Goal: Task Accomplishment & Management: Manage account settings

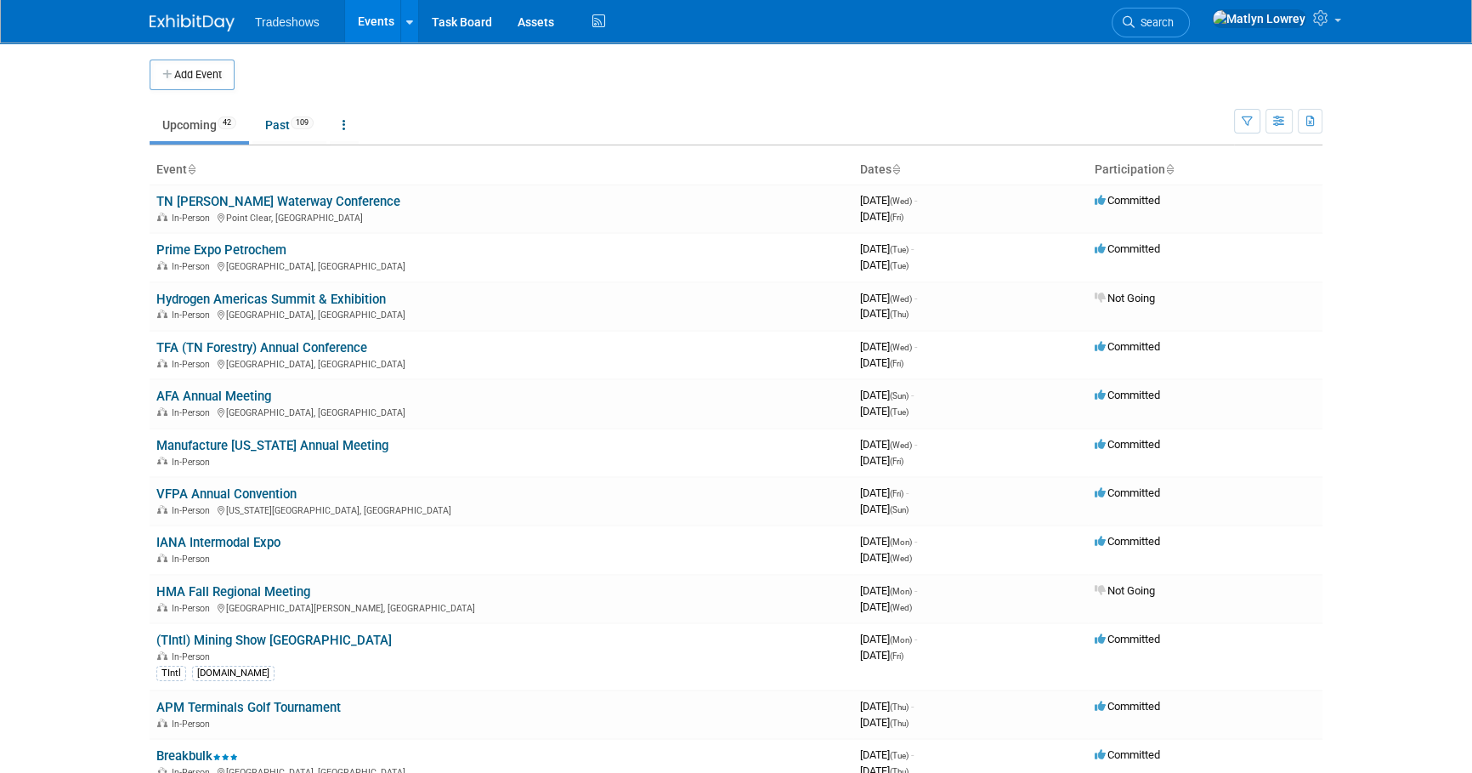
click at [387, 25] on link "Events" at bounding box center [376, 21] width 62 height 42
click at [445, 24] on link "Task Board" at bounding box center [462, 21] width 86 height 42
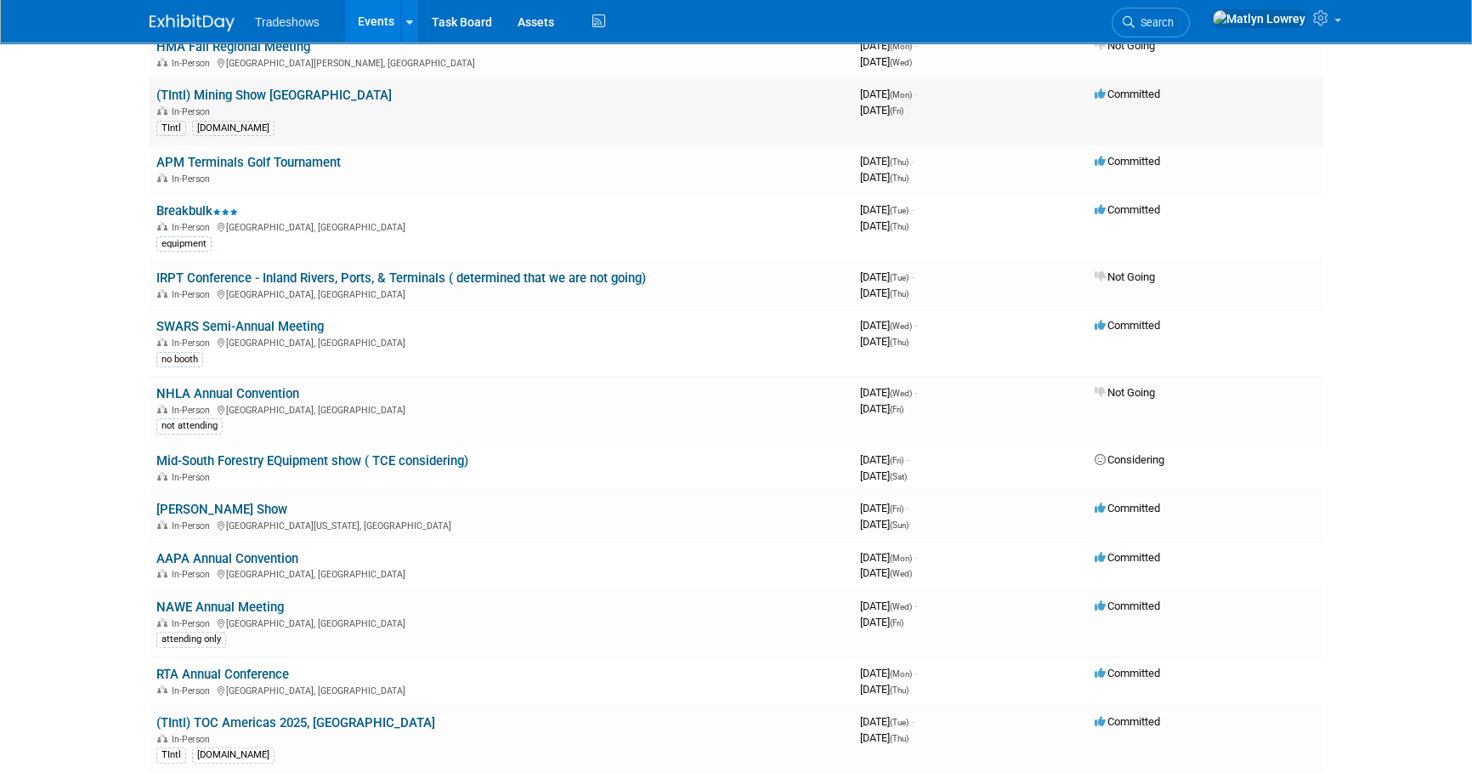
scroll to position [618, 0]
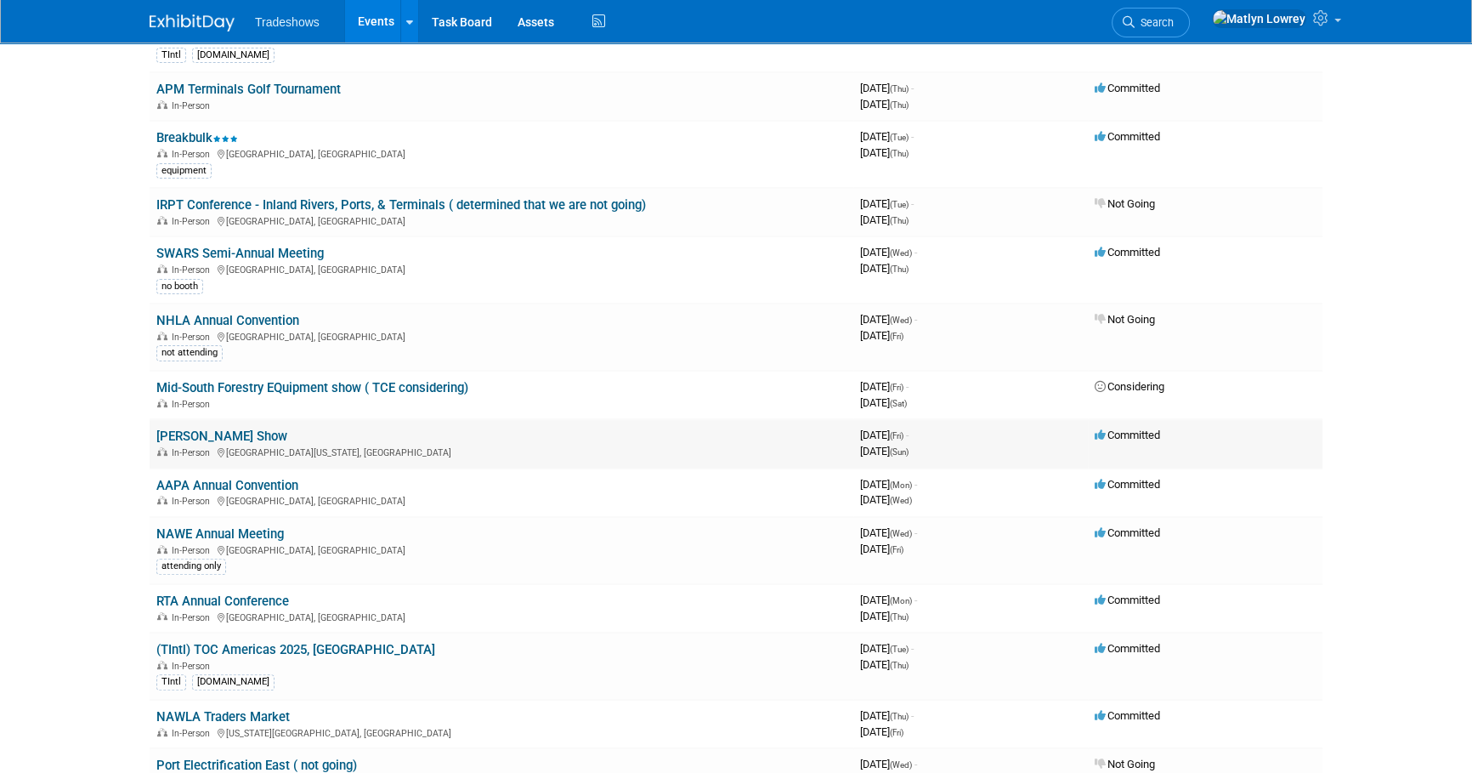
click at [188, 428] on link "[PERSON_NAME] Show" at bounding box center [221, 435] width 131 height 15
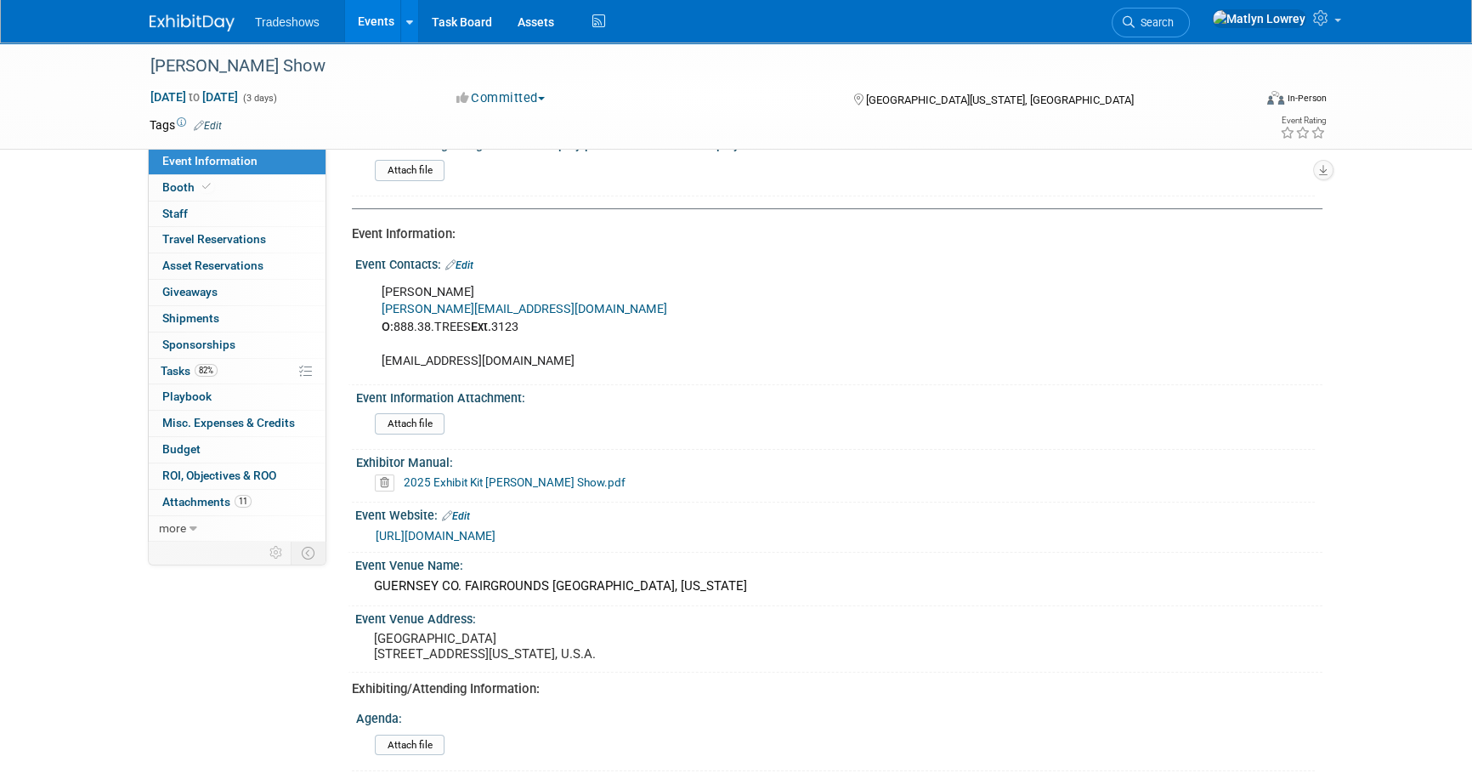
scroll to position [154, 0]
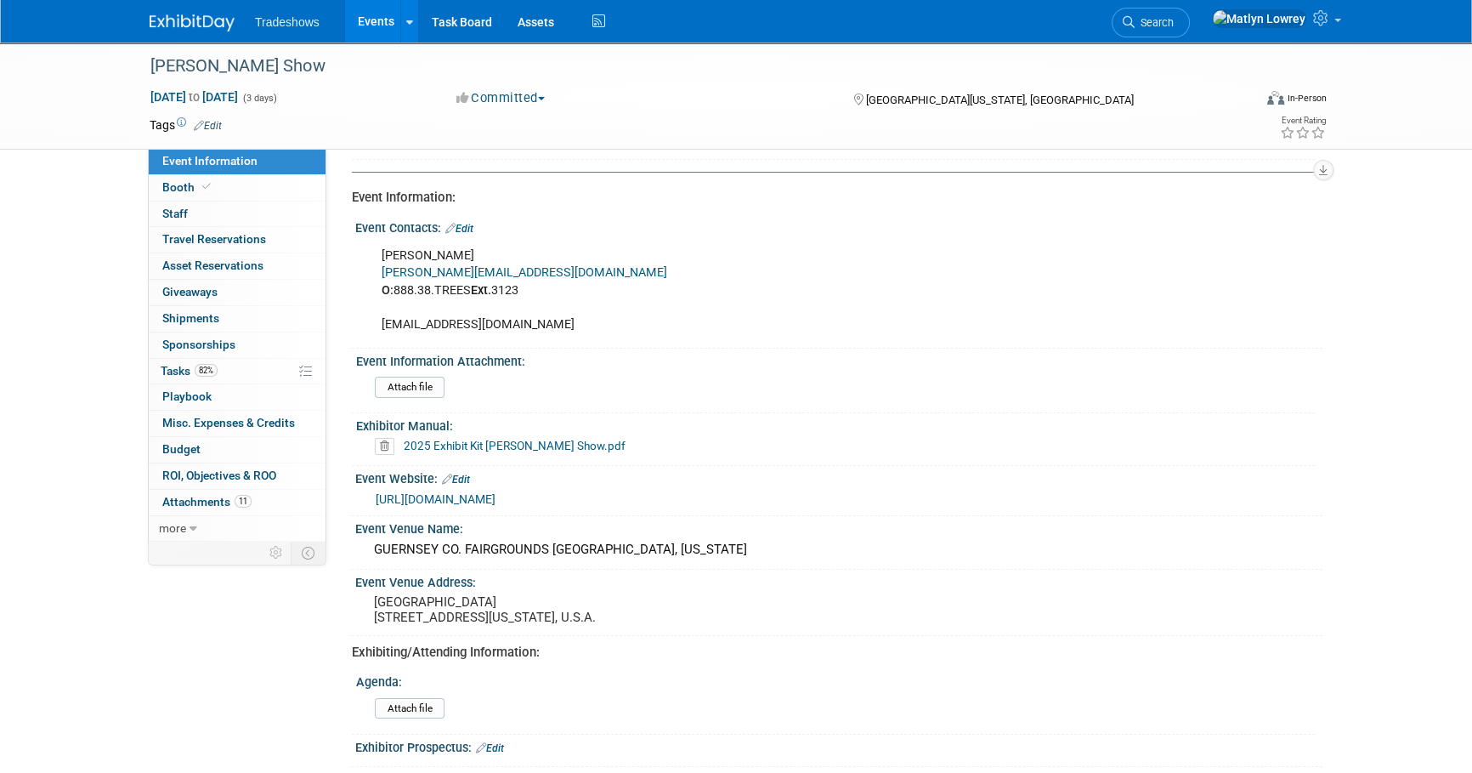
click at [427, 492] on link "https://www.thepaulbunyanshow.com/" at bounding box center [436, 499] width 120 height 14
click at [148, 360] on div "Event Information Event Info Booth Booth 0 Staff 0 Staff 0 Travel Reservations …" at bounding box center [736, 619] width 1198 height 1461
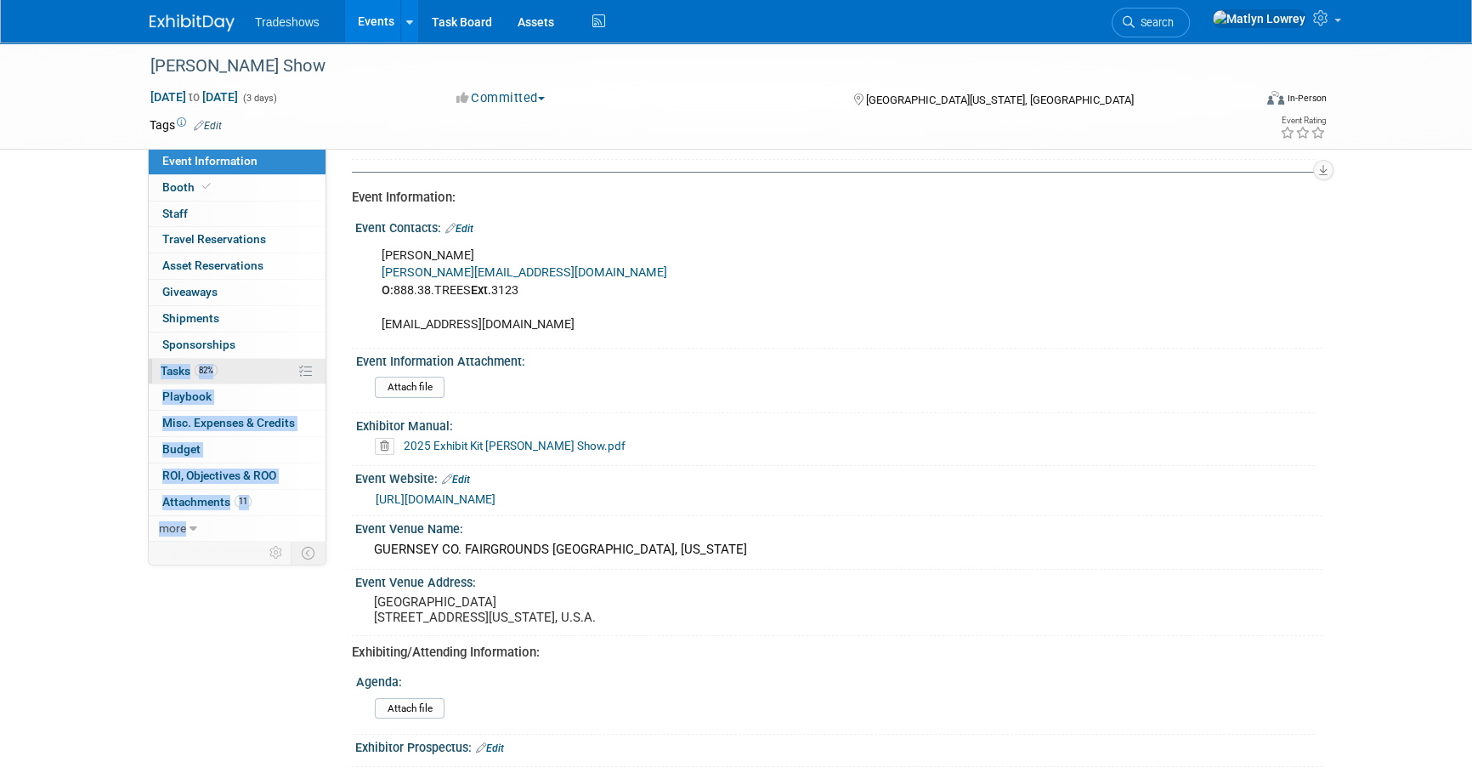
drag, startPoint x: 148, startPoint y: 360, endPoint x: 230, endPoint y: 366, distance: 82.7
click at [230, 366] on link "82% Tasks 82%" at bounding box center [237, 371] width 177 height 25
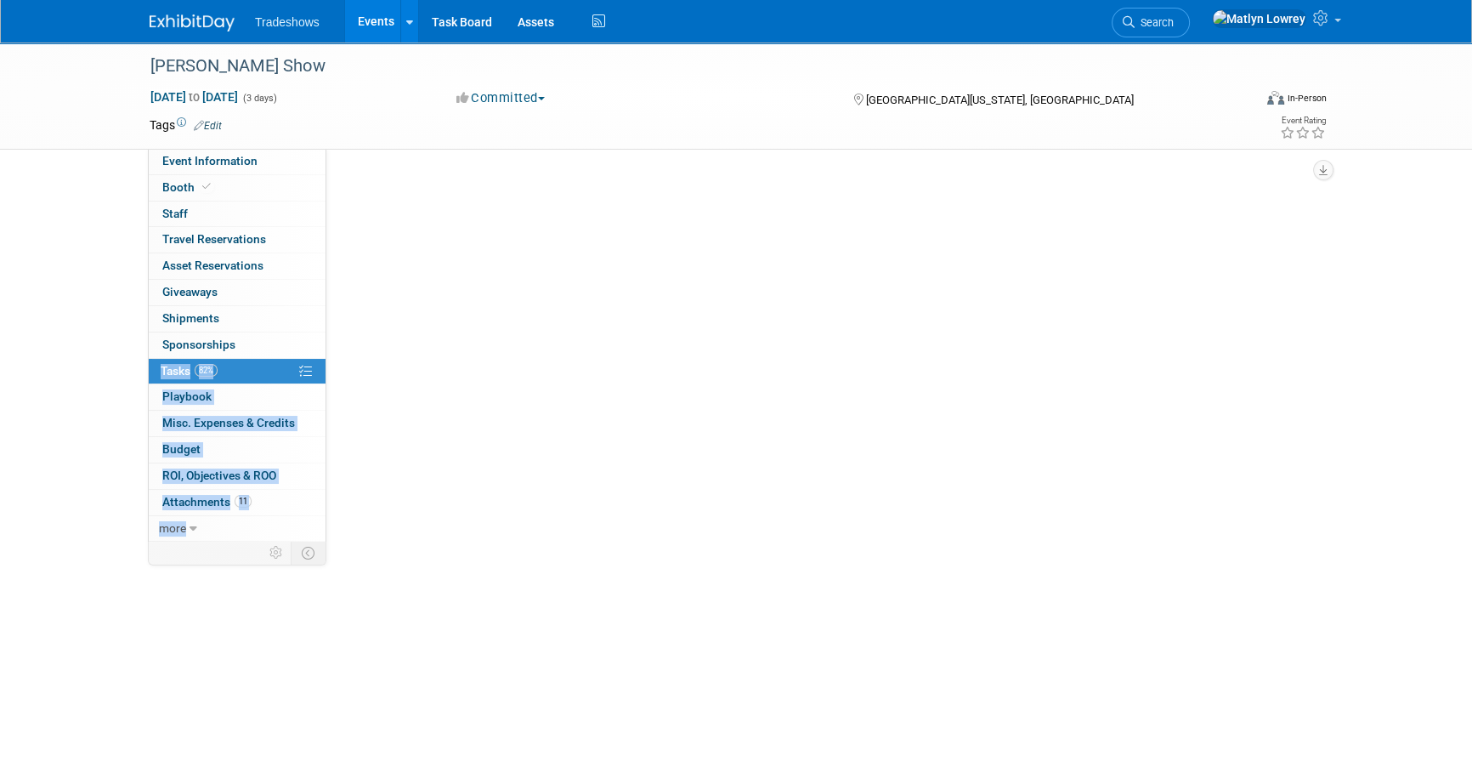
scroll to position [0, 0]
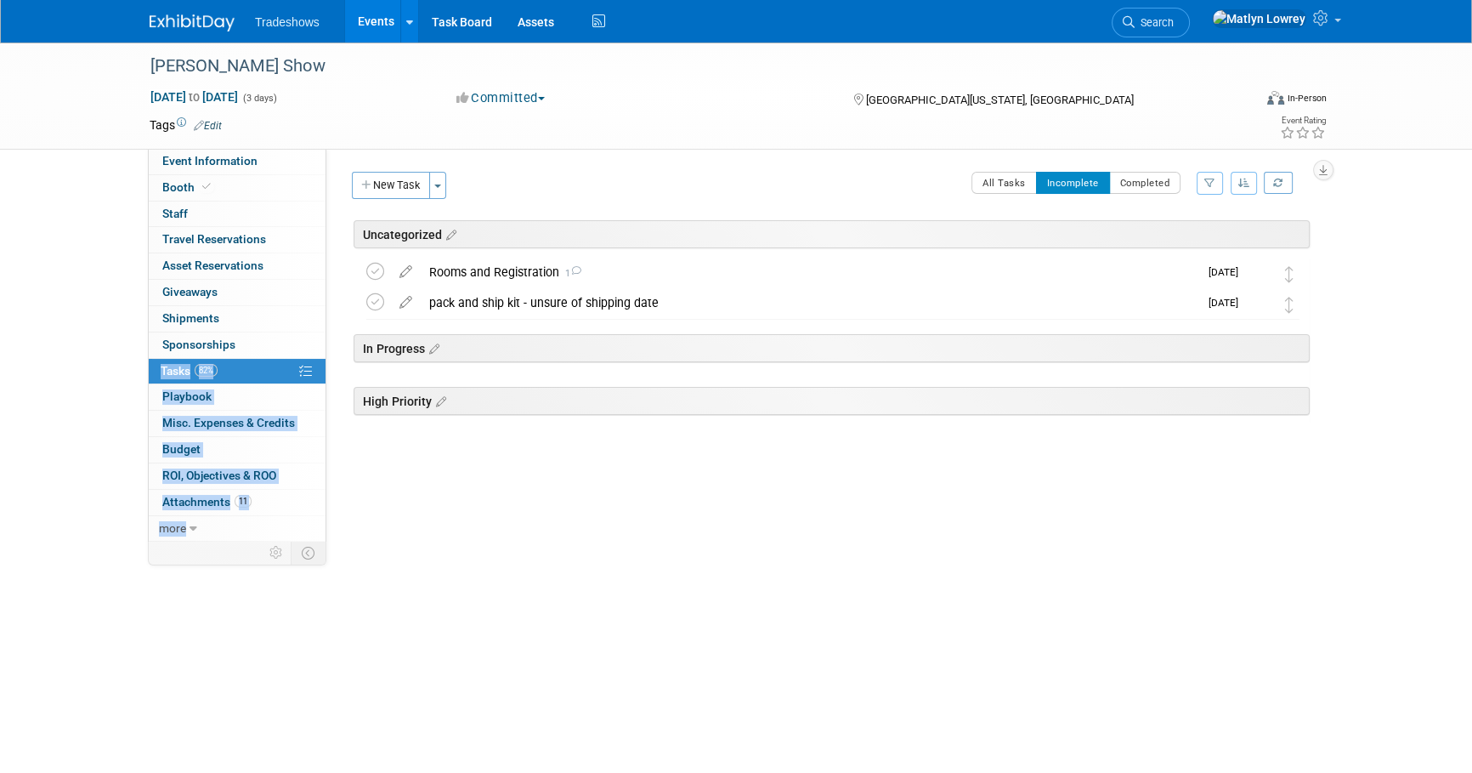
click at [484, 505] on div "Equipment Information: Trucks/Equipment/ display piece going to be on display I…" at bounding box center [824, 345] width 996 height 392
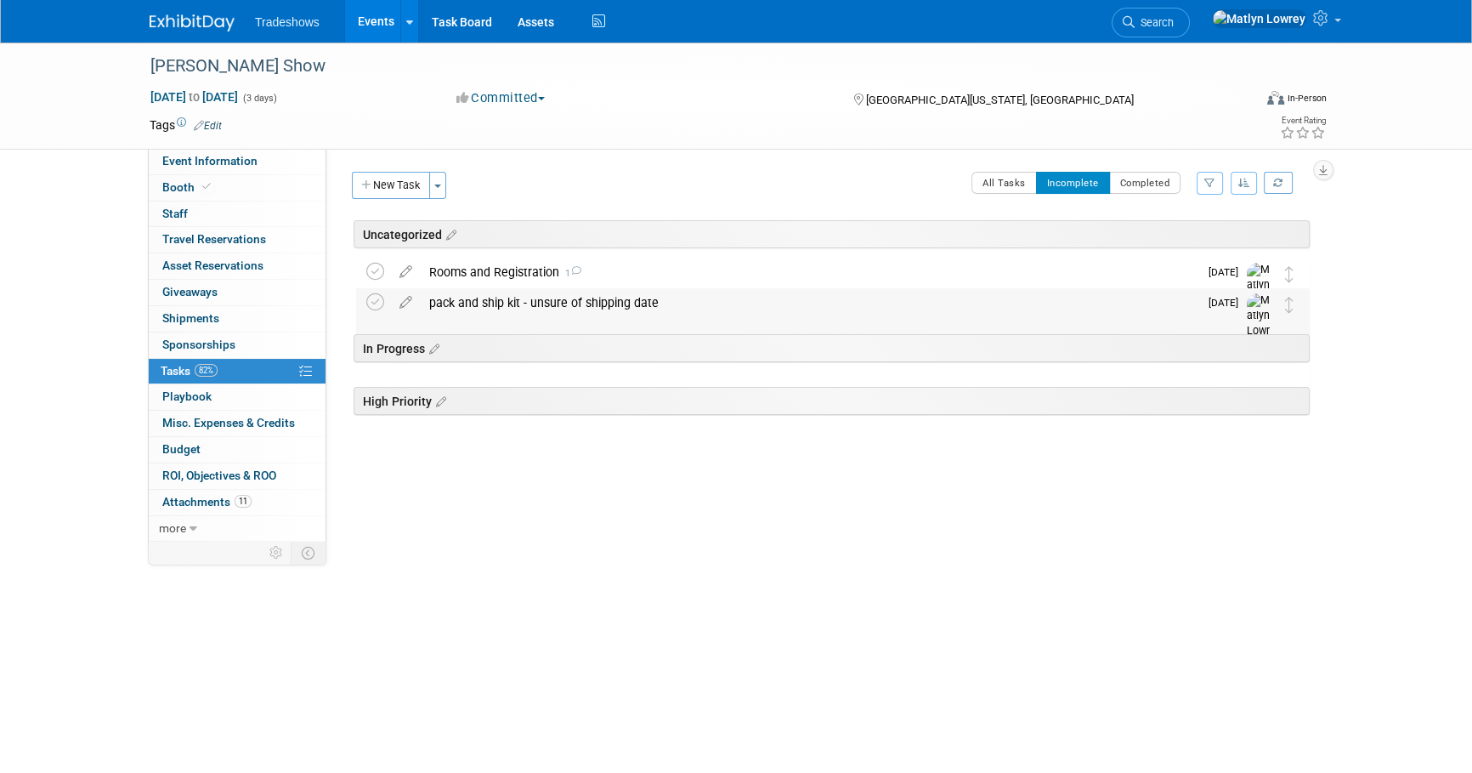
click at [462, 308] on div "pack and ship kit - unsure of shipping date" at bounding box center [810, 302] width 778 height 29
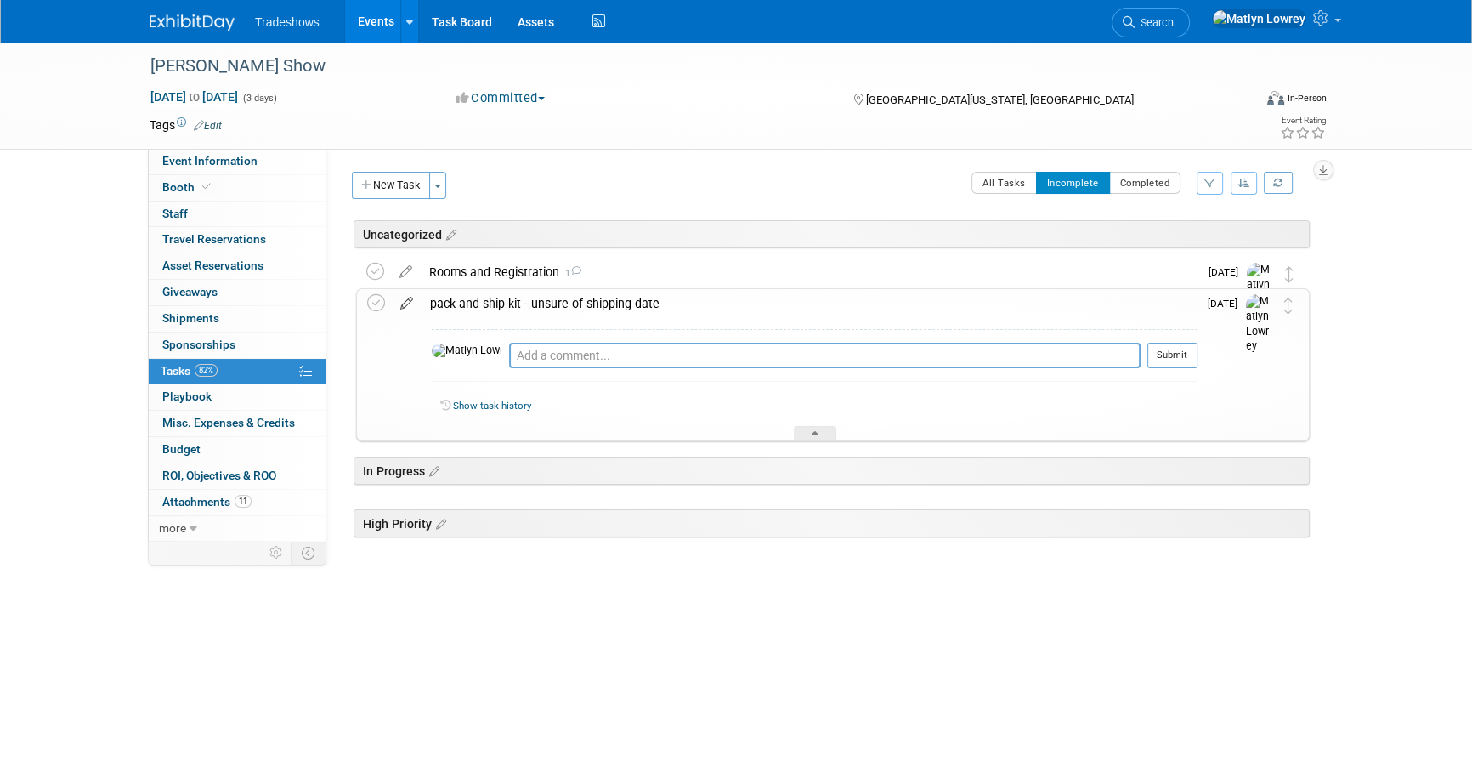
click at [410, 300] on icon at bounding box center [407, 299] width 30 height 21
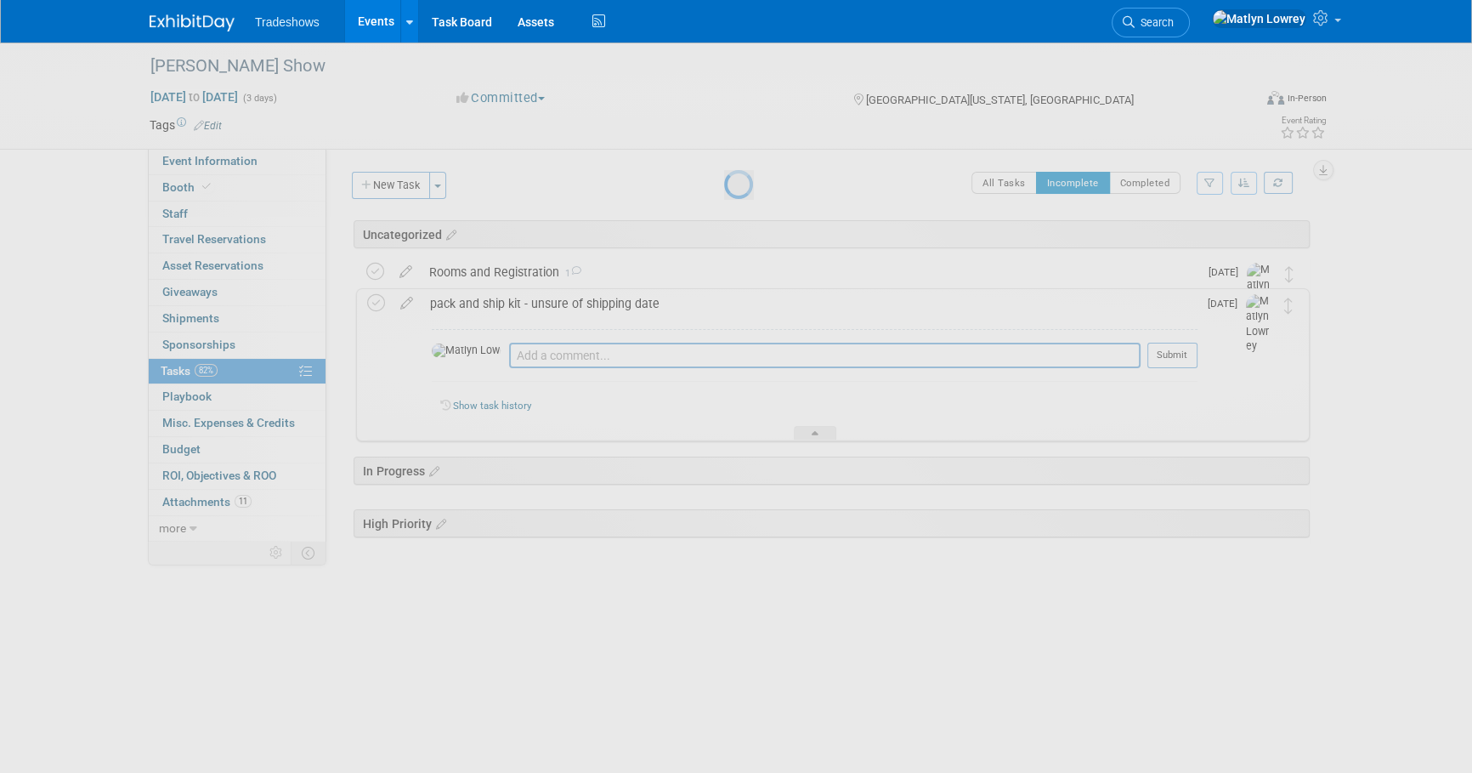
select select "8"
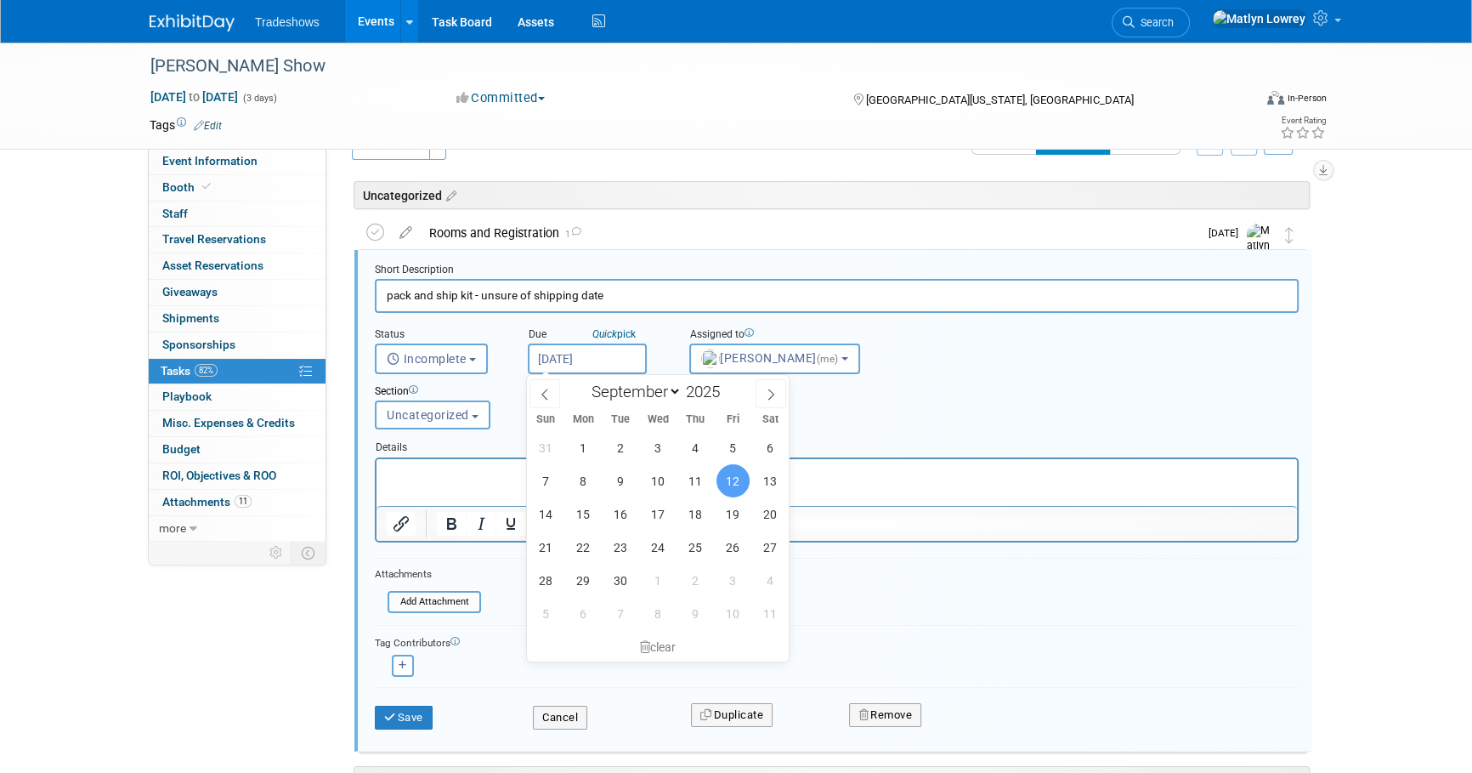
click at [542, 357] on input "Sep 12, 2025" at bounding box center [587, 358] width 119 height 31
click at [727, 546] on span "26" at bounding box center [733, 546] width 33 height 33
type input "Sep 26, 2025"
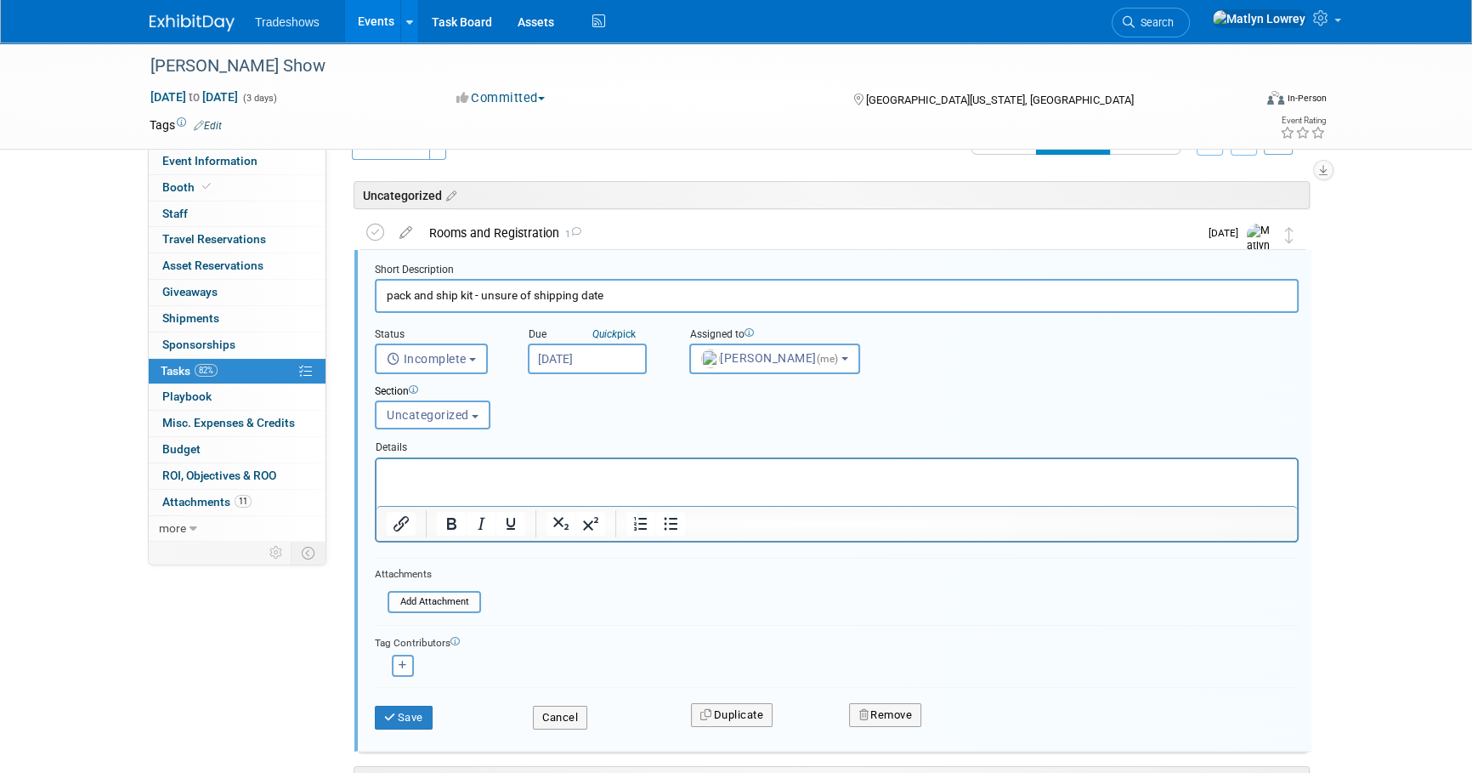
click at [495, 481] on html at bounding box center [837, 469] width 921 height 23
click at [473, 609] on div "Add Attachment" at bounding box center [434, 602] width 93 height 22
click at [463, 595] on input "file" at bounding box center [392, 601] width 173 height 19
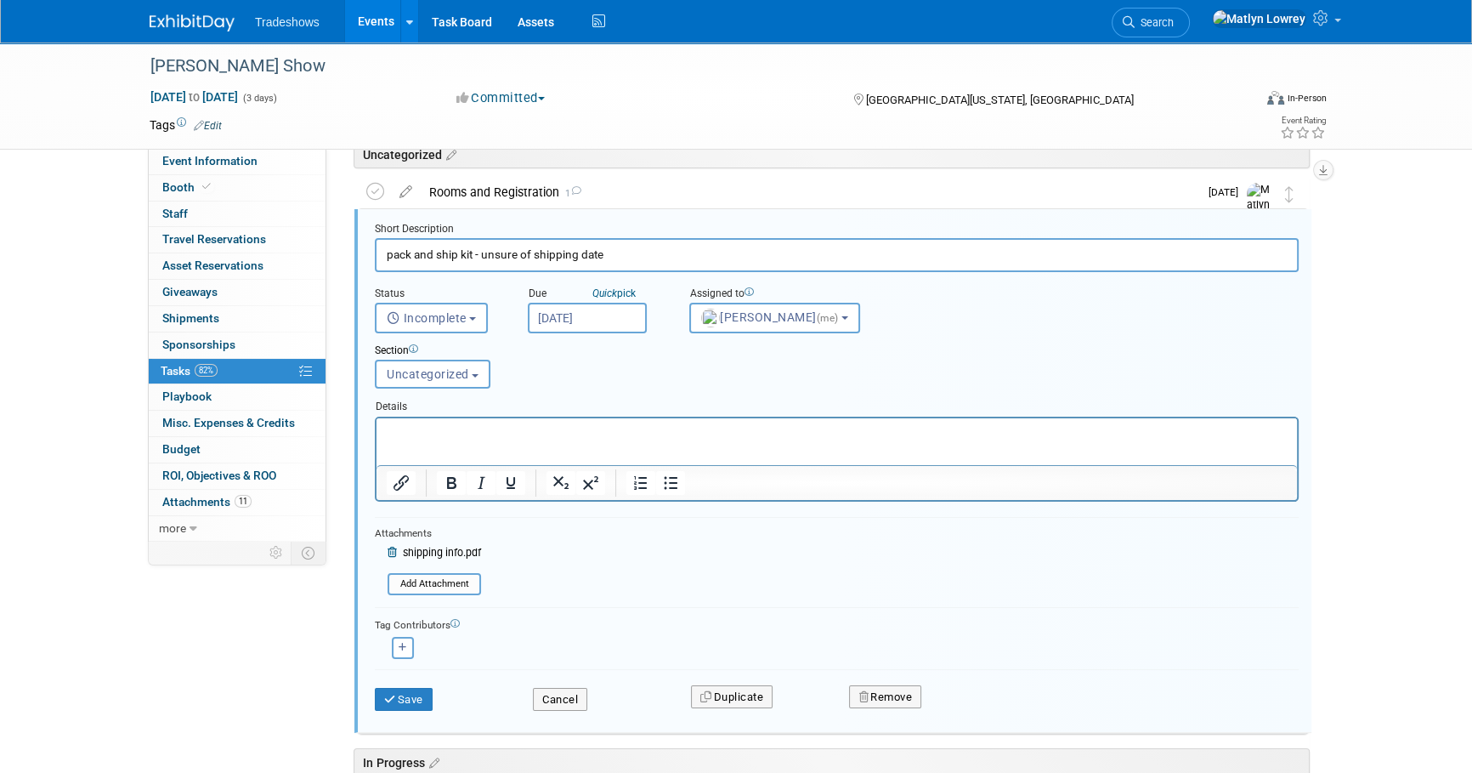
scroll to position [116, 0]
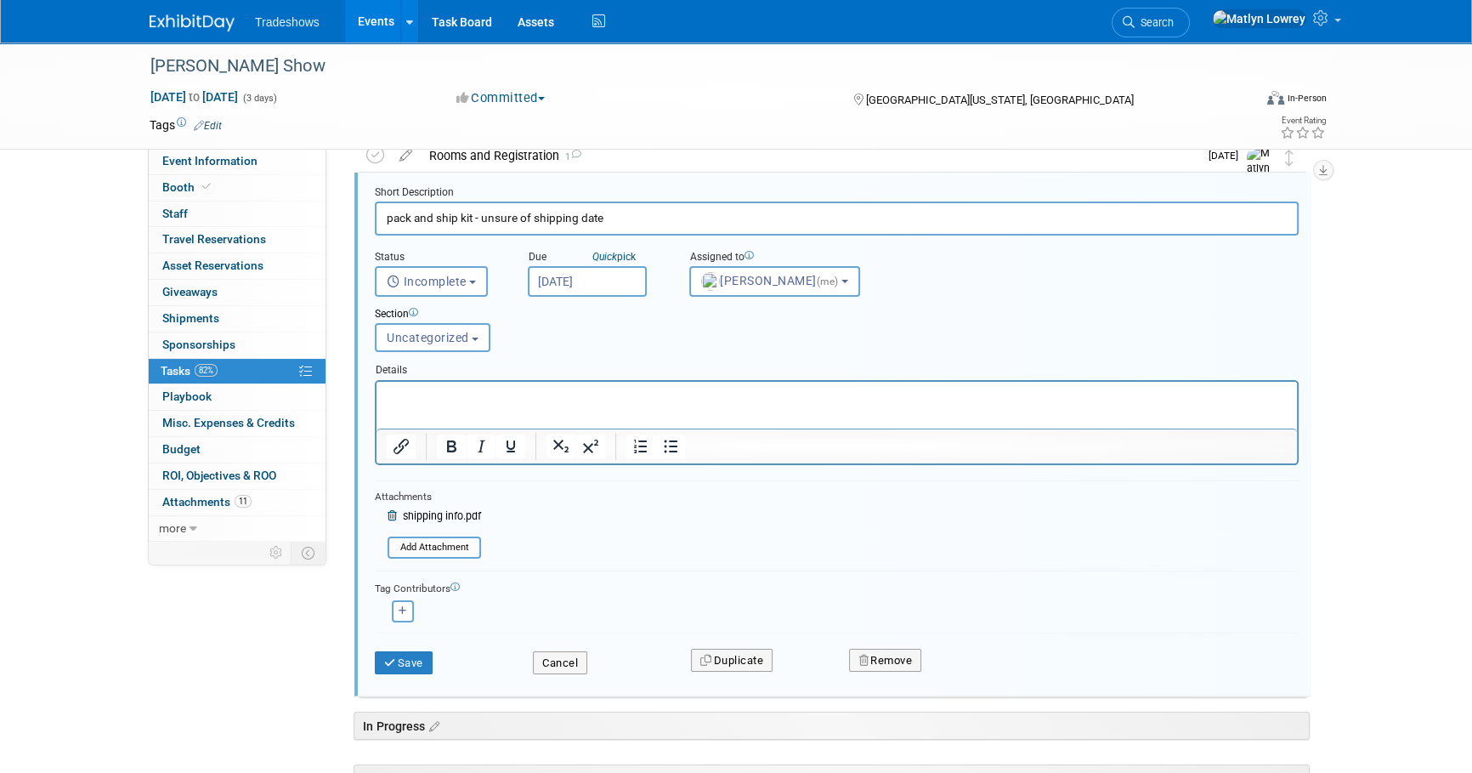
click at [432, 404] on html at bounding box center [837, 392] width 921 height 23
click at [500, 394] on p "Rich Text Area. Press ALT-0 for help." at bounding box center [837, 396] width 901 height 16
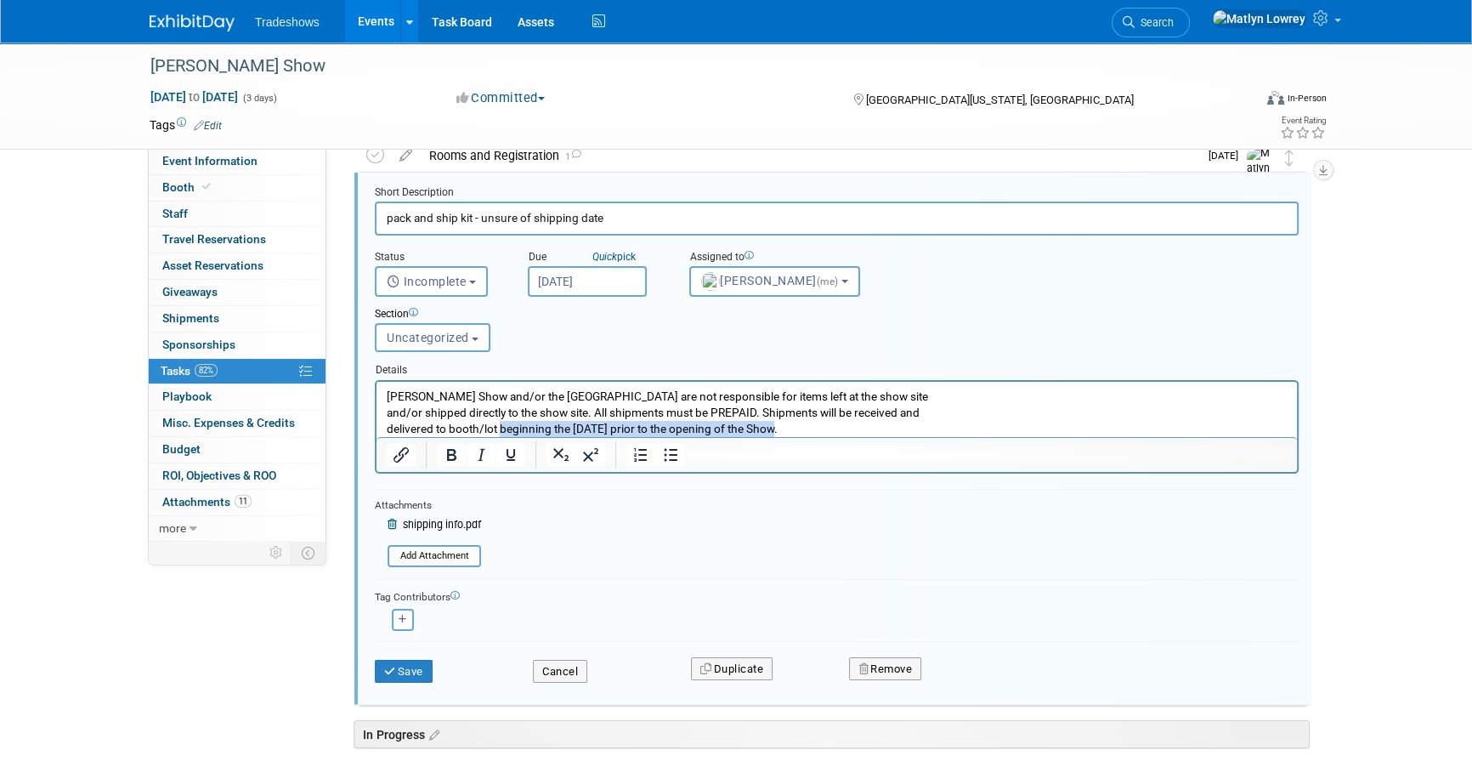
drag, startPoint x: 501, startPoint y: 428, endPoint x: 778, endPoint y: 438, distance: 277.3
click at [778, 436] on html "Bunyan Show and/or the Guernsey County Fairgrounds are not responsible for item…" at bounding box center [837, 408] width 921 height 55
click at [459, 455] on icon "Bold" at bounding box center [451, 455] width 20 height 20
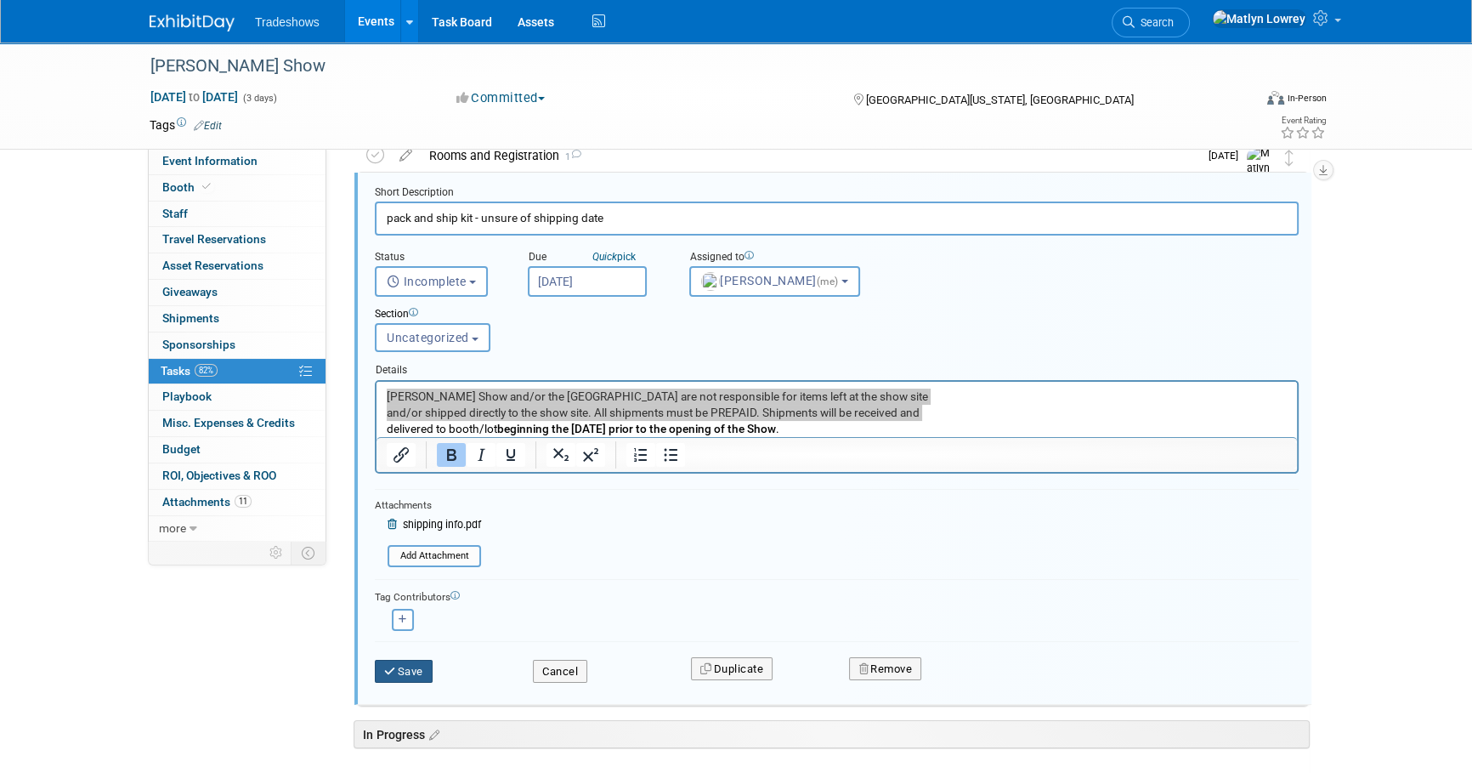
click at [399, 671] on button "Save" at bounding box center [404, 672] width 58 height 24
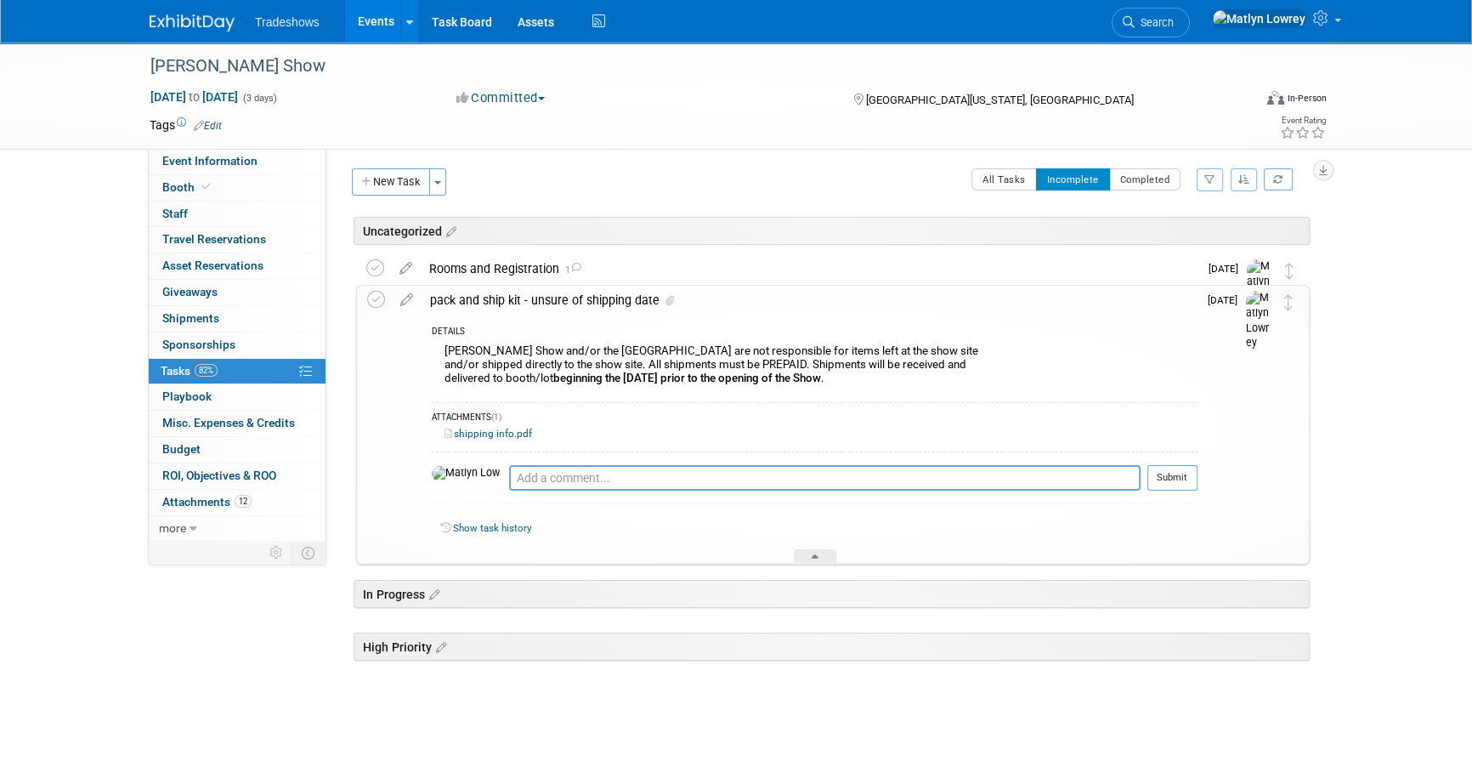
scroll to position [0, 0]
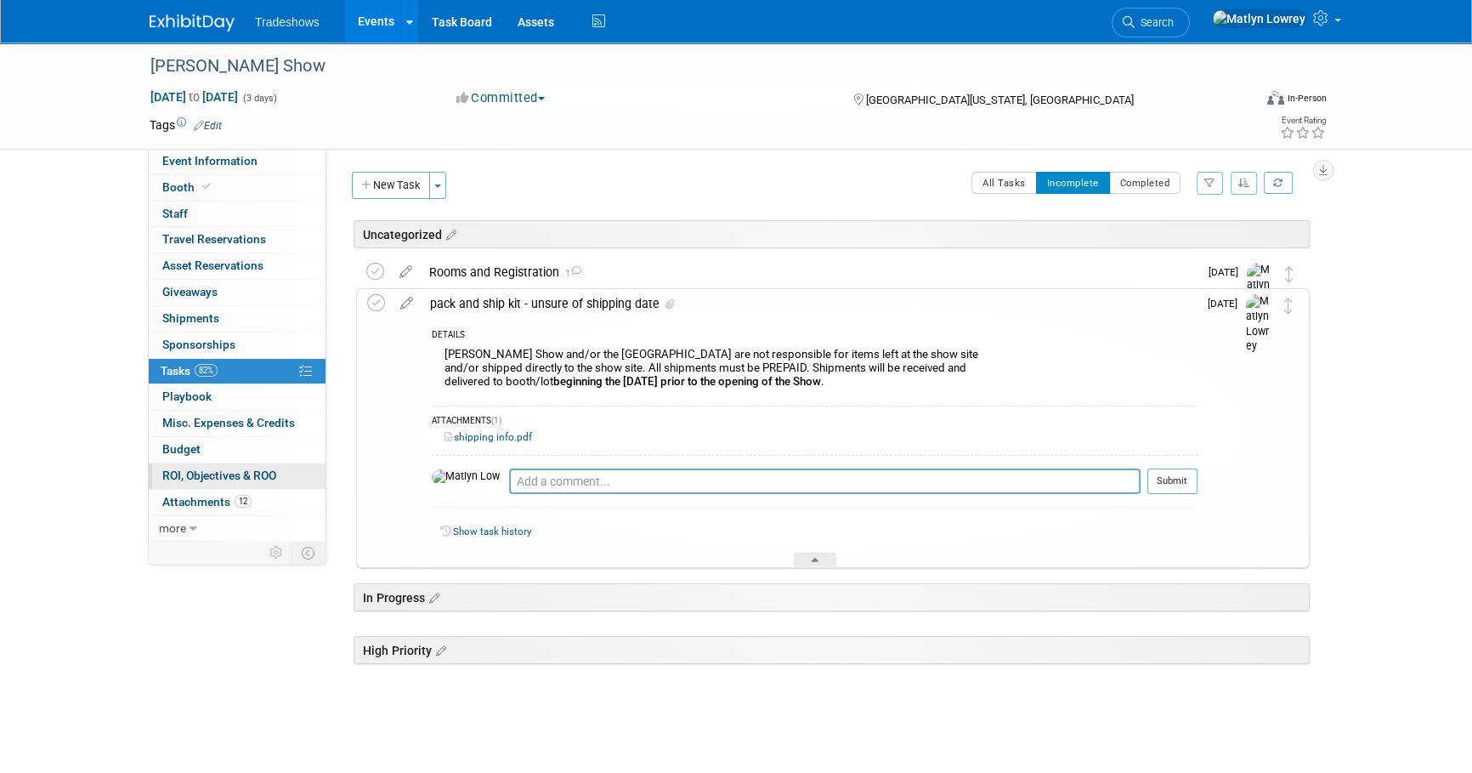
drag, startPoint x: 238, startPoint y: 494, endPoint x: 264, endPoint y: 473, distance: 33.3
click at [238, 495] on span "12" at bounding box center [243, 501] width 17 height 13
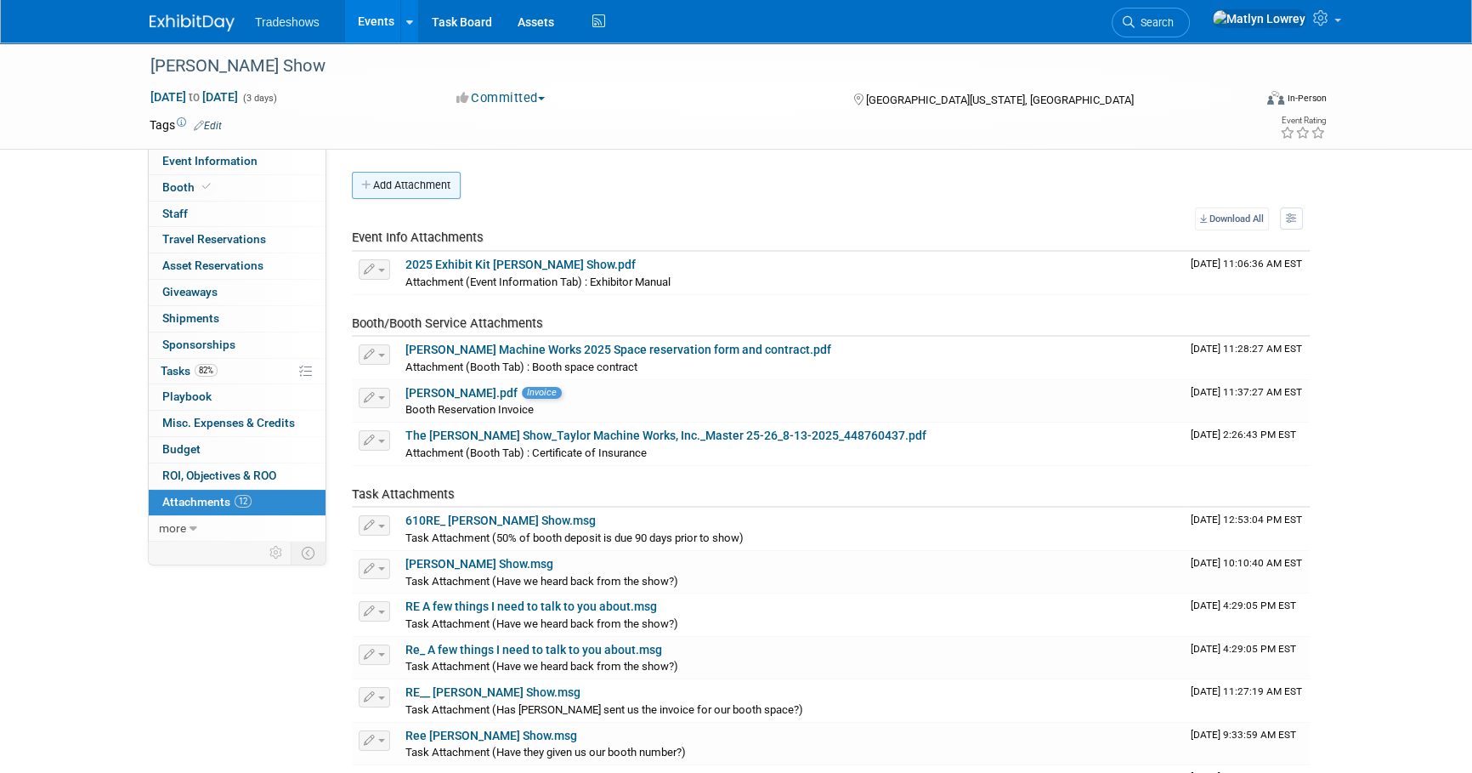
click at [409, 192] on button "Add Attachment" at bounding box center [406, 185] width 109 height 27
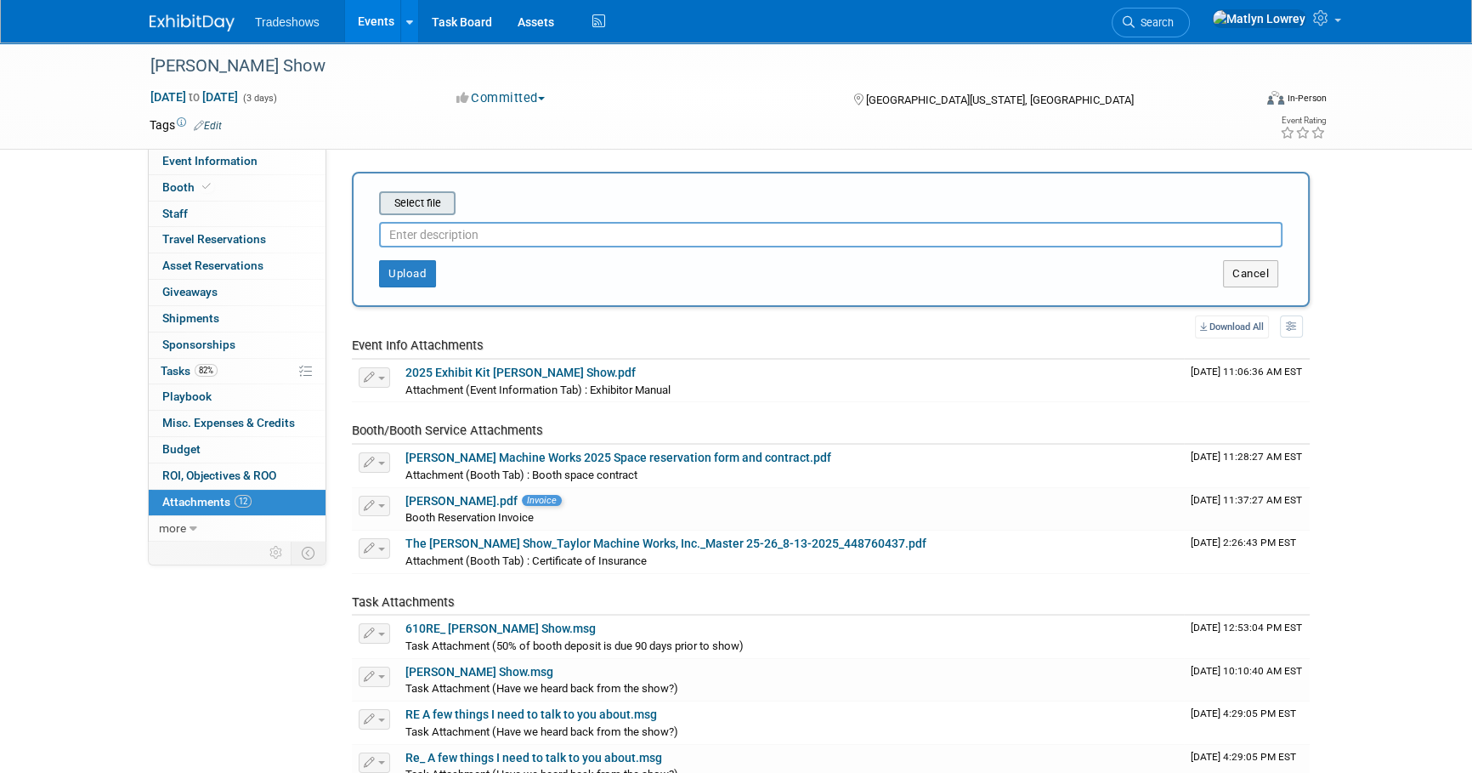
click at [439, 207] on input "file" at bounding box center [353, 203] width 202 height 20
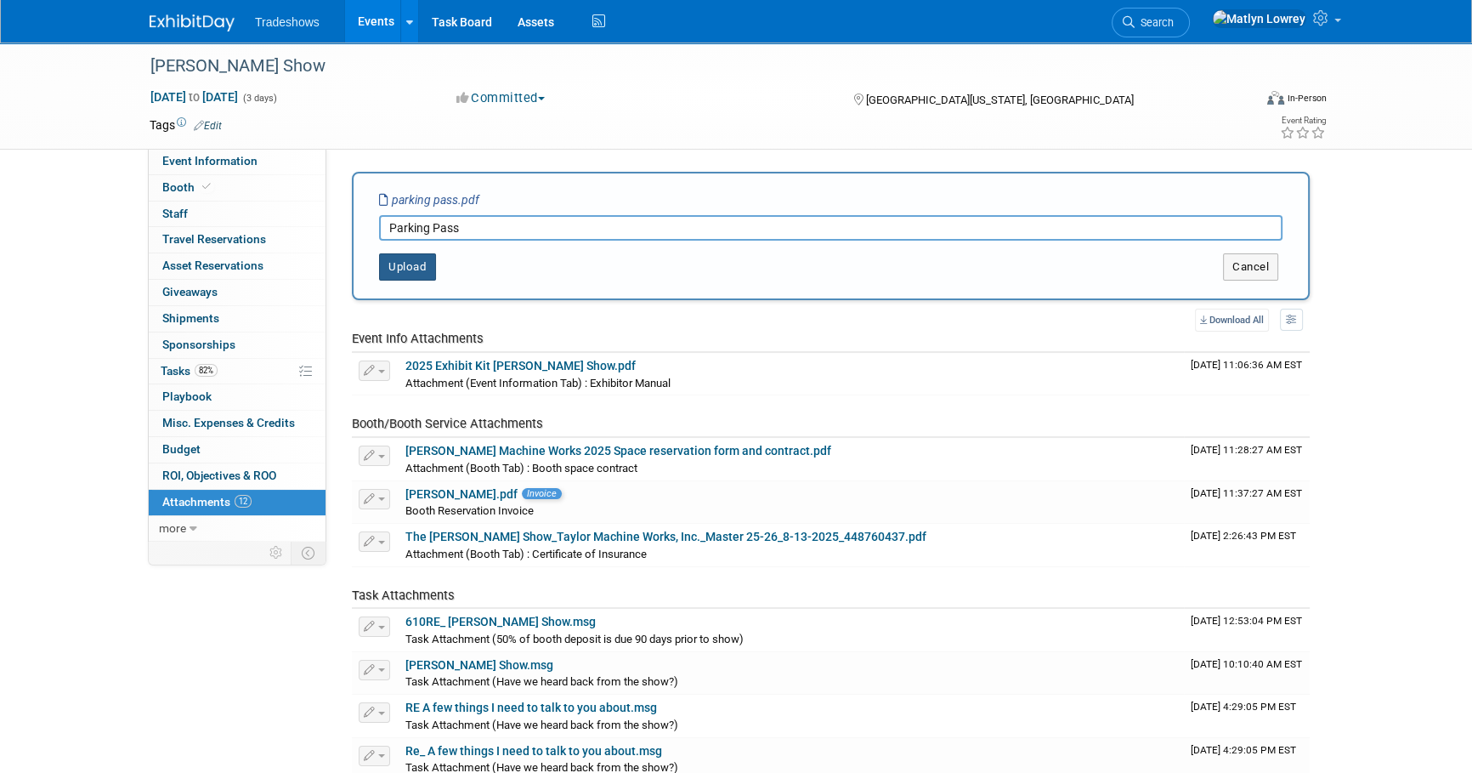
type input "Parking Pass"
click at [396, 258] on button "Upload" at bounding box center [407, 266] width 57 height 27
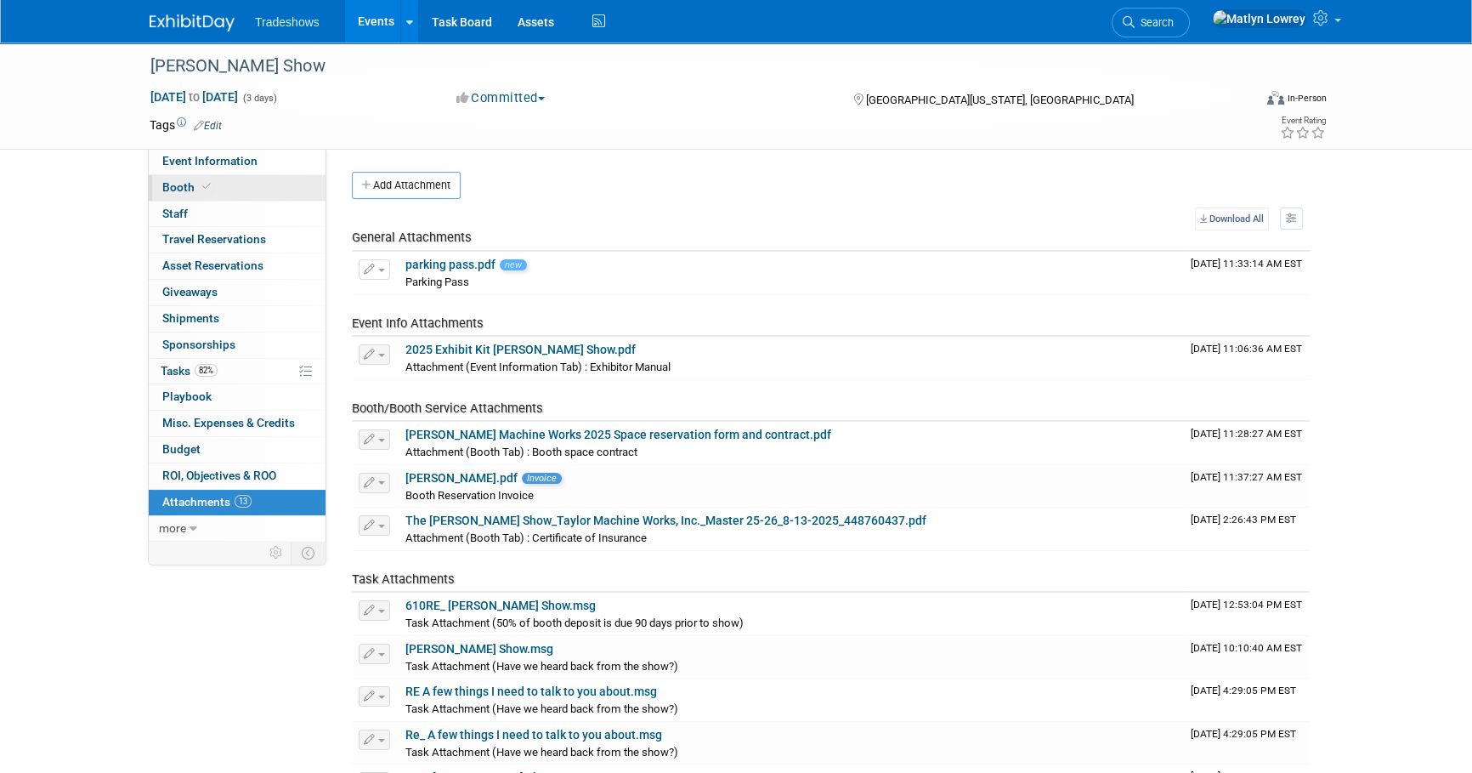
click at [180, 178] on link "Booth" at bounding box center [237, 187] width 177 height 25
select select "Certificate of insurance sent"
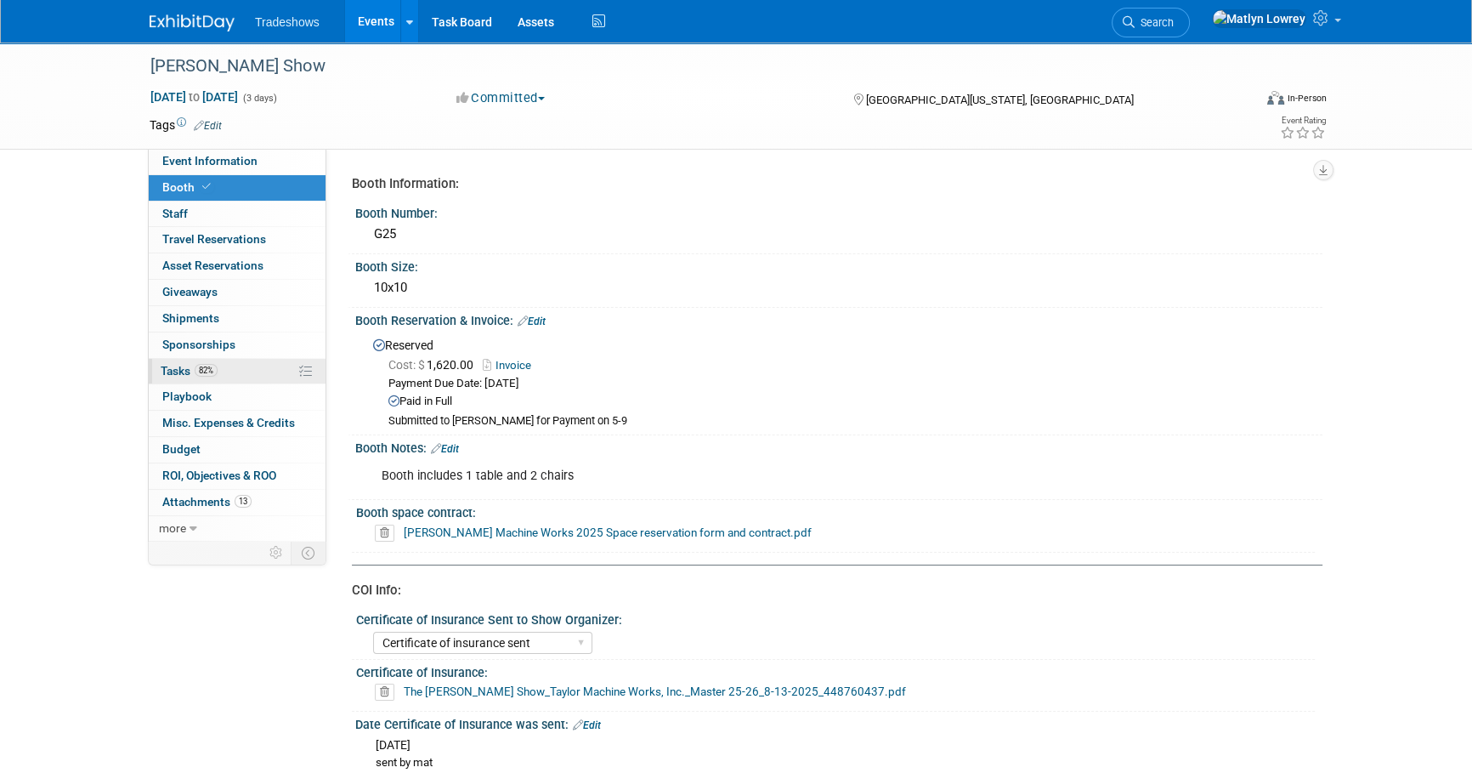
click at [186, 365] on span "Tasks 82%" at bounding box center [189, 371] width 57 height 14
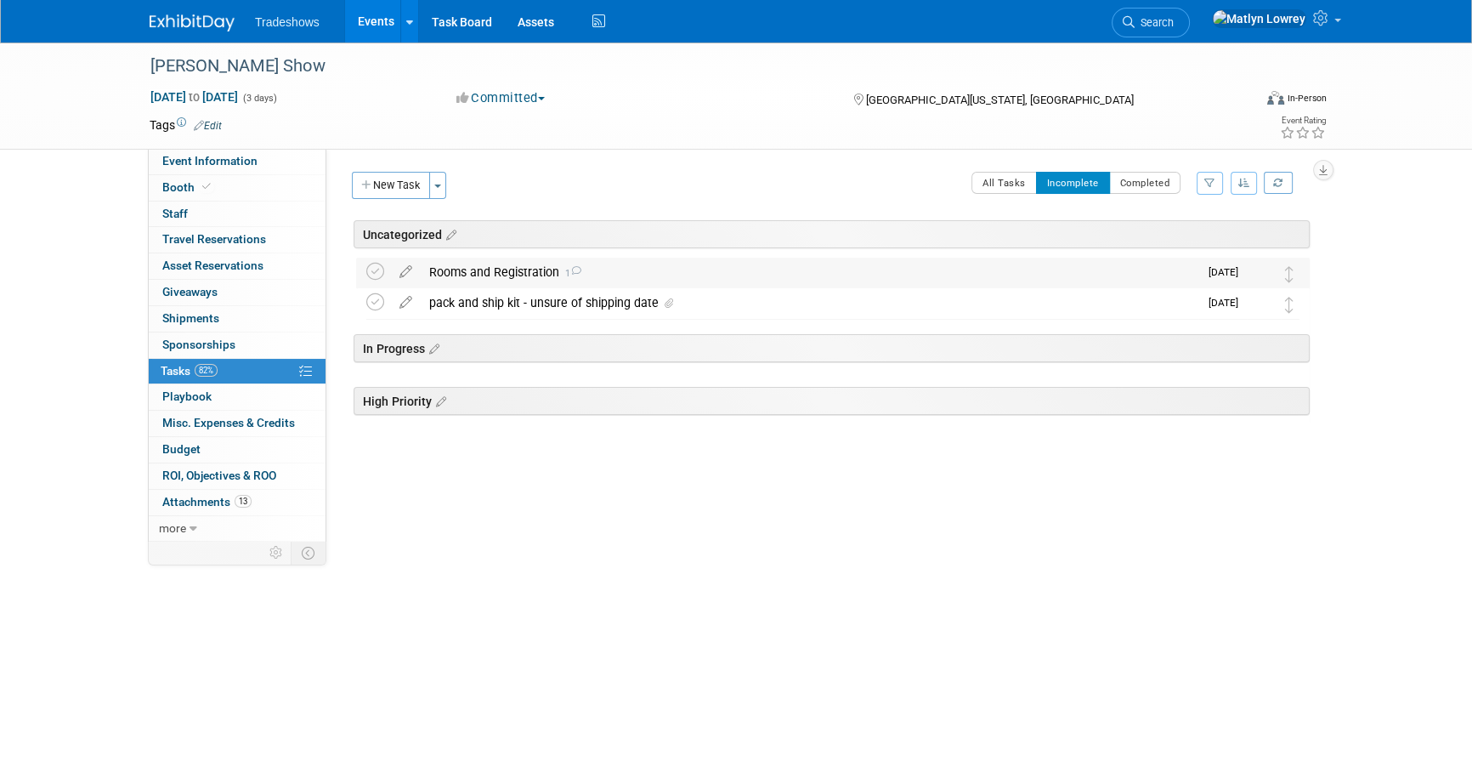
click at [491, 263] on div "Rooms and Registration 1" at bounding box center [810, 272] width 778 height 29
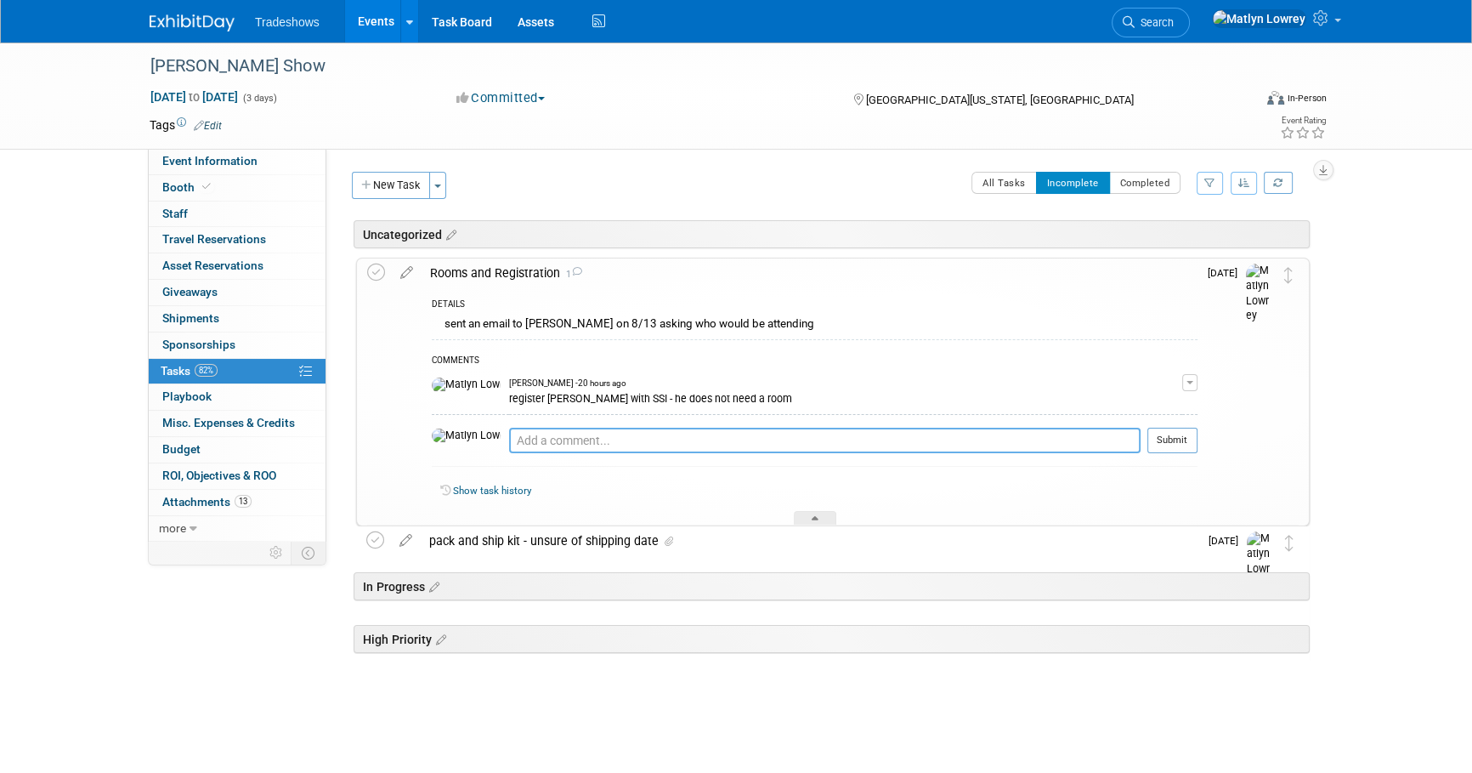
click at [554, 445] on textarea at bounding box center [825, 440] width 632 height 25
type textarea "register Matthew Woodbury"
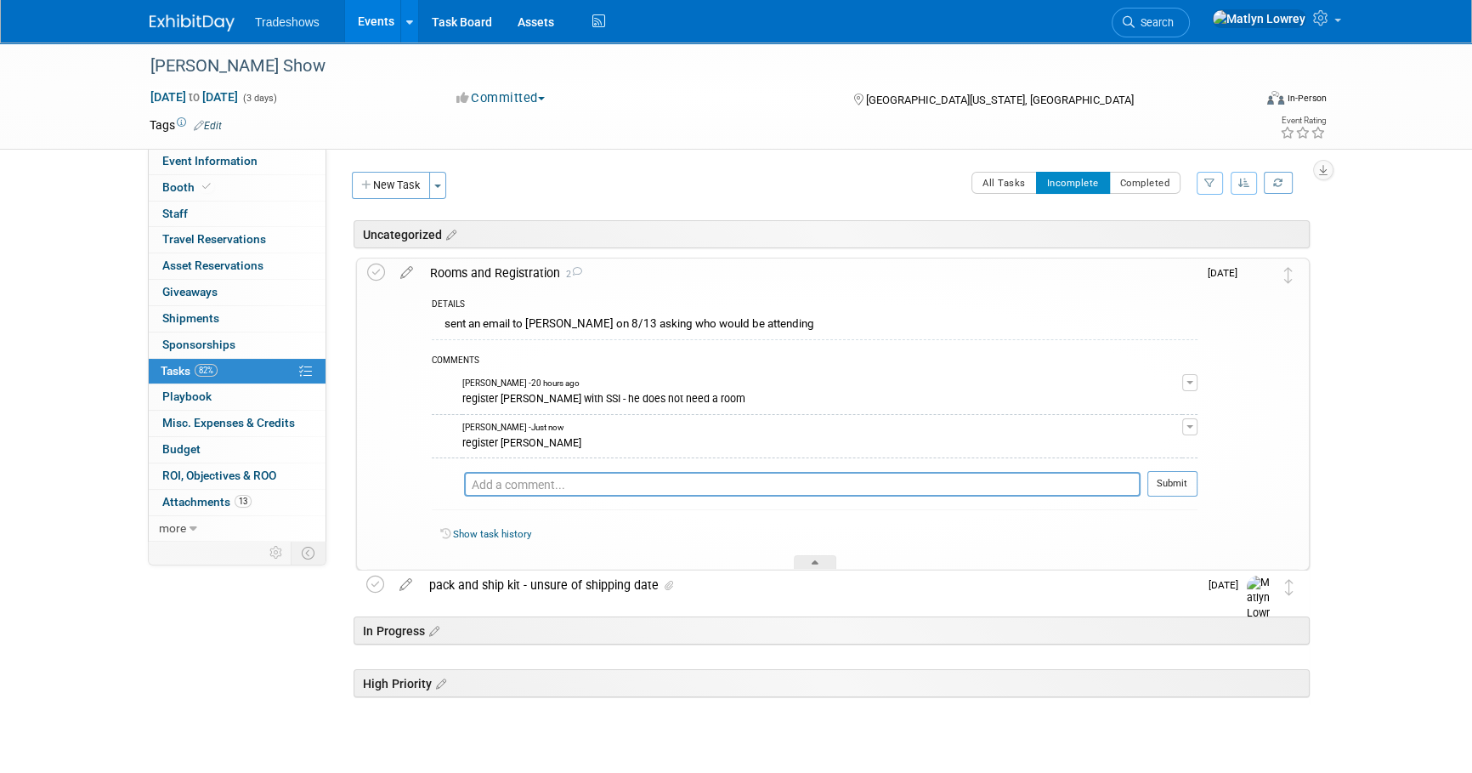
click at [403, 269] on icon at bounding box center [407, 268] width 30 height 21
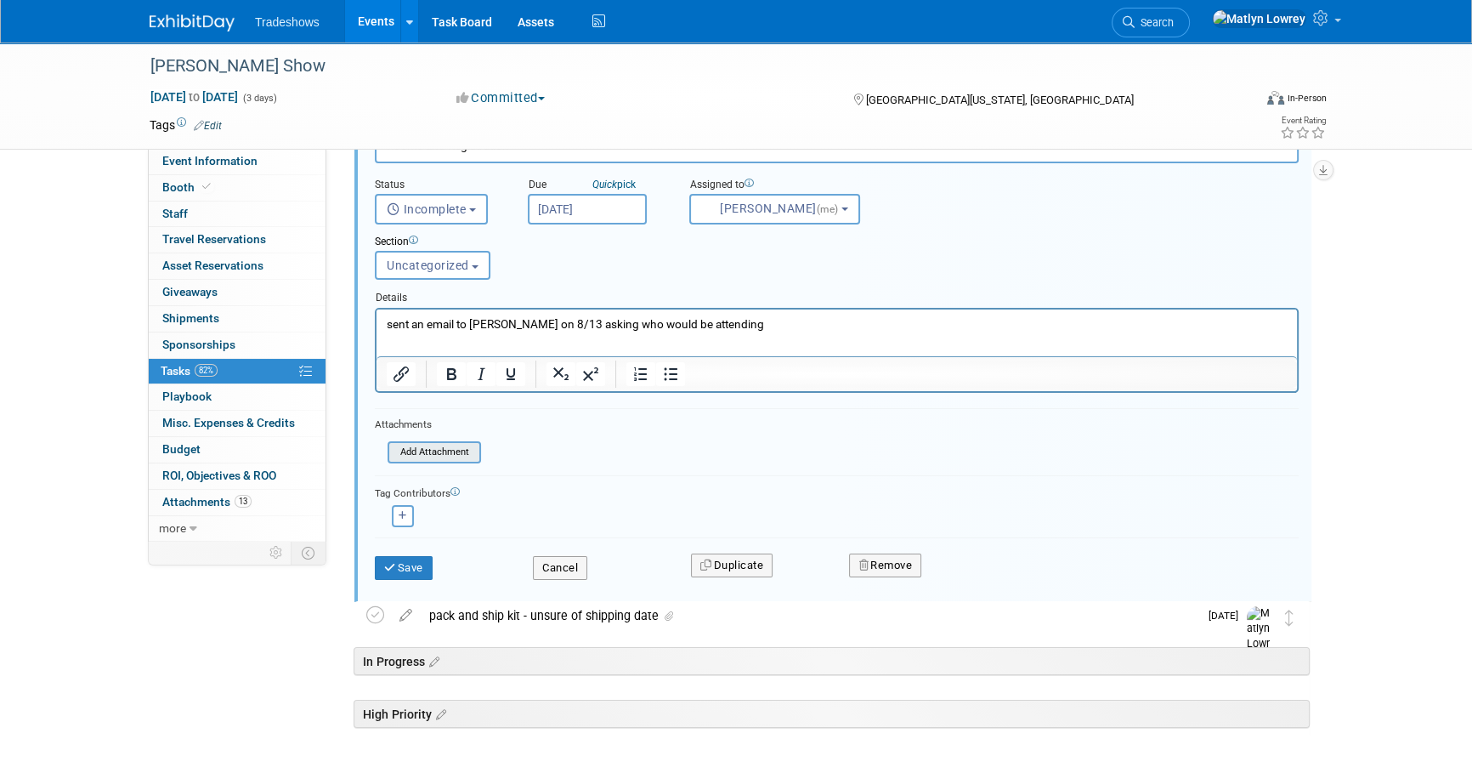
scroll to position [159, 0]
click at [459, 456] on input "file" at bounding box center [392, 451] width 173 height 19
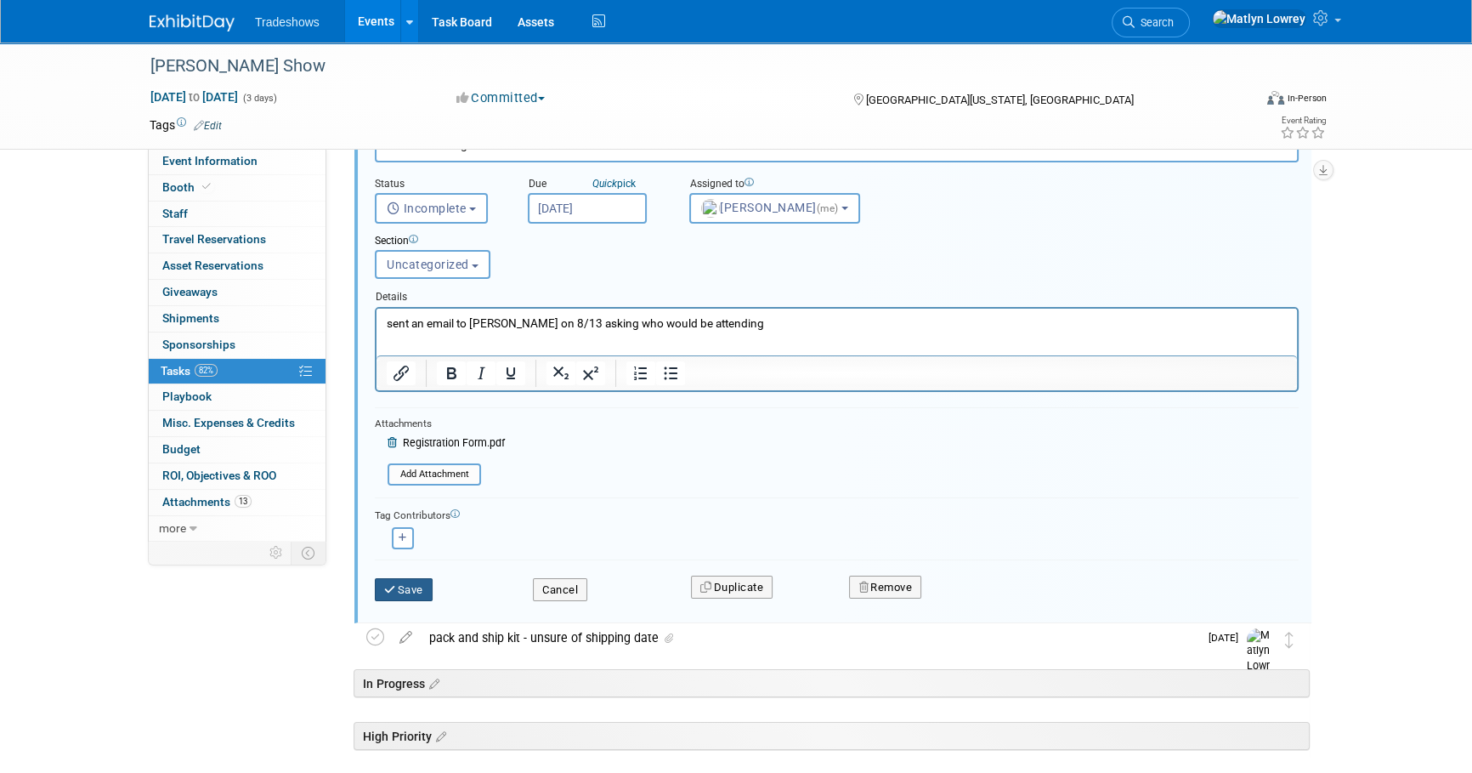
click at [416, 592] on button "Save" at bounding box center [404, 590] width 58 height 24
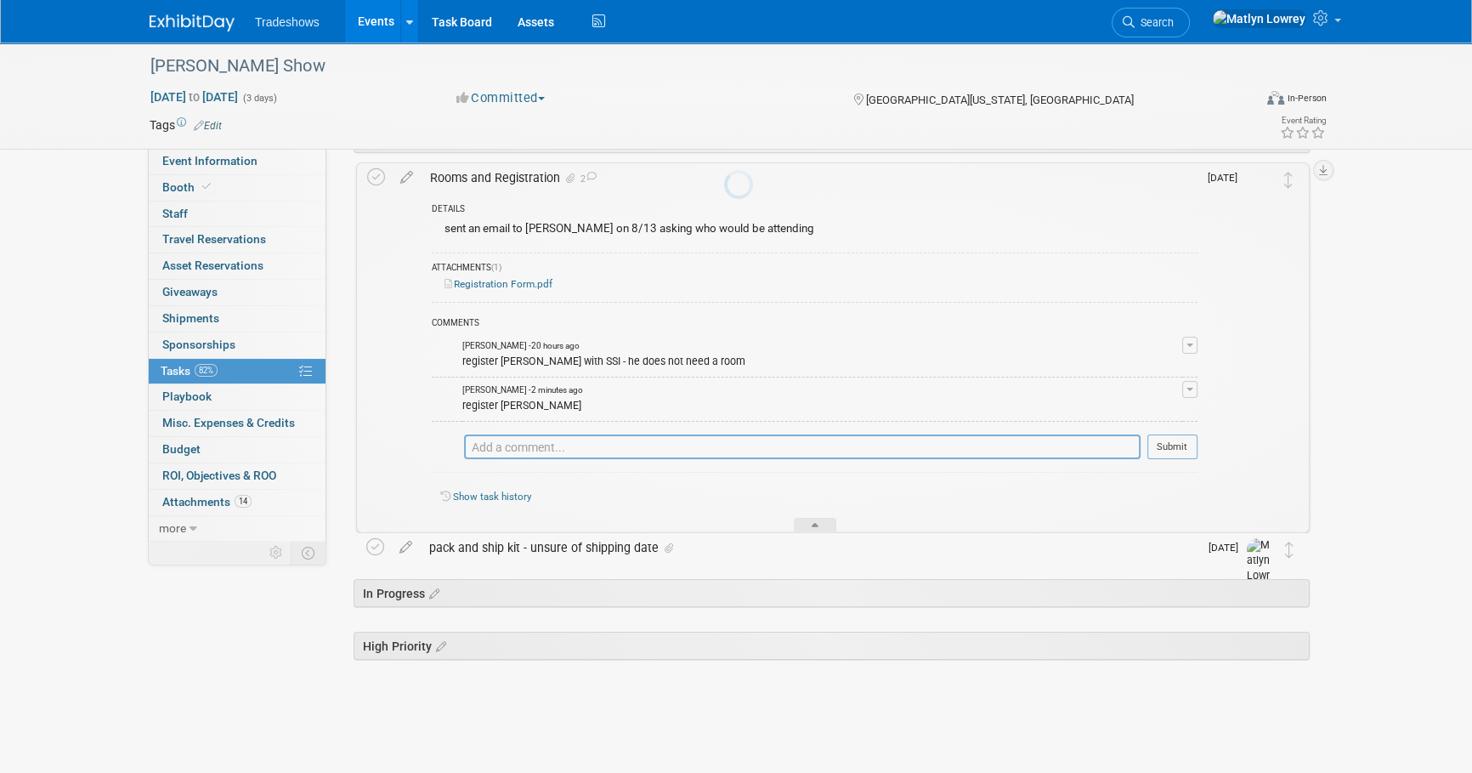
scroll to position [94, 0]
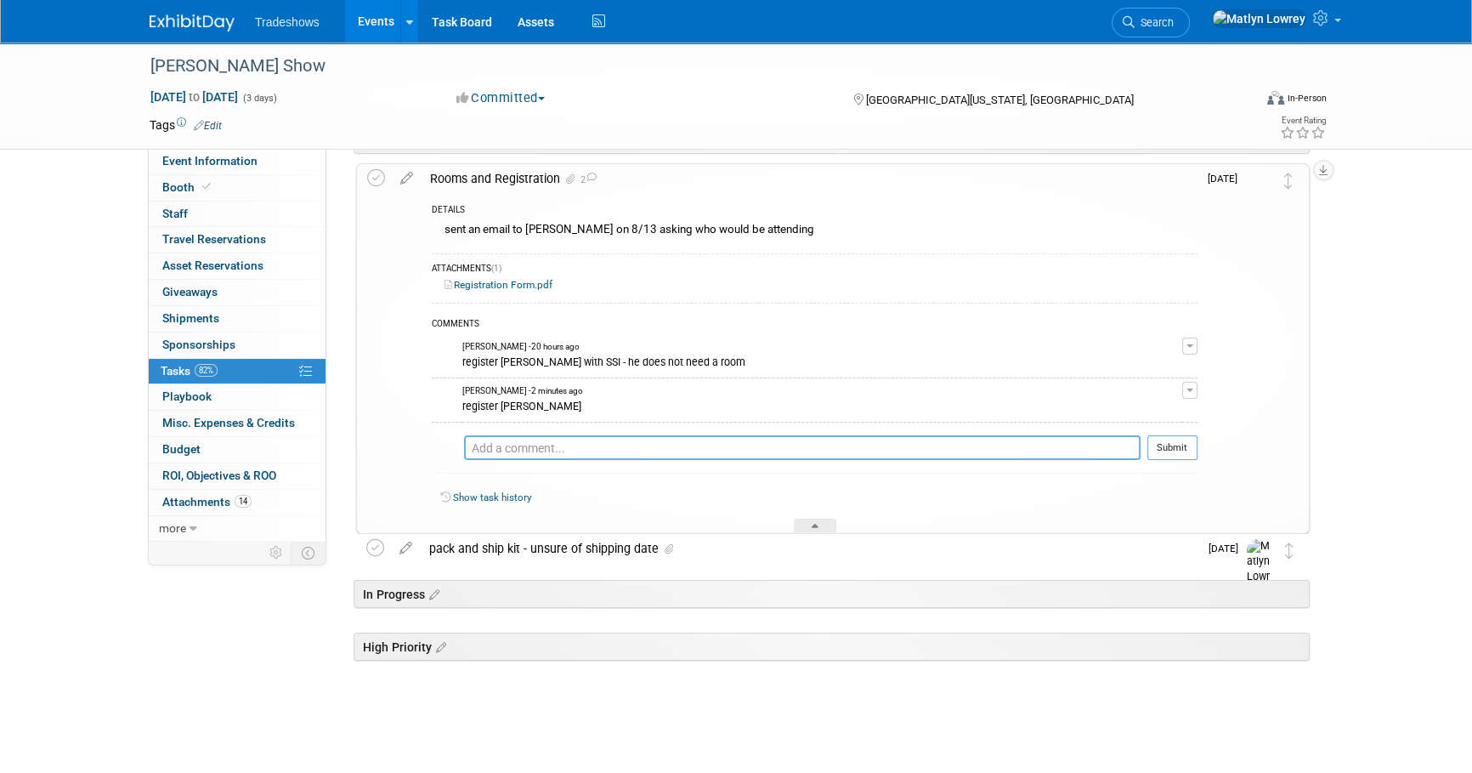
click at [513, 444] on textarea at bounding box center [802, 447] width 677 height 25
type textarea "reg form submitted on 8/14"
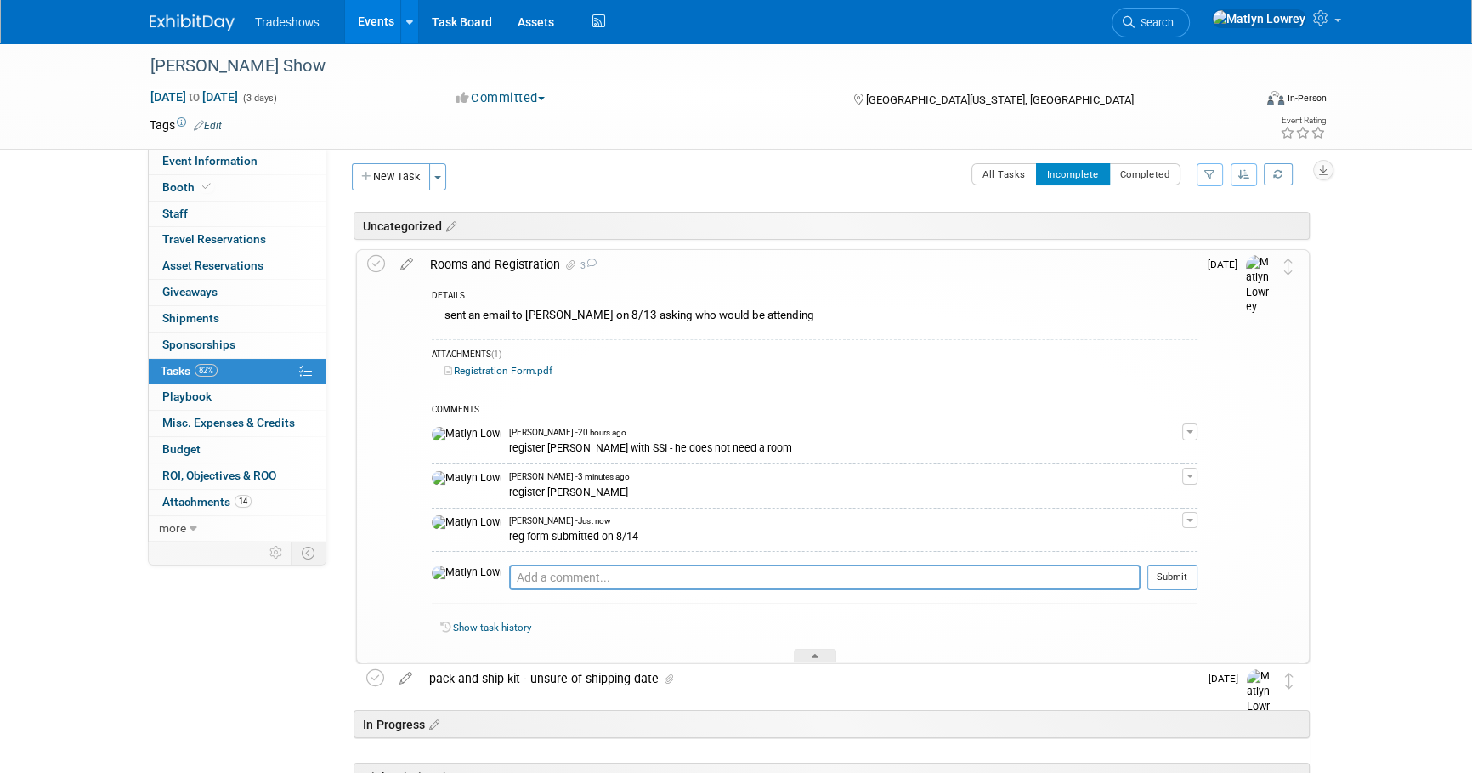
scroll to position [0, 0]
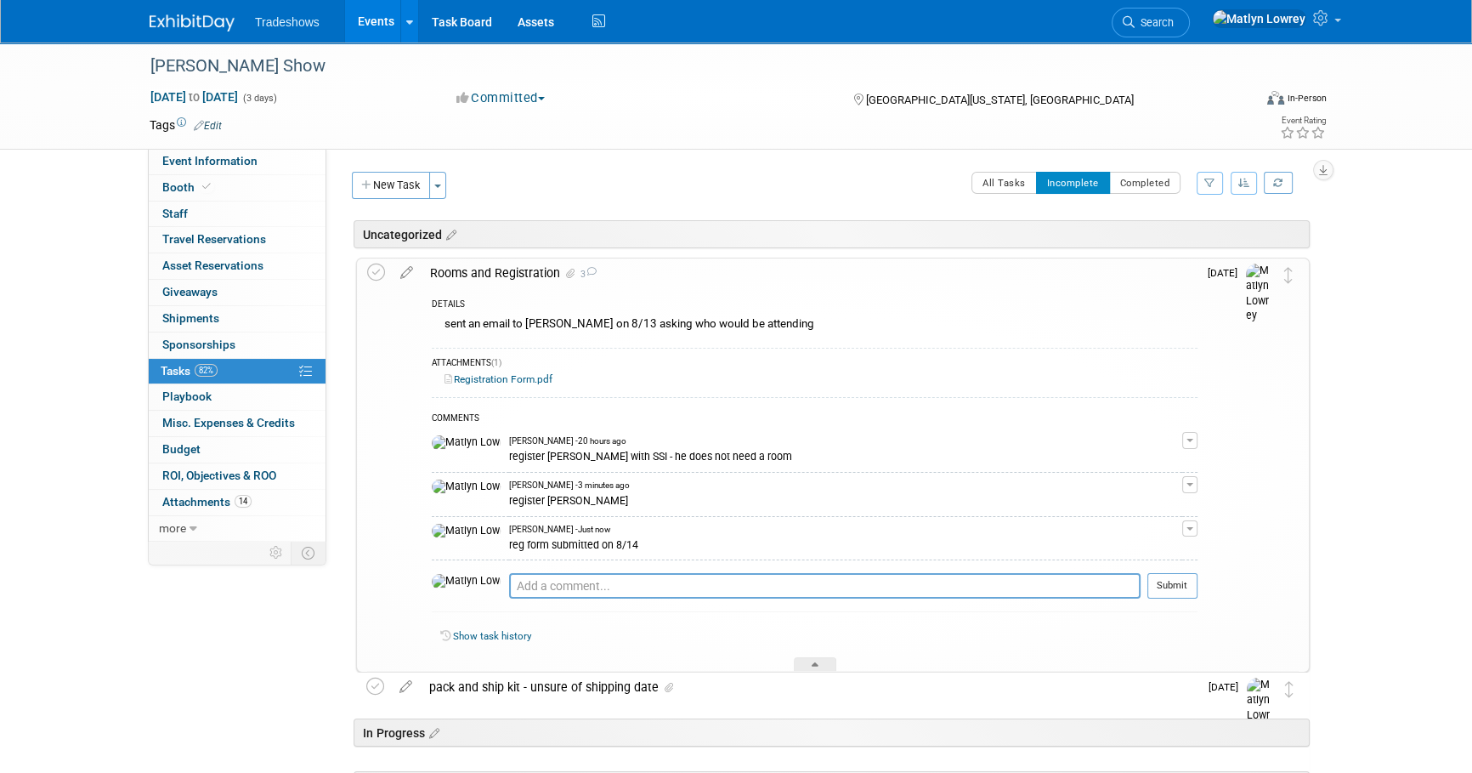
click at [479, 266] on div "Rooms and Registration 3" at bounding box center [810, 272] width 776 height 29
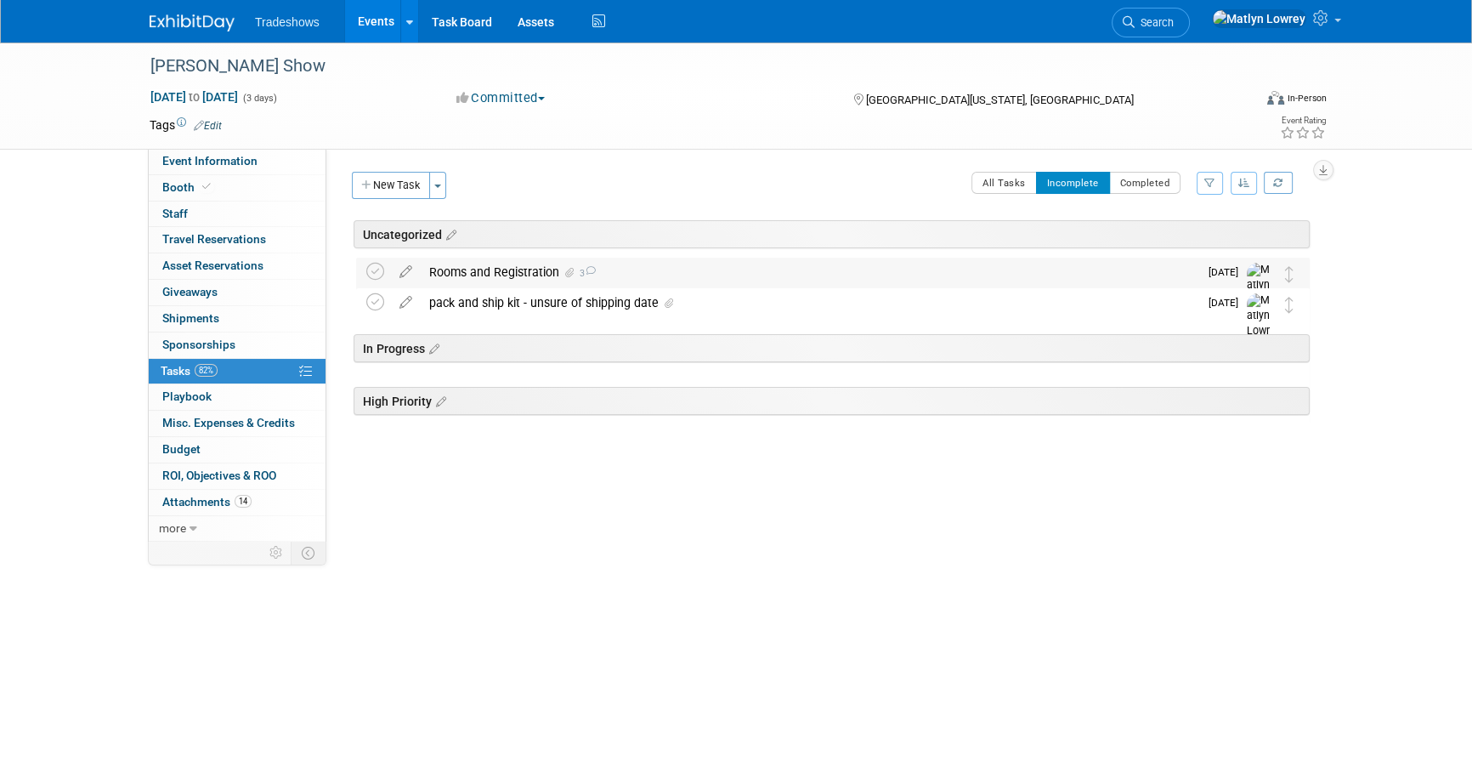
click at [463, 268] on div "Rooms and Registration 3" at bounding box center [810, 272] width 778 height 29
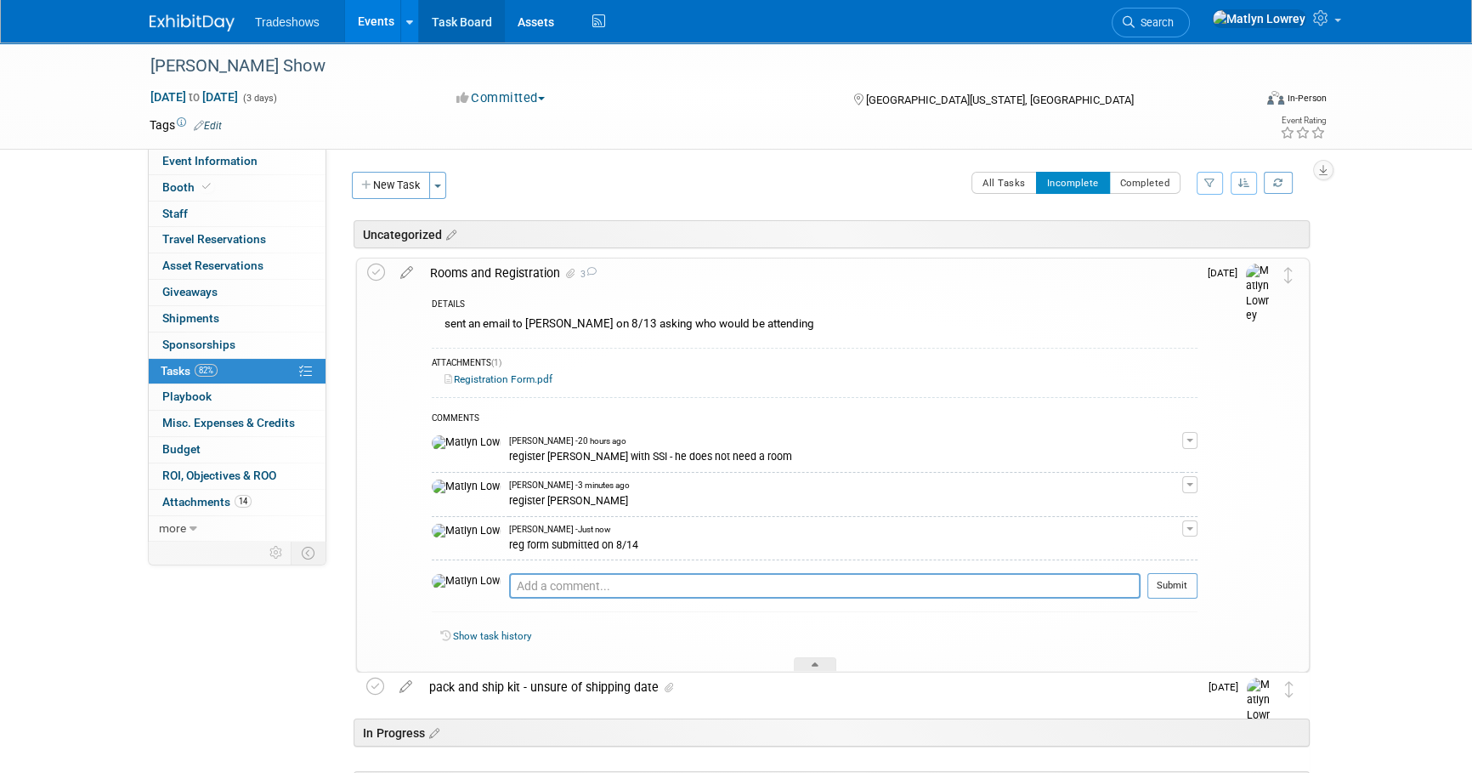
click at [486, 25] on link "Task Board" at bounding box center [462, 21] width 86 height 42
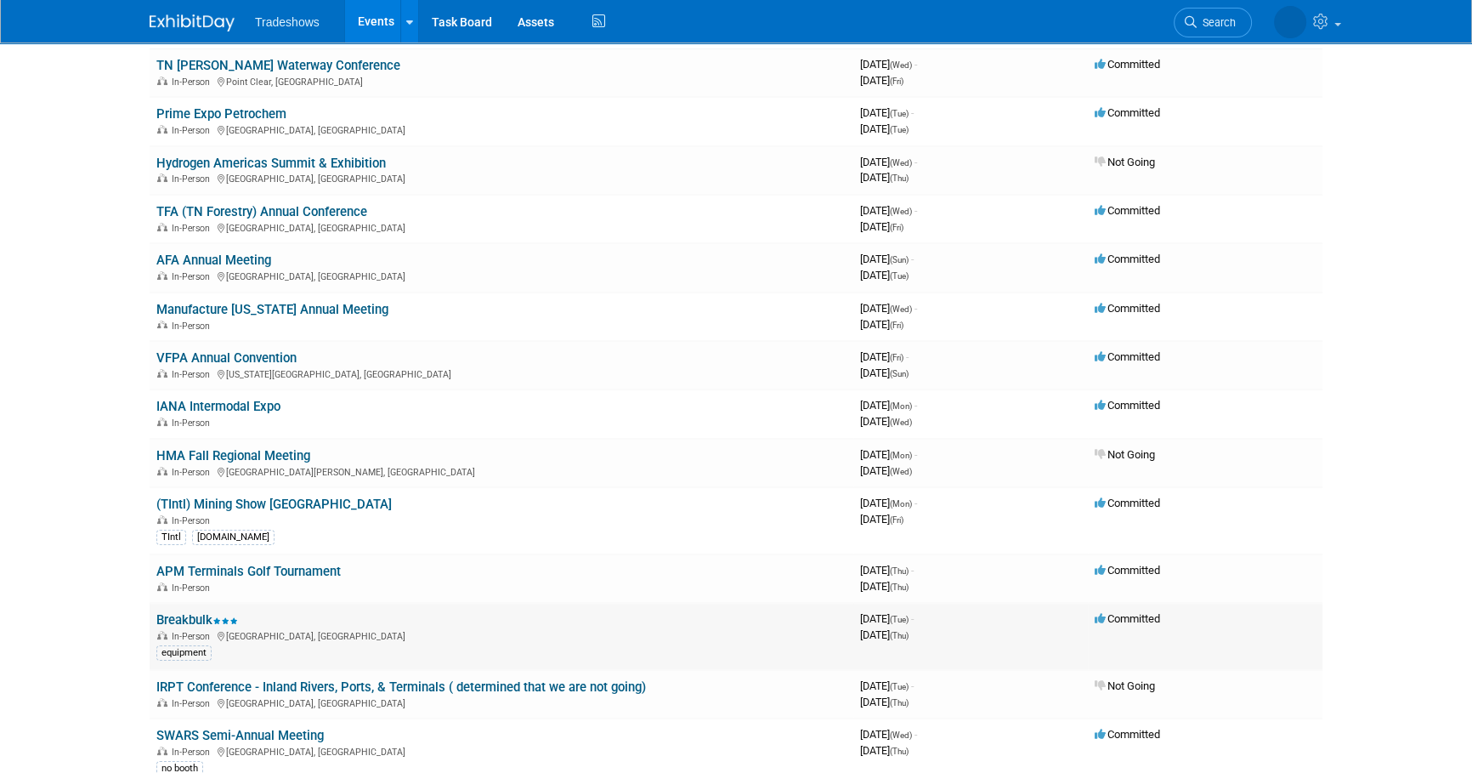
scroll to position [154, 0]
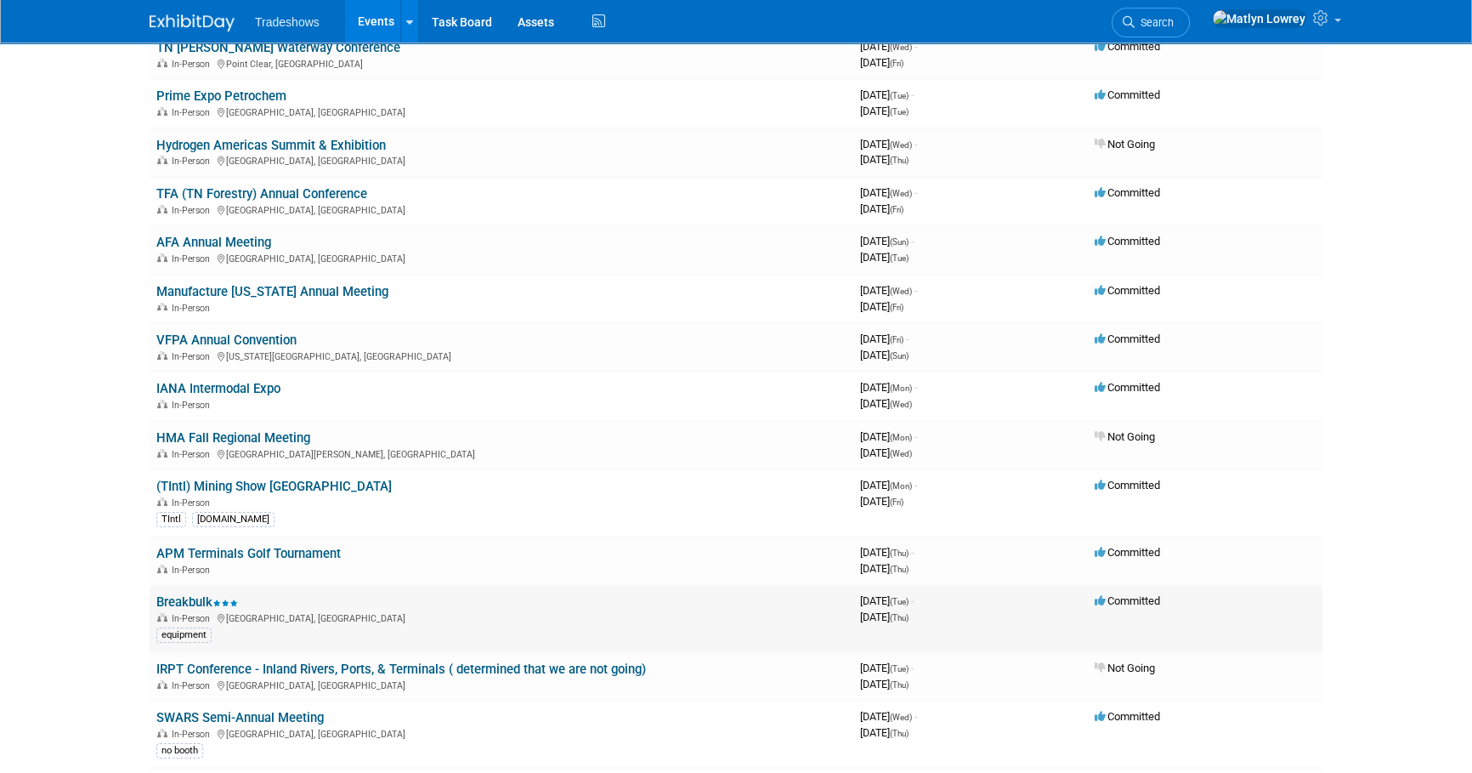
click at [212, 596] on link "Breakbulk" at bounding box center [197, 601] width 82 height 15
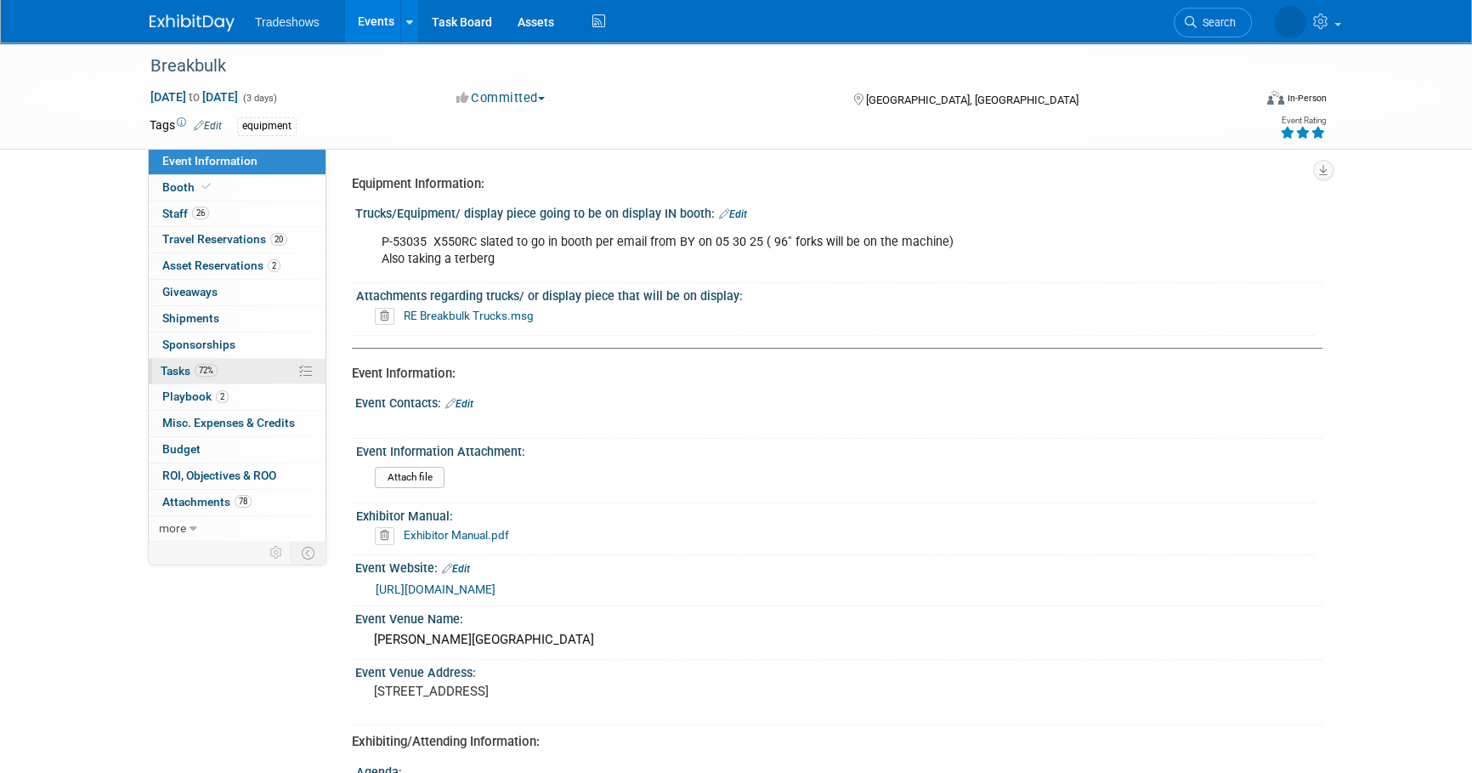
click at [201, 370] on span "72%" at bounding box center [206, 370] width 23 height 13
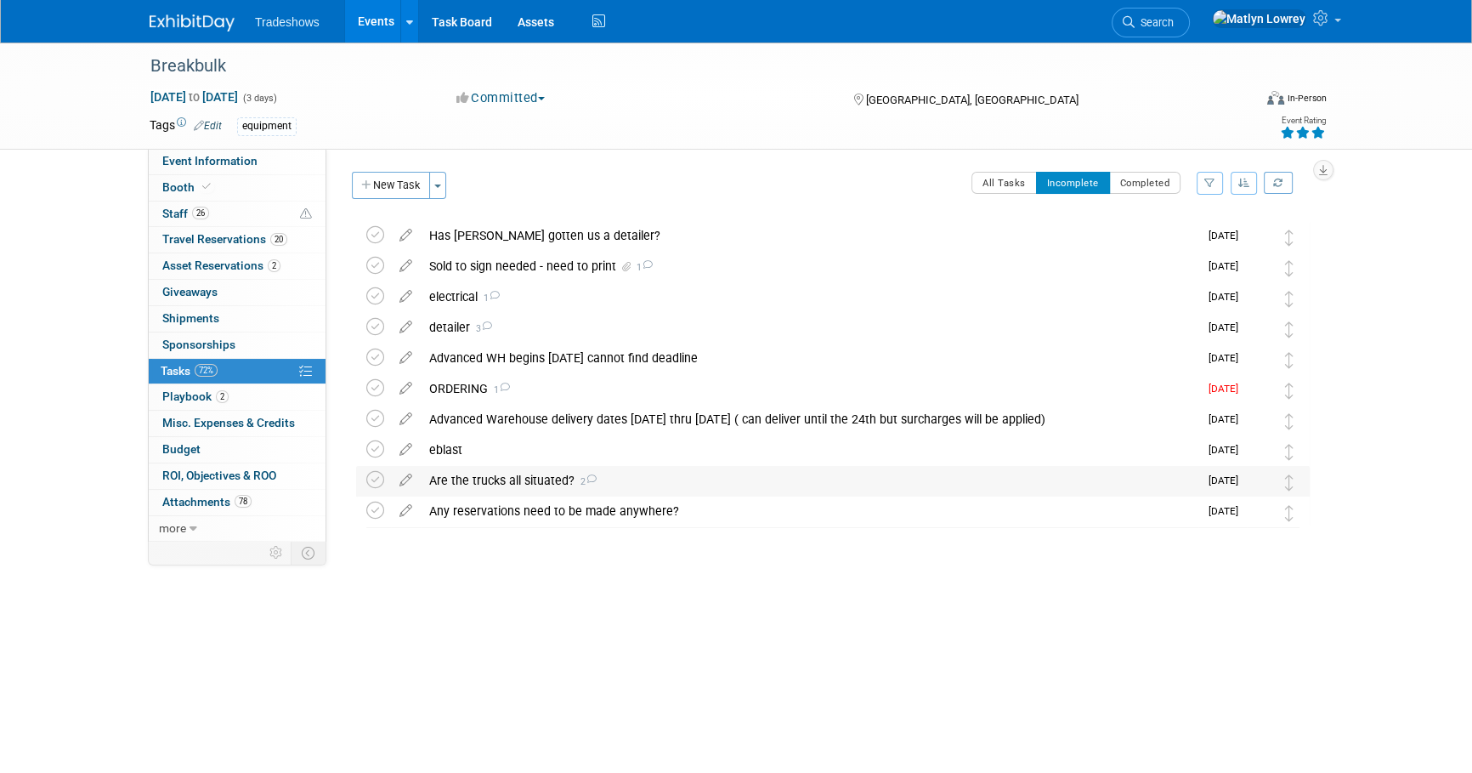
drag, startPoint x: 515, startPoint y: 482, endPoint x: 543, endPoint y: 491, distance: 29.6
click at [515, 481] on div "Are the trucks all situated? 2" at bounding box center [810, 480] width 778 height 29
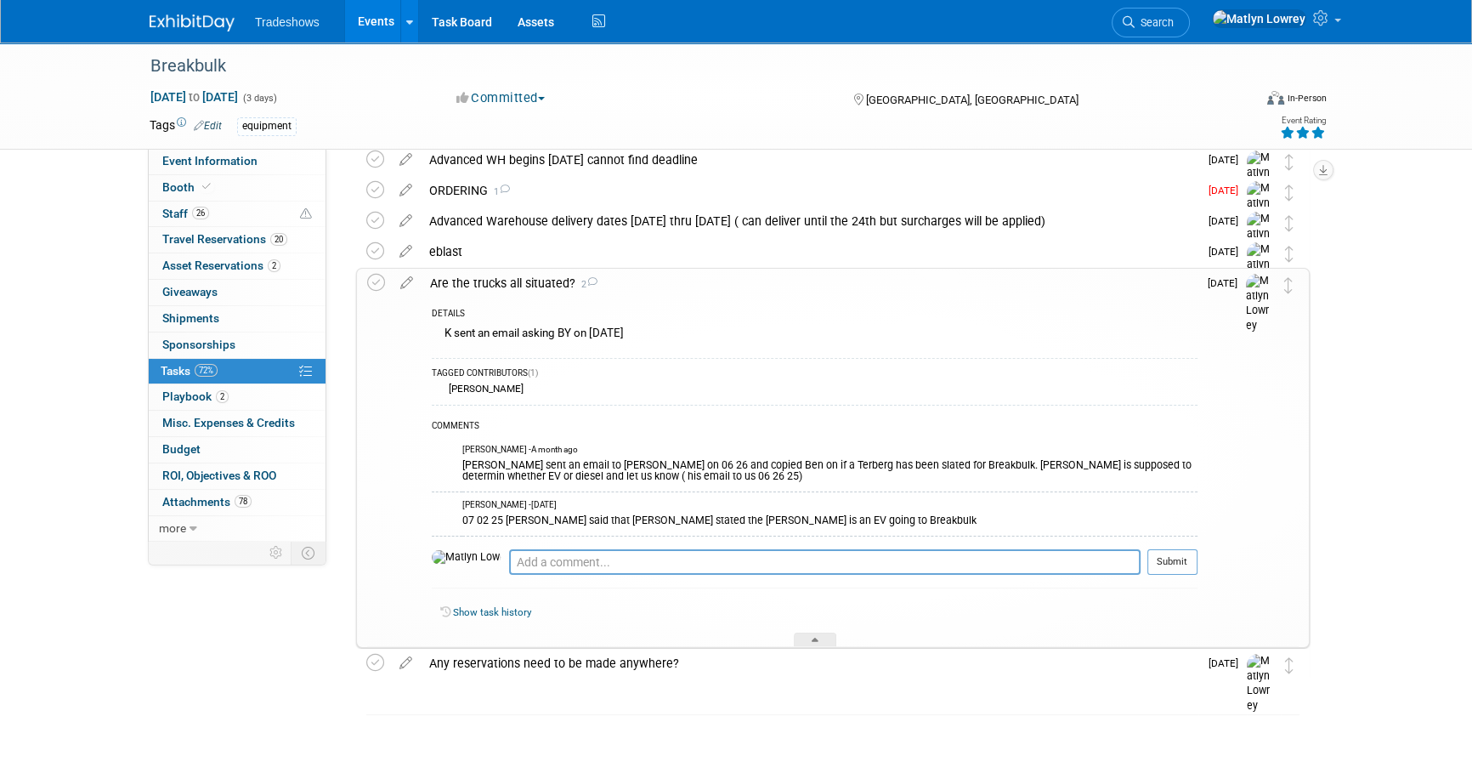
scroll to position [207, 0]
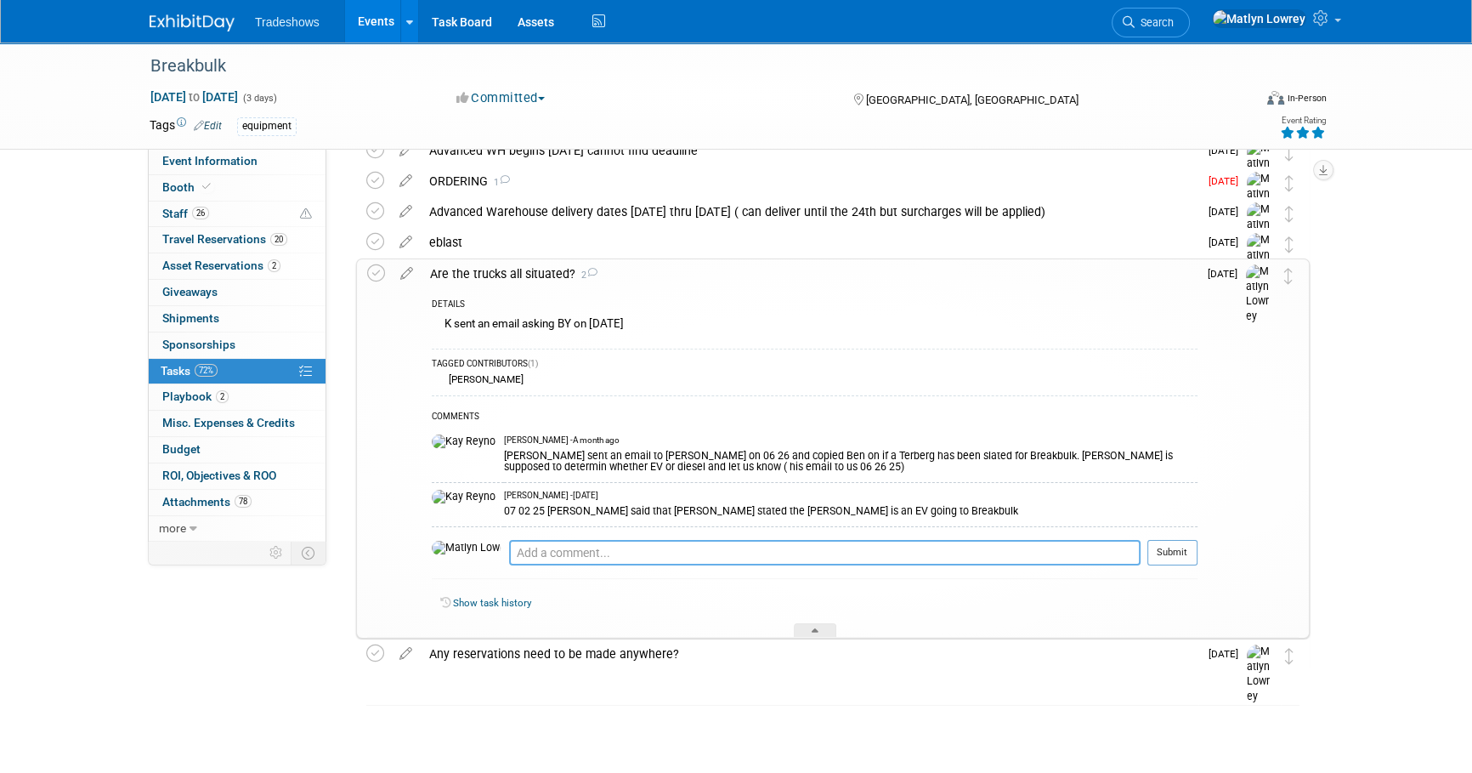
click at [519, 547] on textarea at bounding box center [825, 552] width 632 height 25
type textarea "8/14 asked if they had slated a specific terberg for breakbulk"
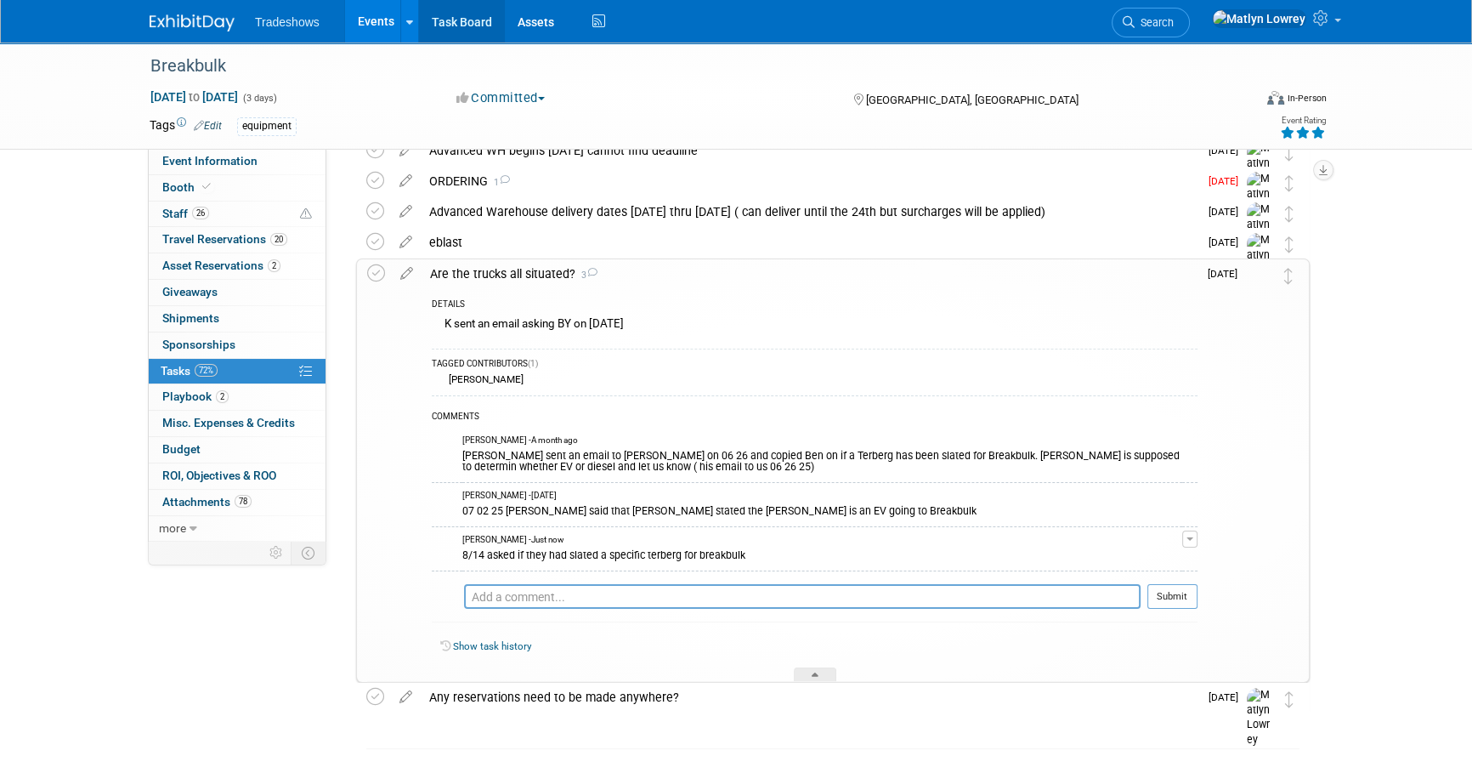
click at [431, 31] on link "Task Board" at bounding box center [462, 21] width 86 height 42
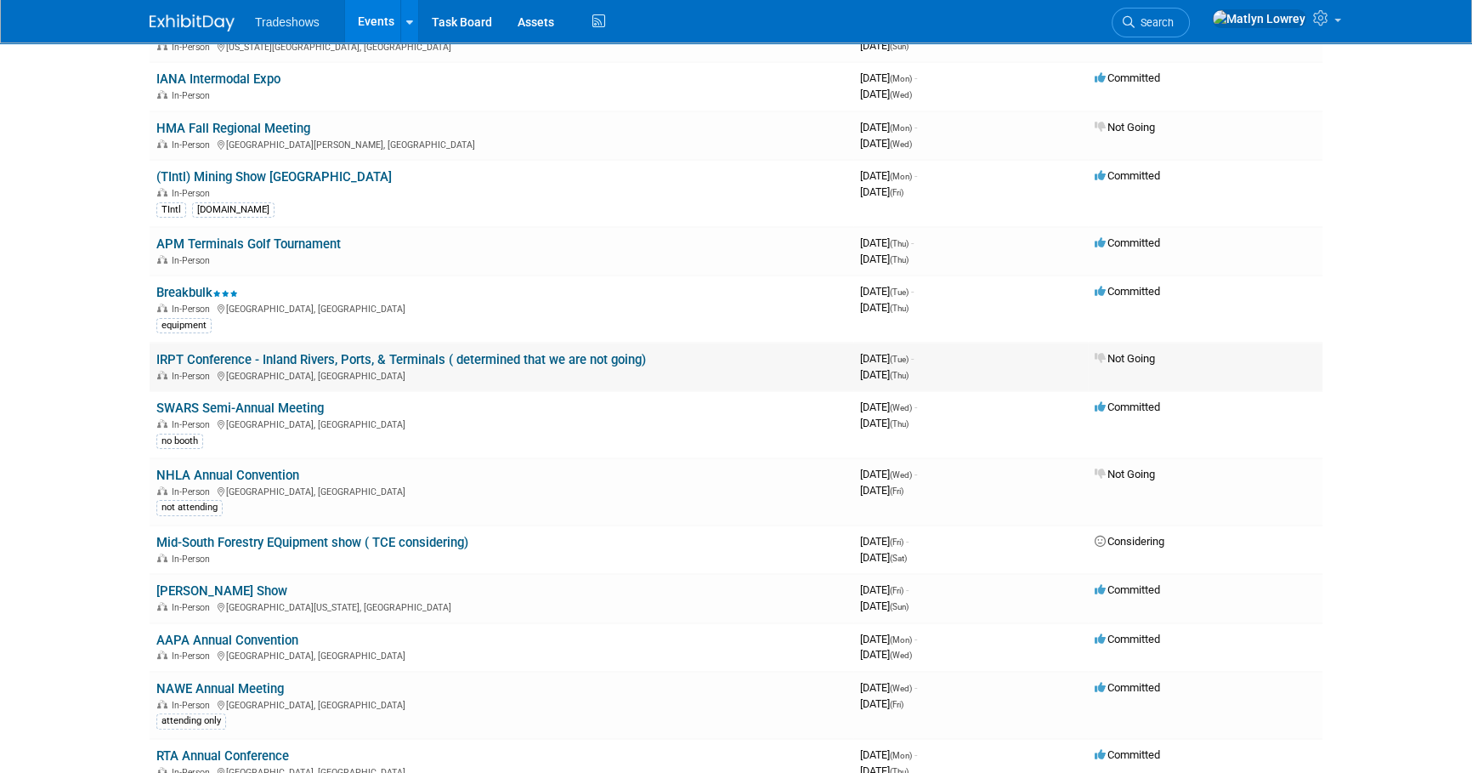
scroll to position [541, 0]
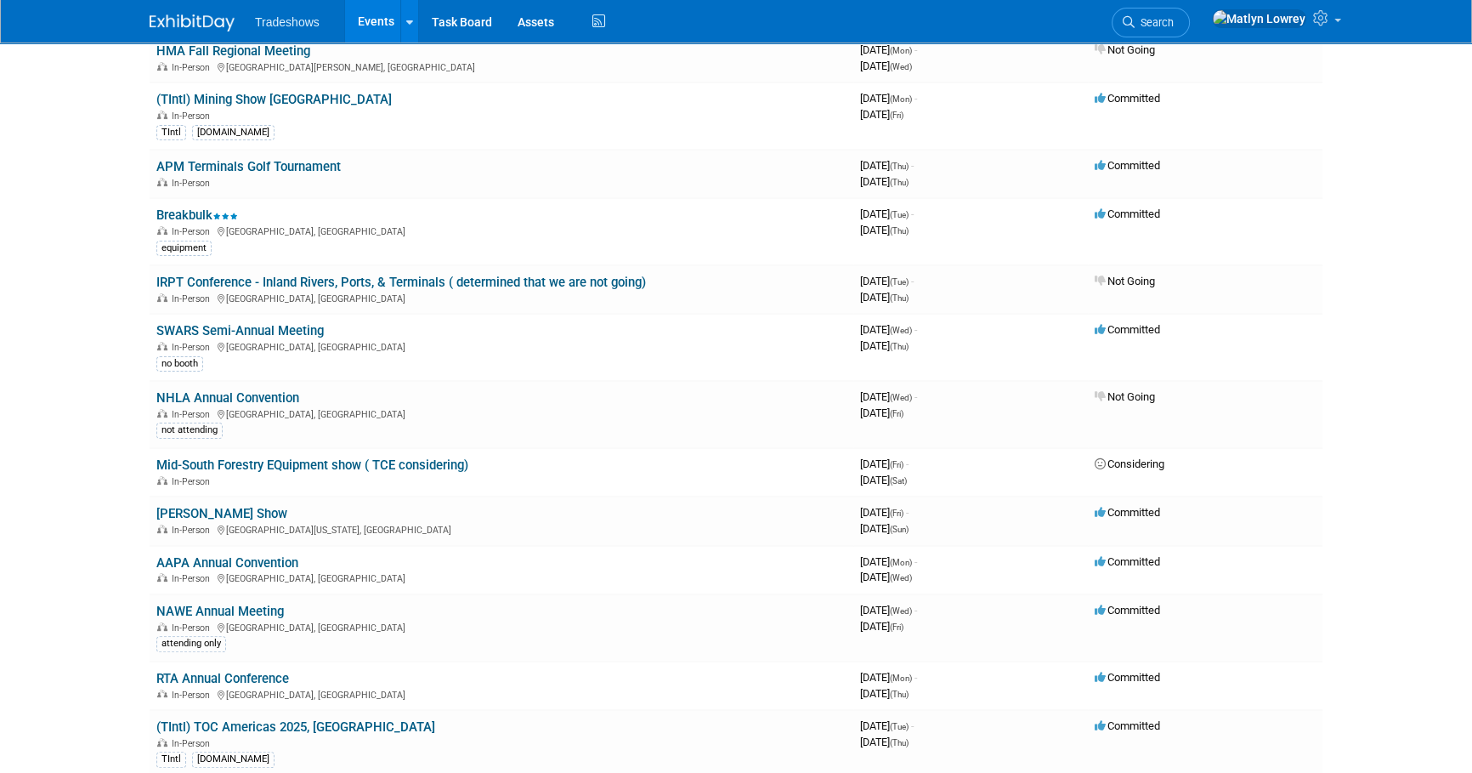
click at [187, 511] on link "[PERSON_NAME] Show" at bounding box center [221, 513] width 131 height 15
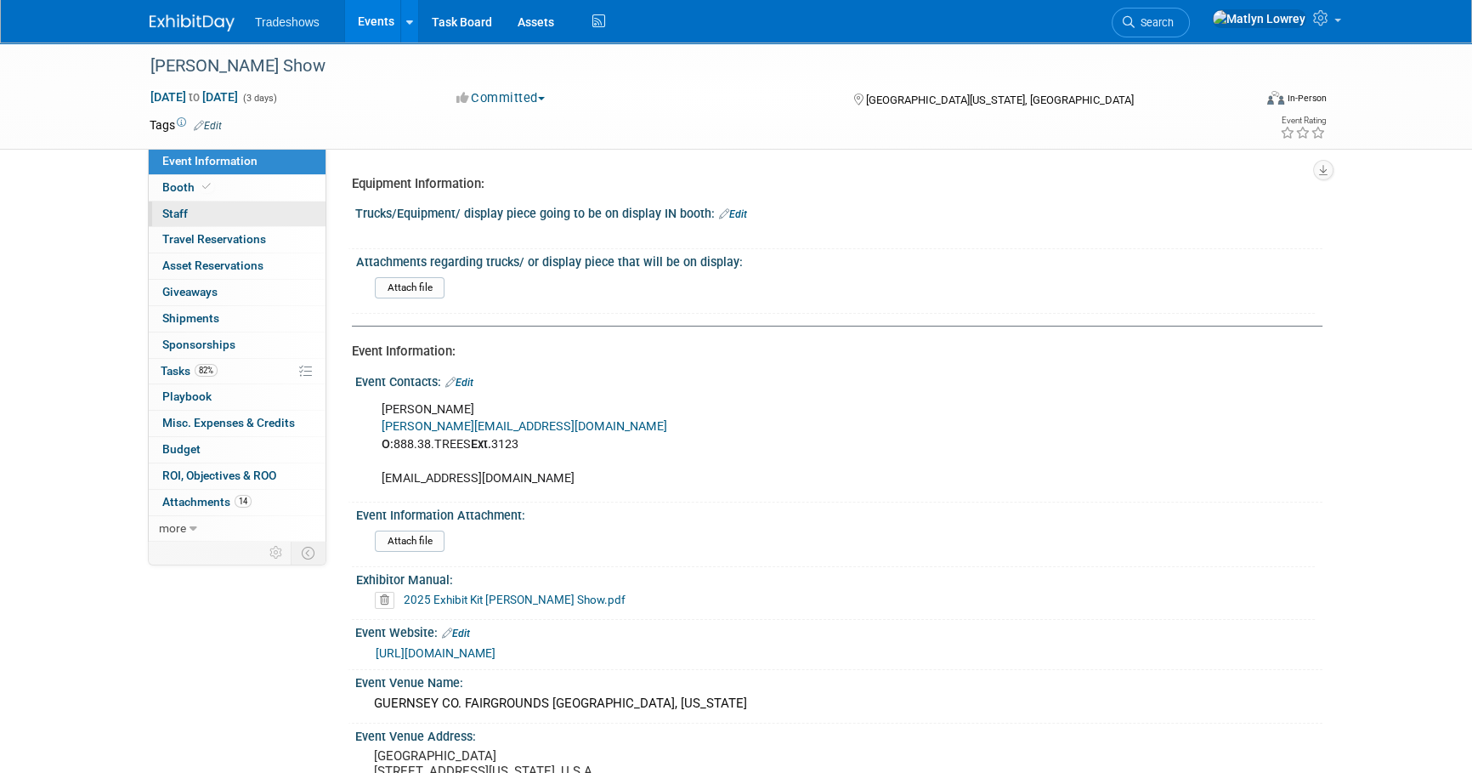
click at [198, 212] on link "0 Staff 0" at bounding box center [237, 213] width 177 height 25
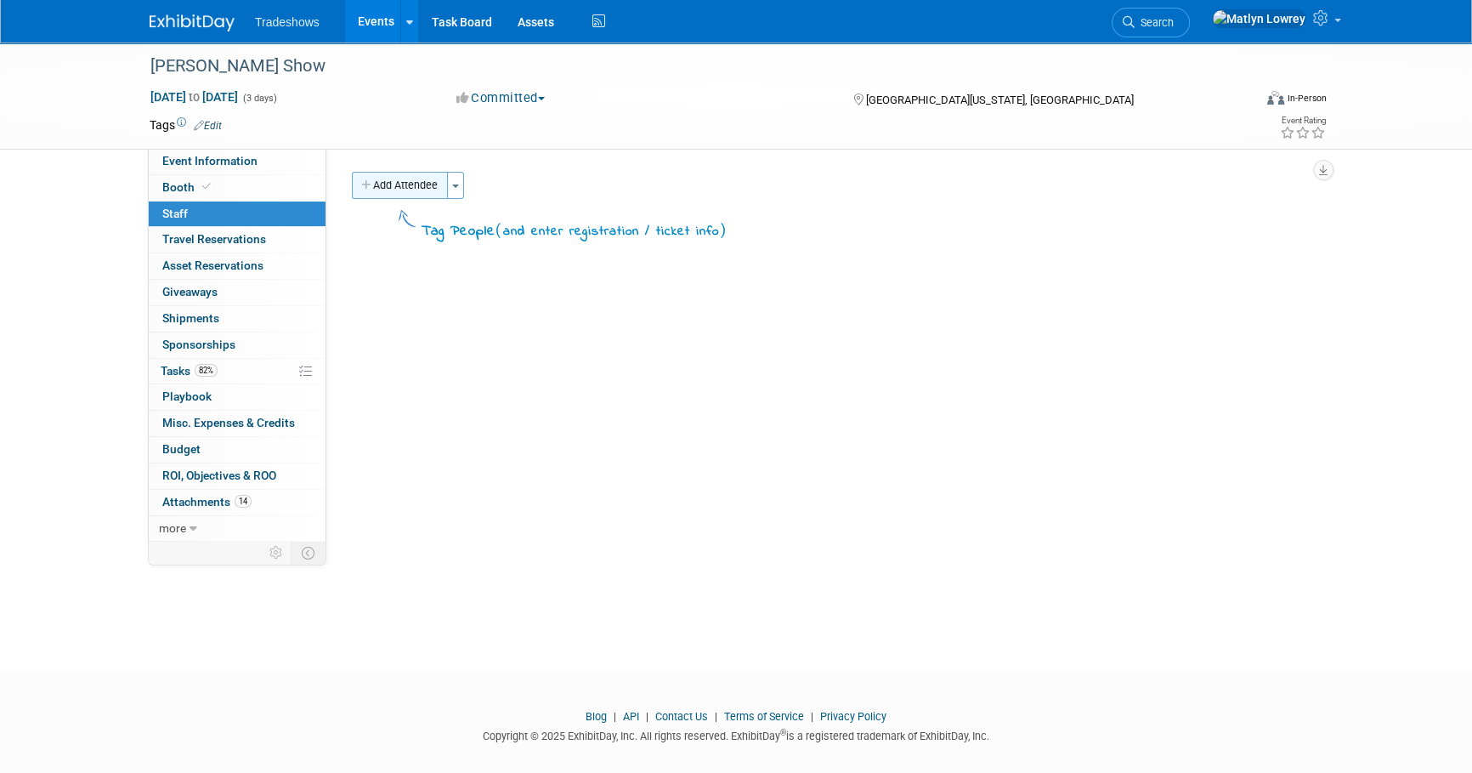
click at [409, 192] on button "Add Attendee" at bounding box center [400, 185] width 96 height 27
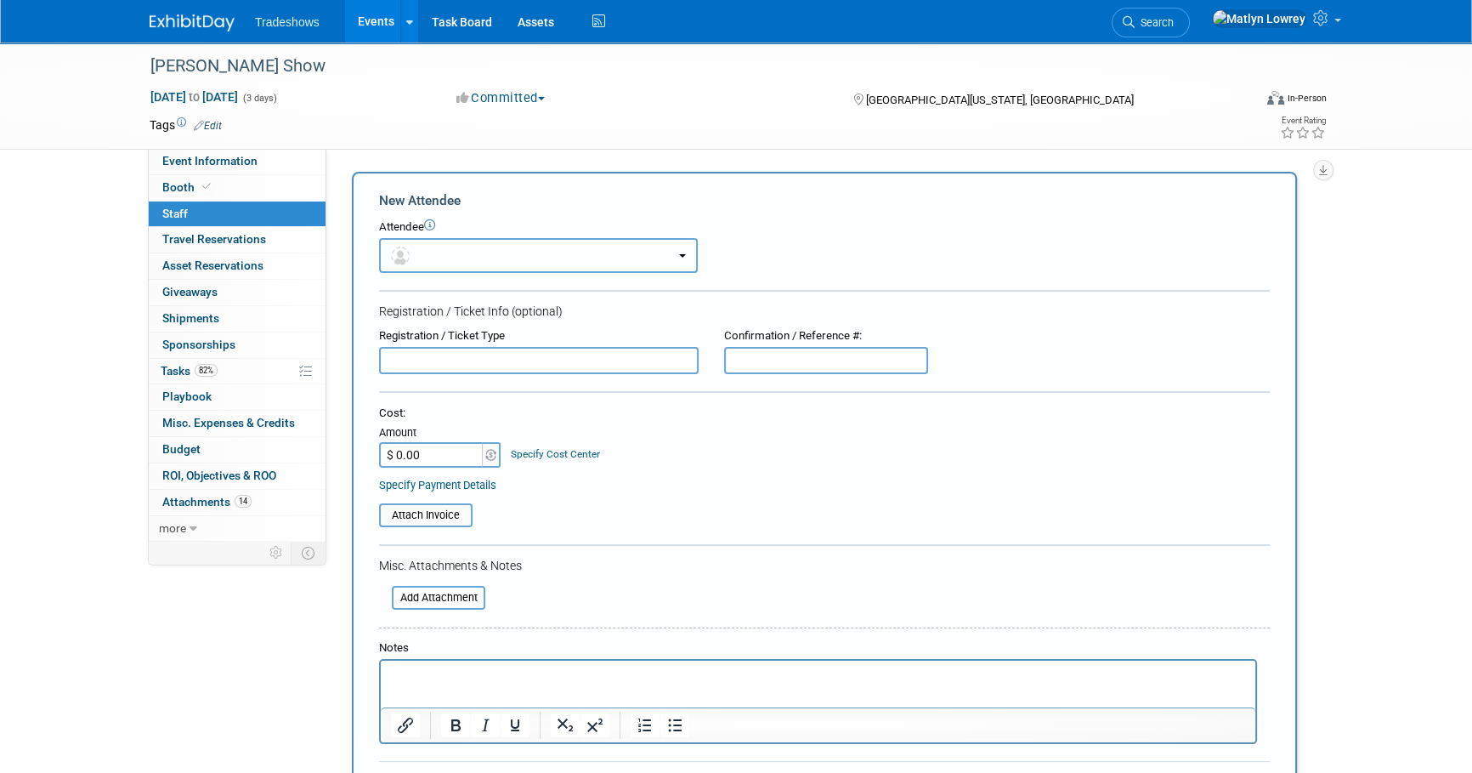
click at [428, 248] on button "button" at bounding box center [538, 255] width 319 height 35
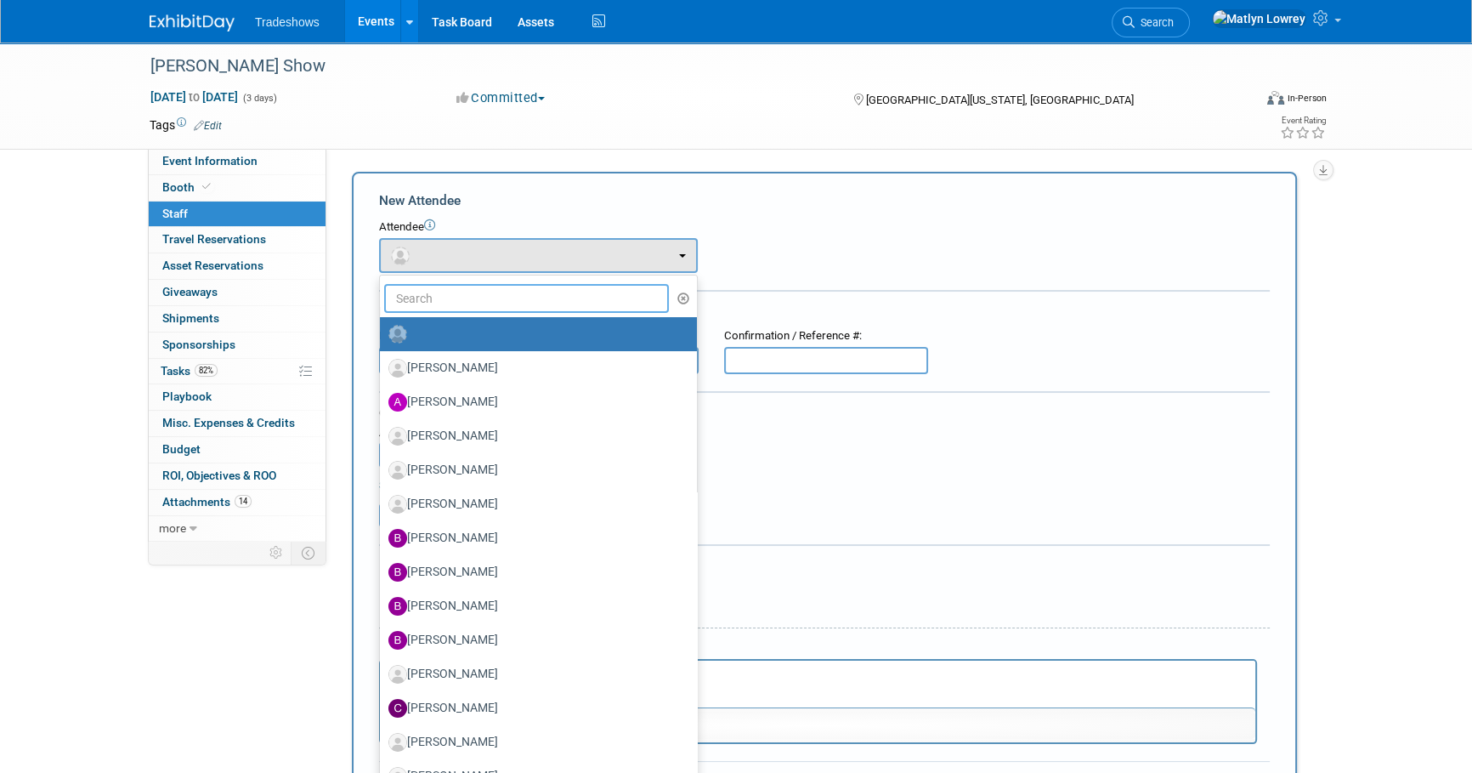
click at [432, 297] on input "text" at bounding box center [526, 298] width 285 height 29
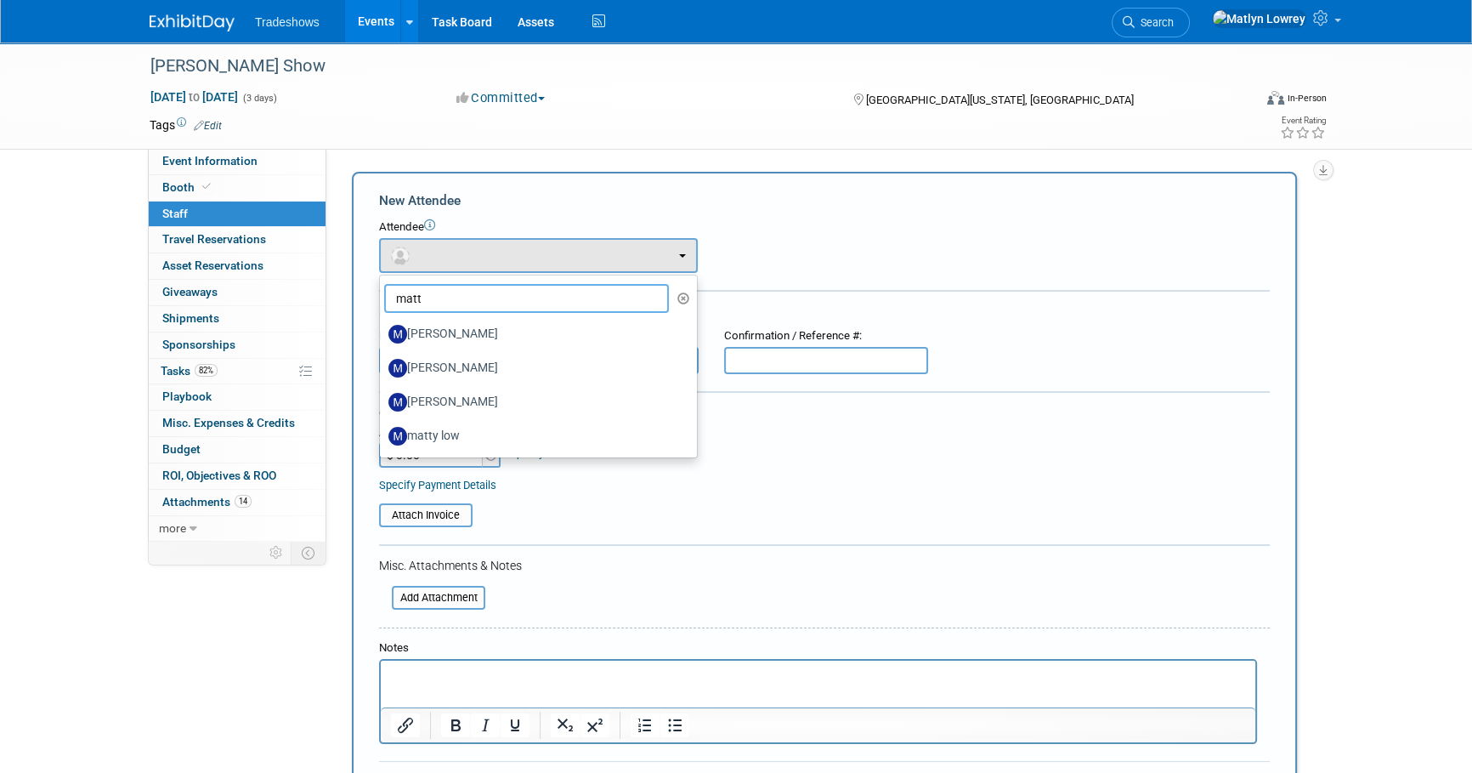
type input "matt"
click at [436, 392] on label "Matthew Woodbury" at bounding box center [534, 401] width 292 height 27
click at [382, 394] on input "Matthew Woodbury" at bounding box center [376, 399] width 11 height 11
select select "ceffa67f-d10e-4e65-a5b7-71fc5e0574b1"
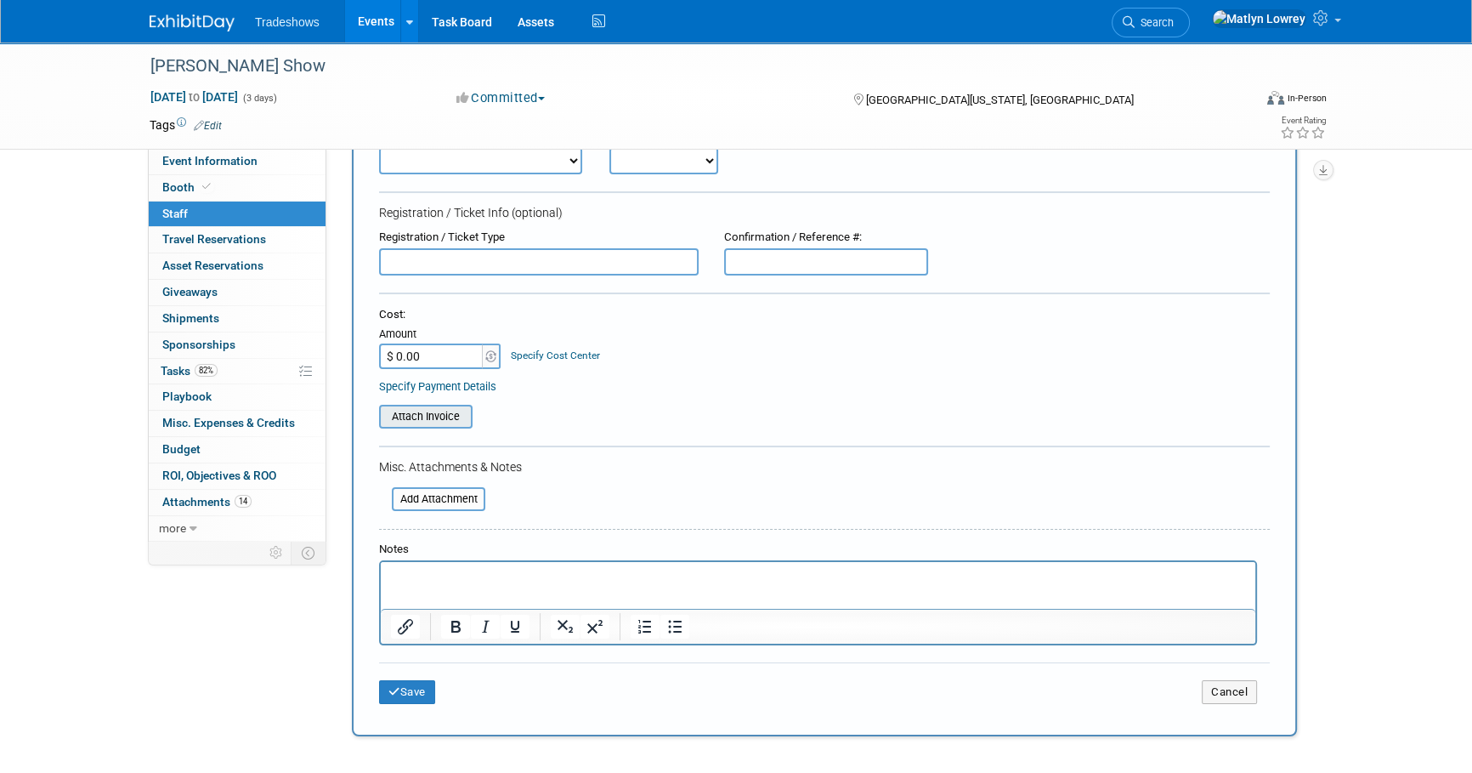
scroll to position [154, 0]
click at [433, 495] on input "file" at bounding box center [382, 498] width 202 height 20
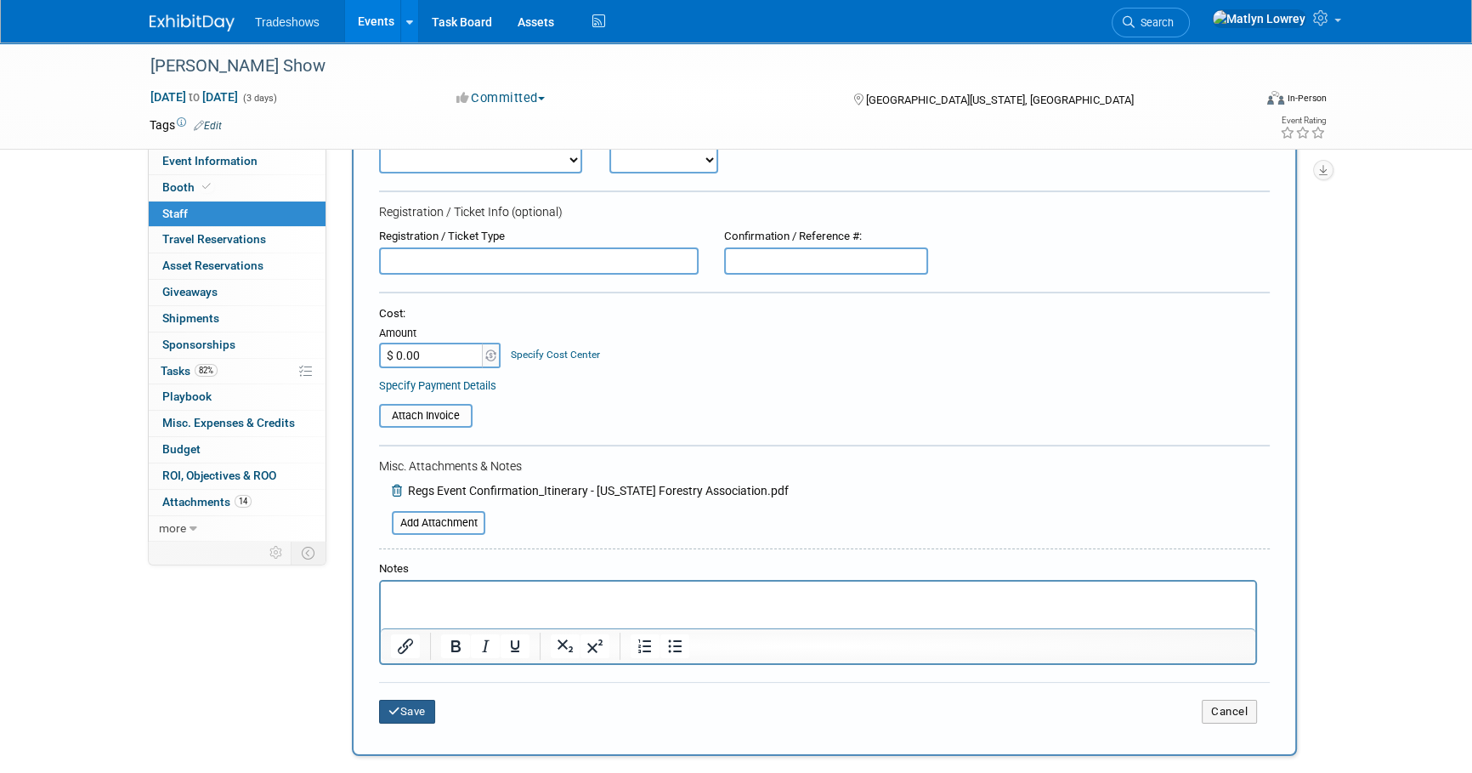
click at [421, 709] on button "Save" at bounding box center [407, 712] width 56 height 24
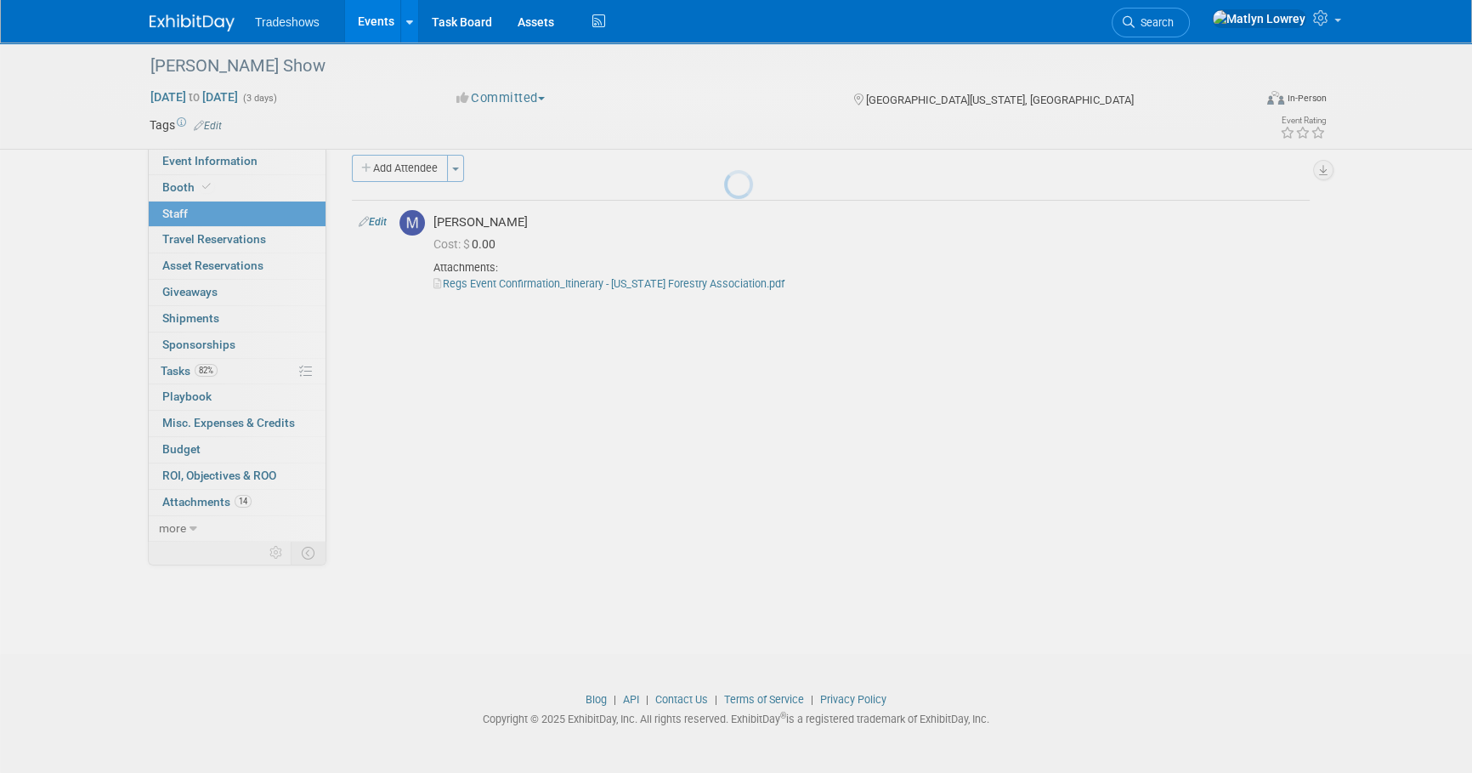
scroll to position [17, 0]
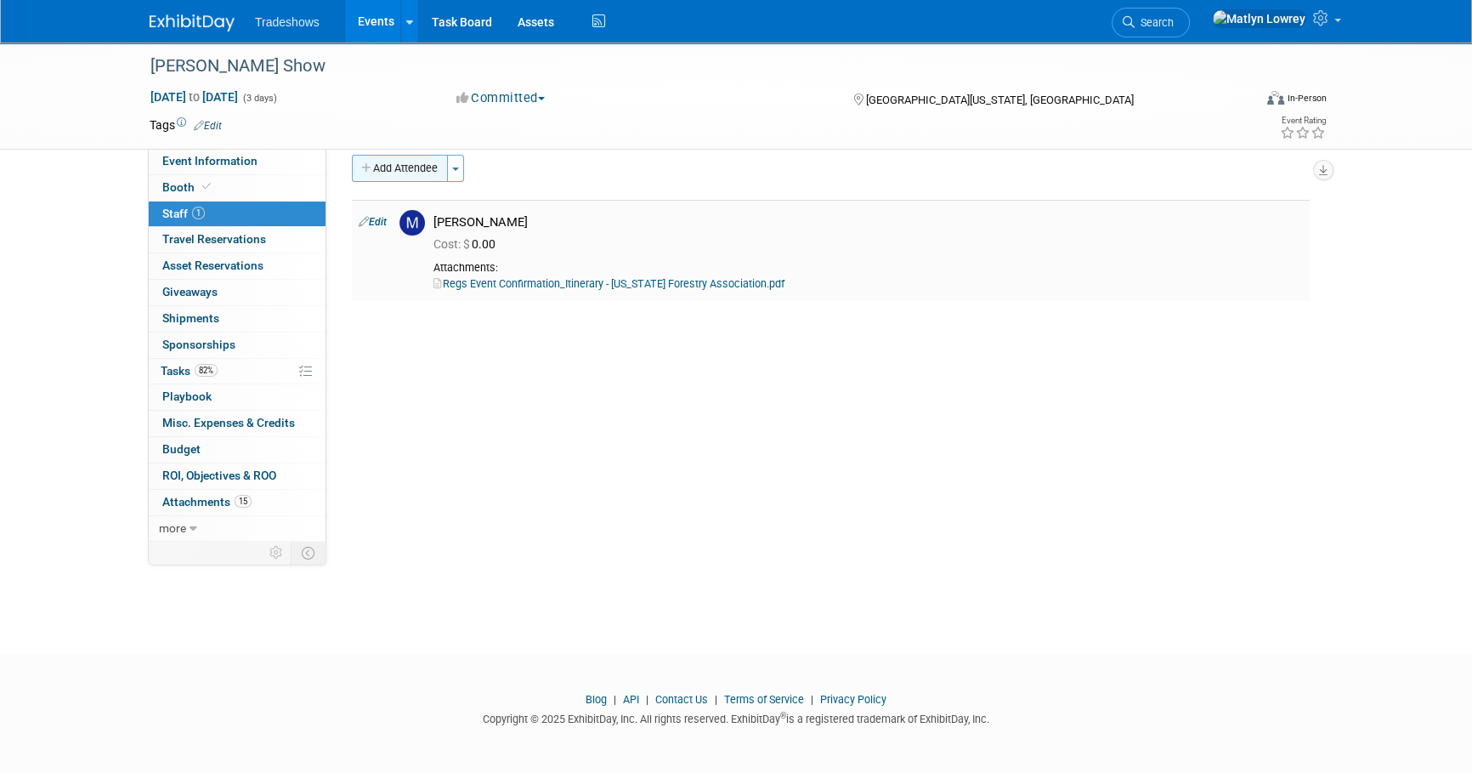
click at [399, 161] on button "Add Attendee" at bounding box center [400, 168] width 96 height 27
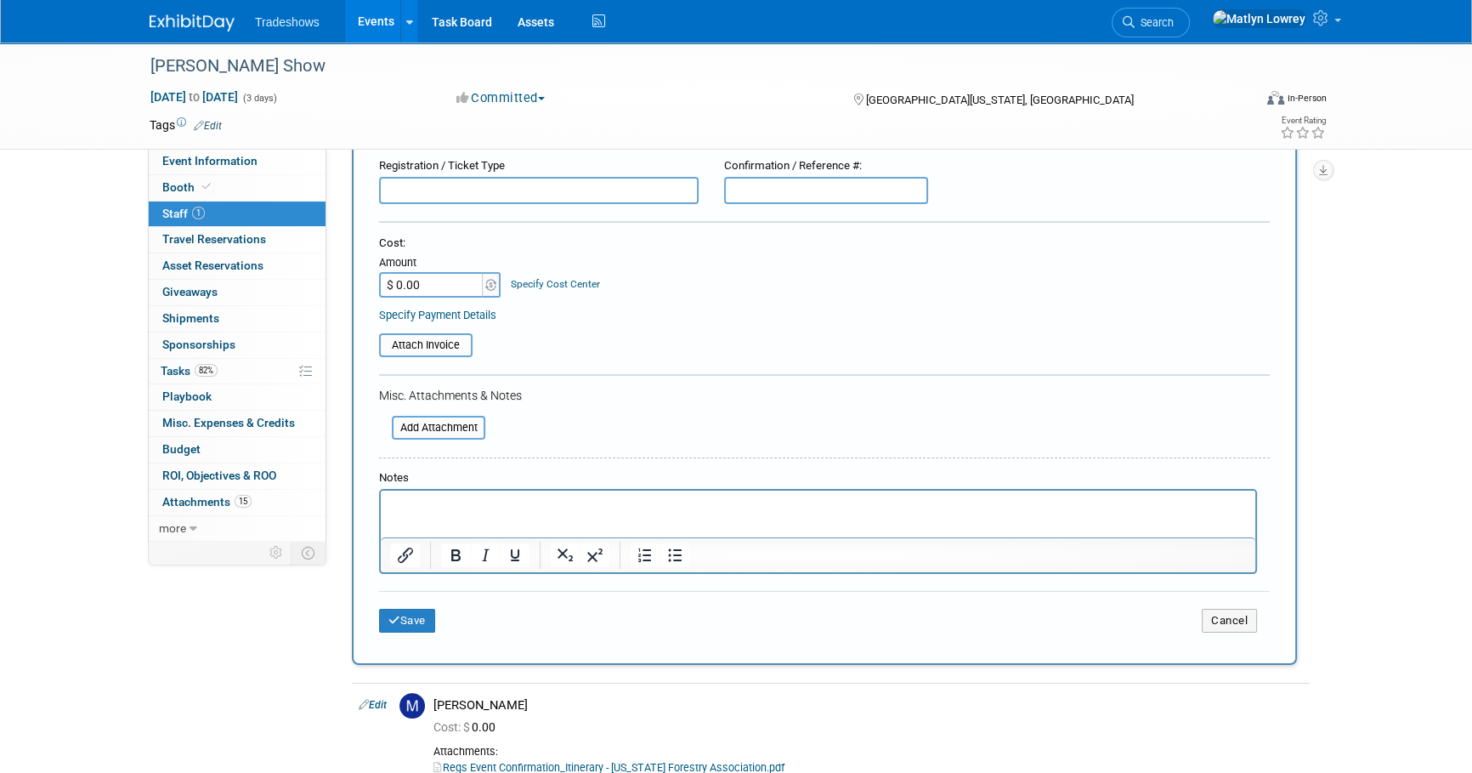
scroll to position [171, 0]
click at [438, 513] on html at bounding box center [818, 502] width 875 height 24
click at [465, 548] on button "Bold" at bounding box center [455, 554] width 29 height 24
click at [505, 551] on icon "Underline" at bounding box center [515, 554] width 20 height 20
click at [404, 421] on input "file" at bounding box center [382, 426] width 202 height 20
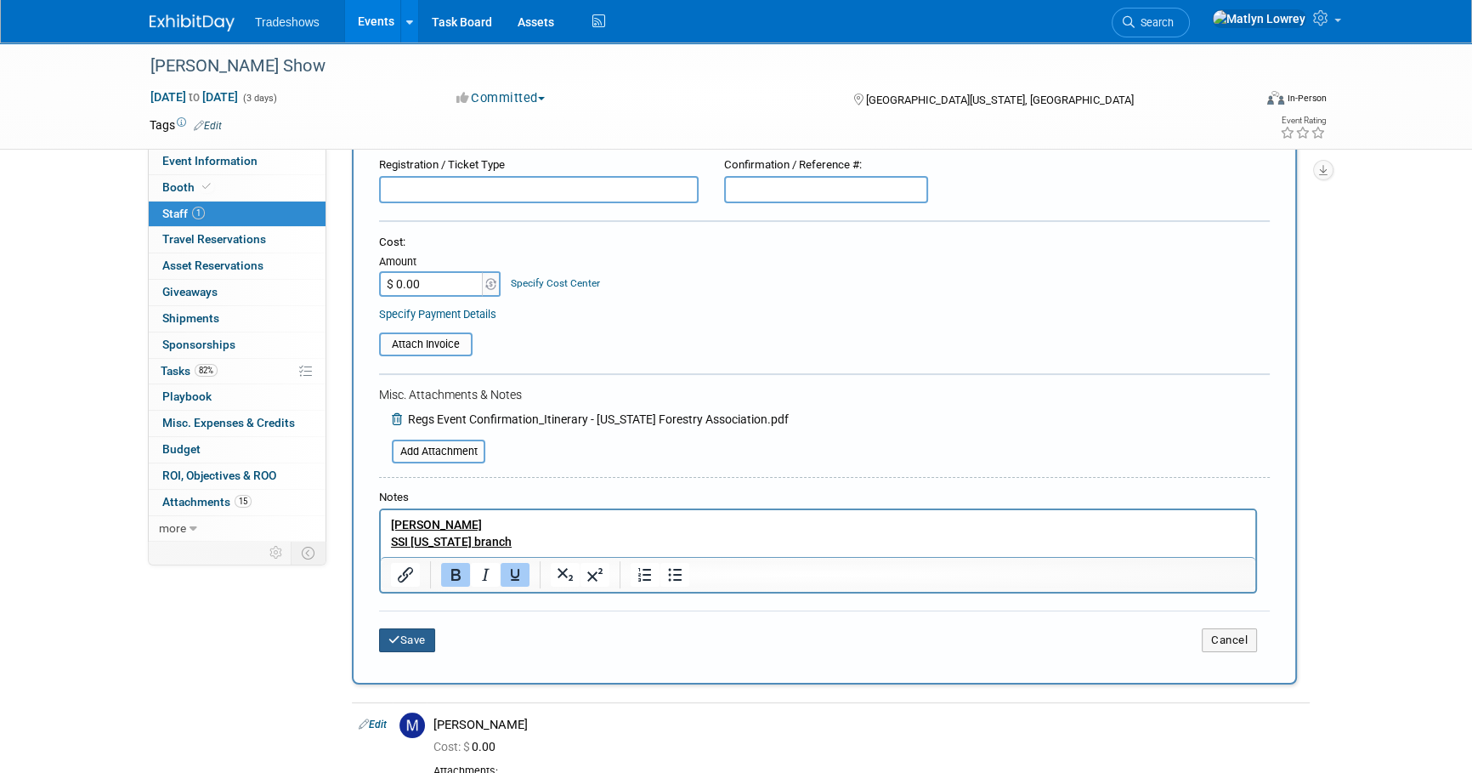
click at [422, 645] on button "Save" at bounding box center [407, 640] width 56 height 24
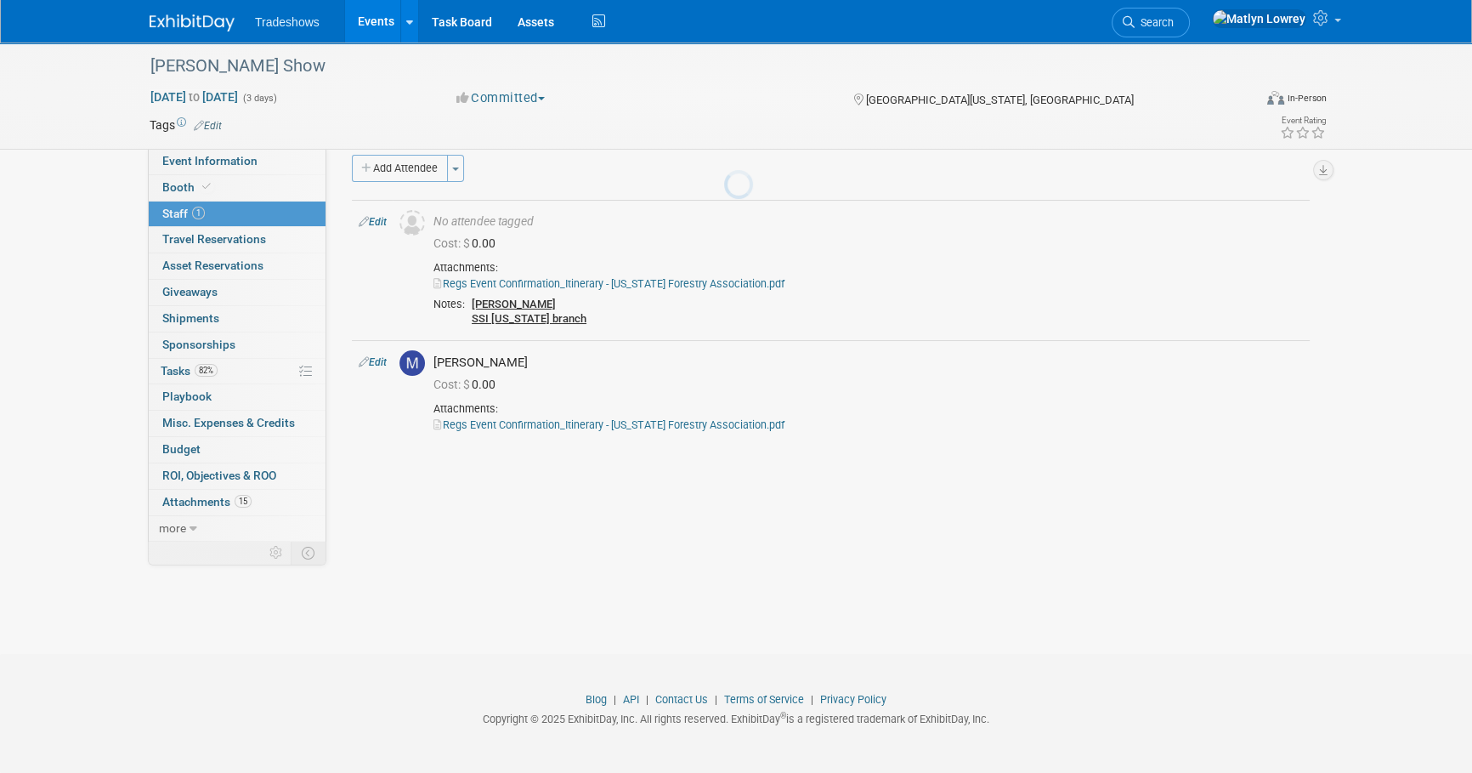
scroll to position [17, 0]
click at [200, 372] on span "82%" at bounding box center [206, 370] width 23 height 13
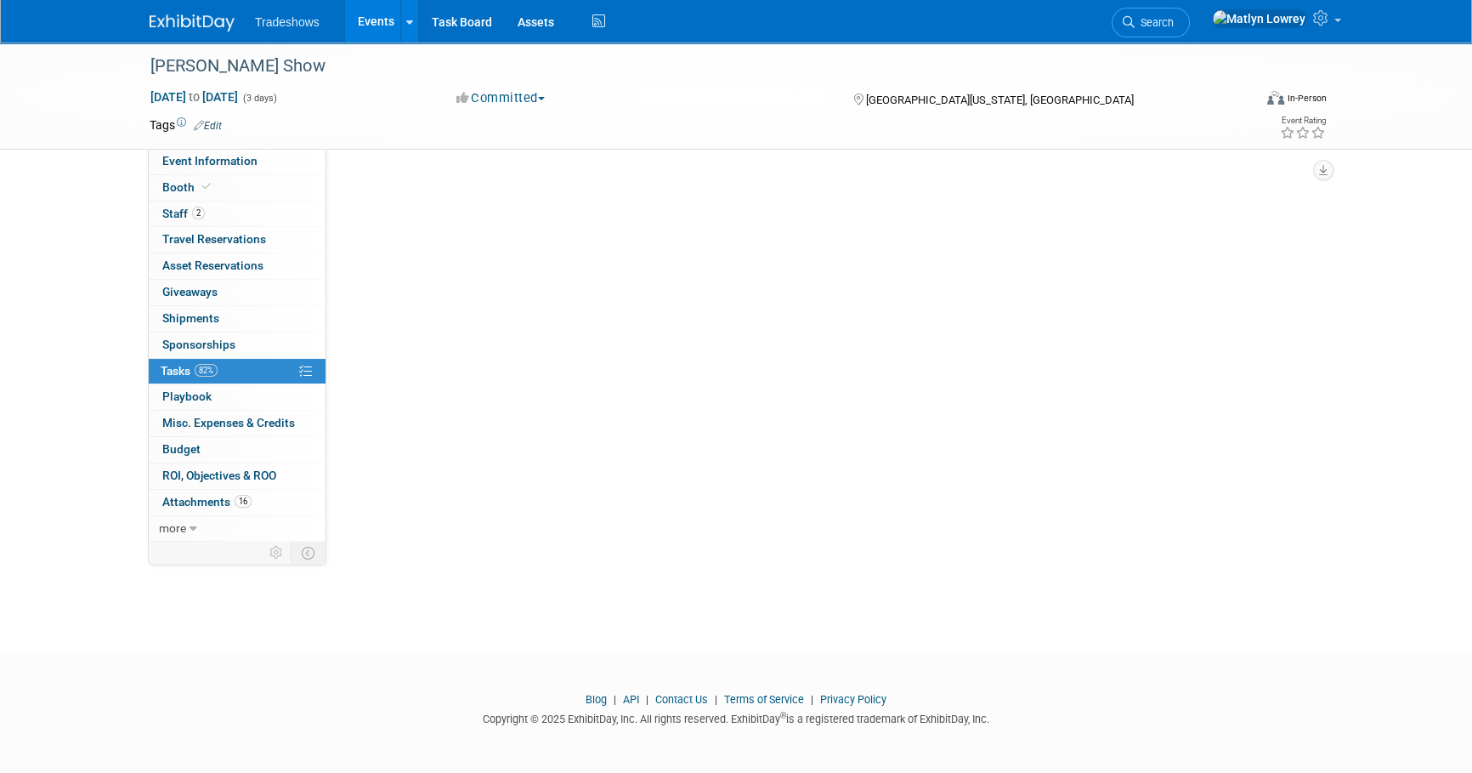
scroll to position [0, 0]
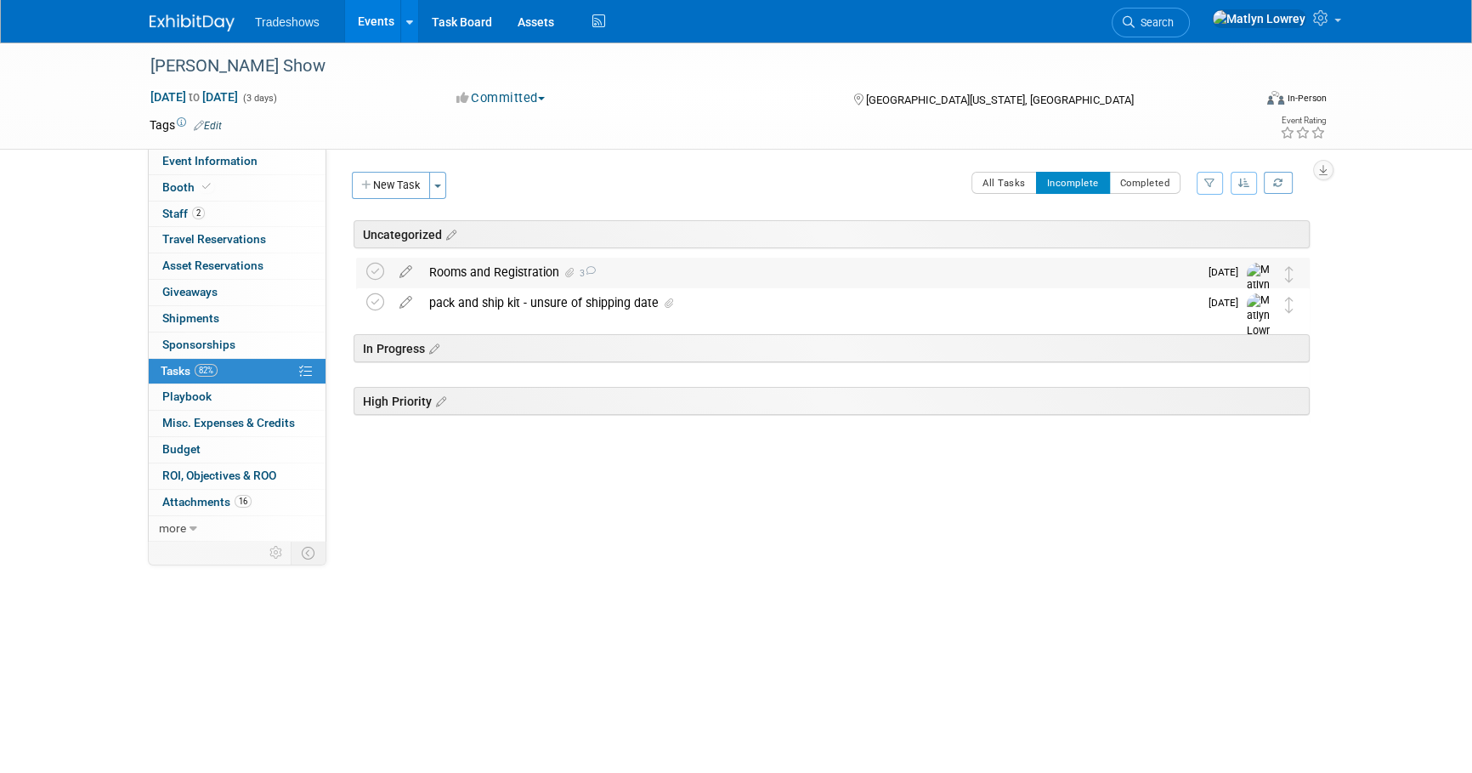
click at [490, 279] on div "Rooms and Registration 3" at bounding box center [810, 272] width 778 height 29
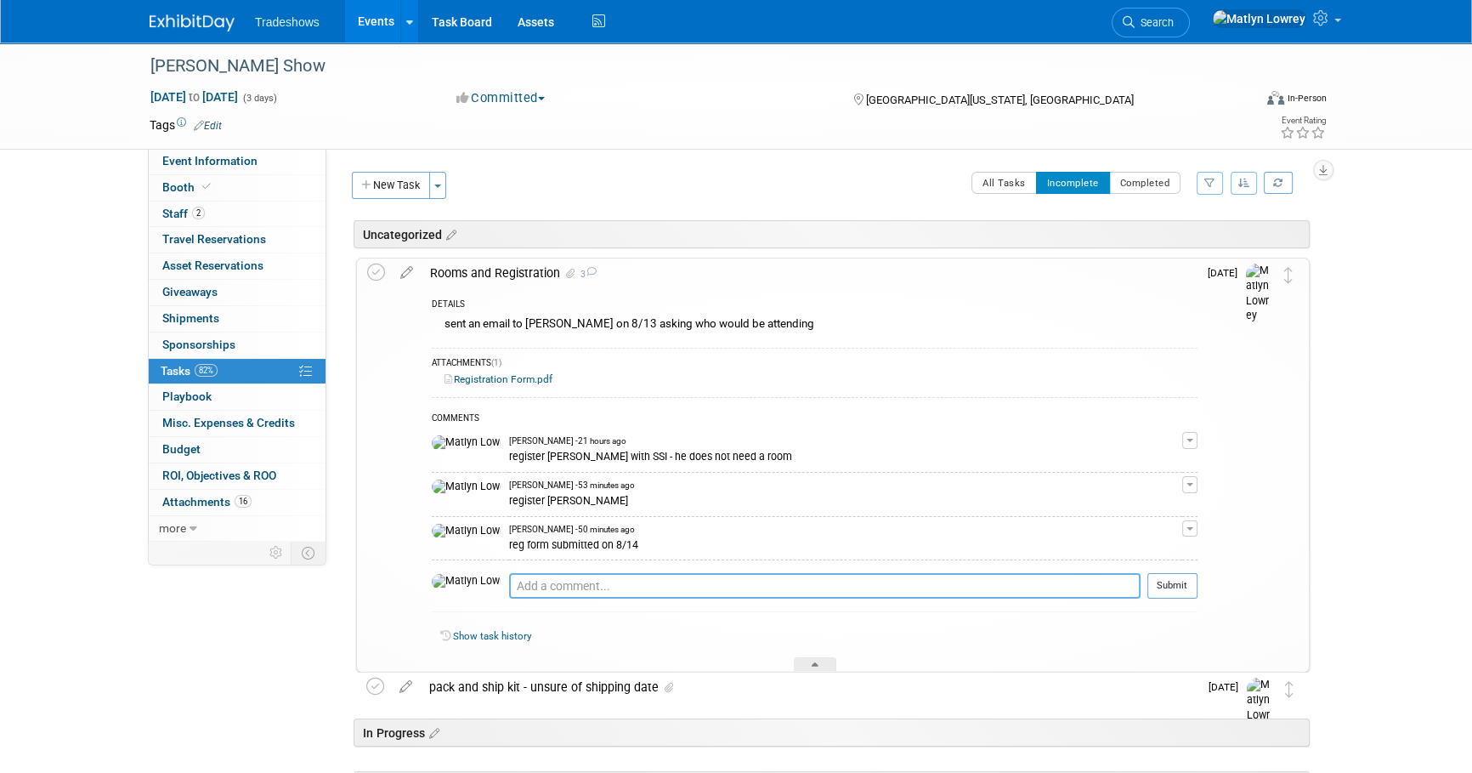
click at [526, 579] on textarea at bounding box center [825, 585] width 632 height 25
type textarea "matthew doesnt need room"
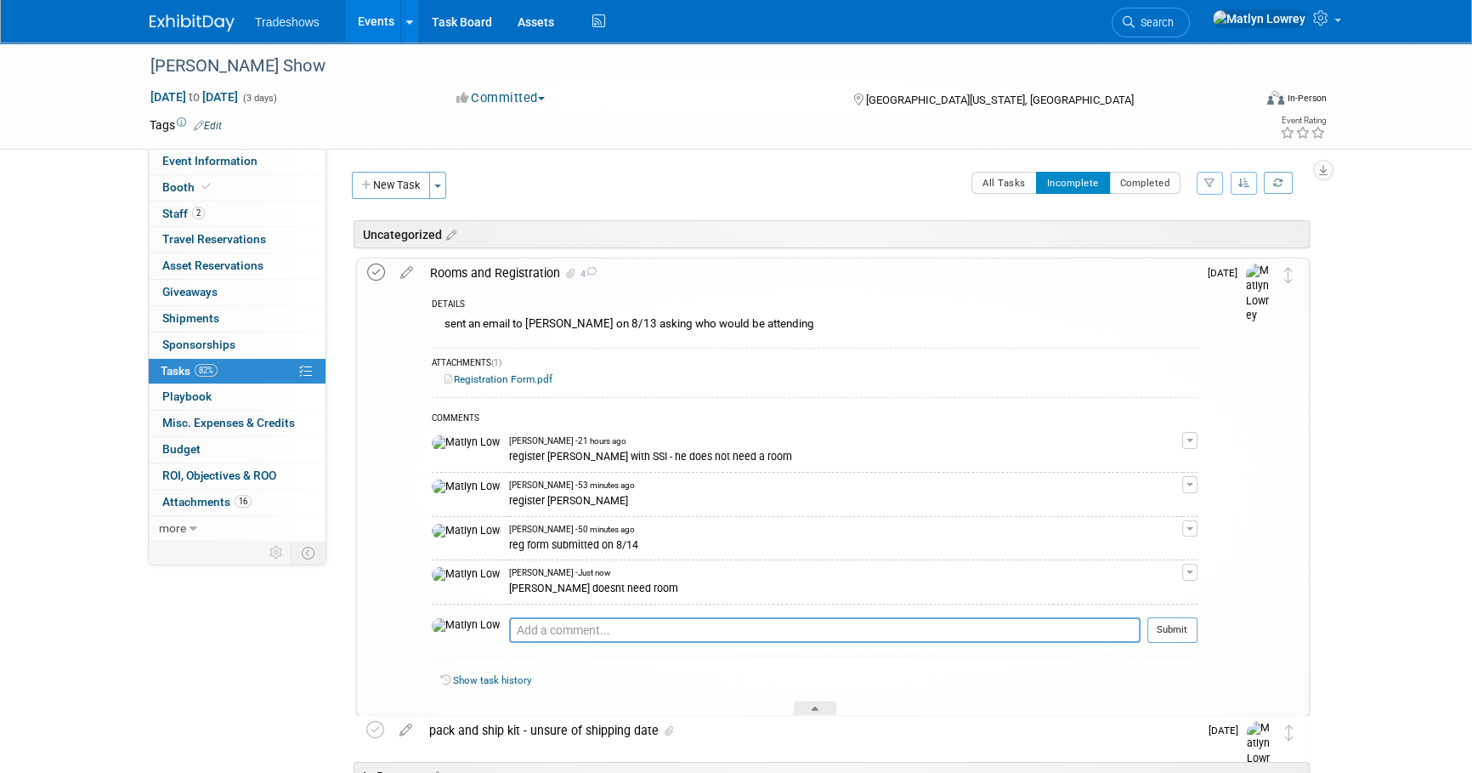
click at [377, 269] on icon at bounding box center [376, 272] width 18 height 18
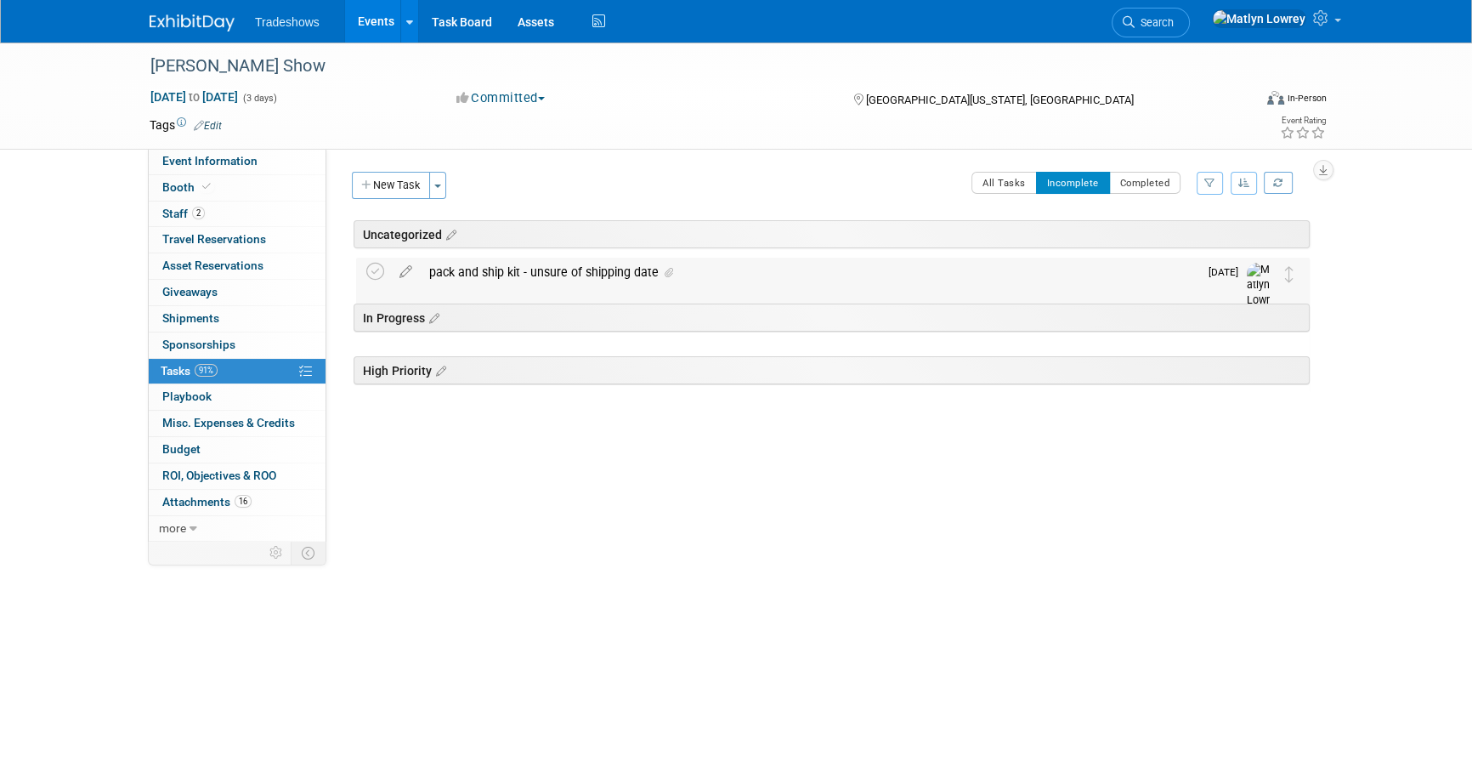
click at [483, 267] on div "pack and ship kit - unsure of shipping date" at bounding box center [810, 272] width 778 height 29
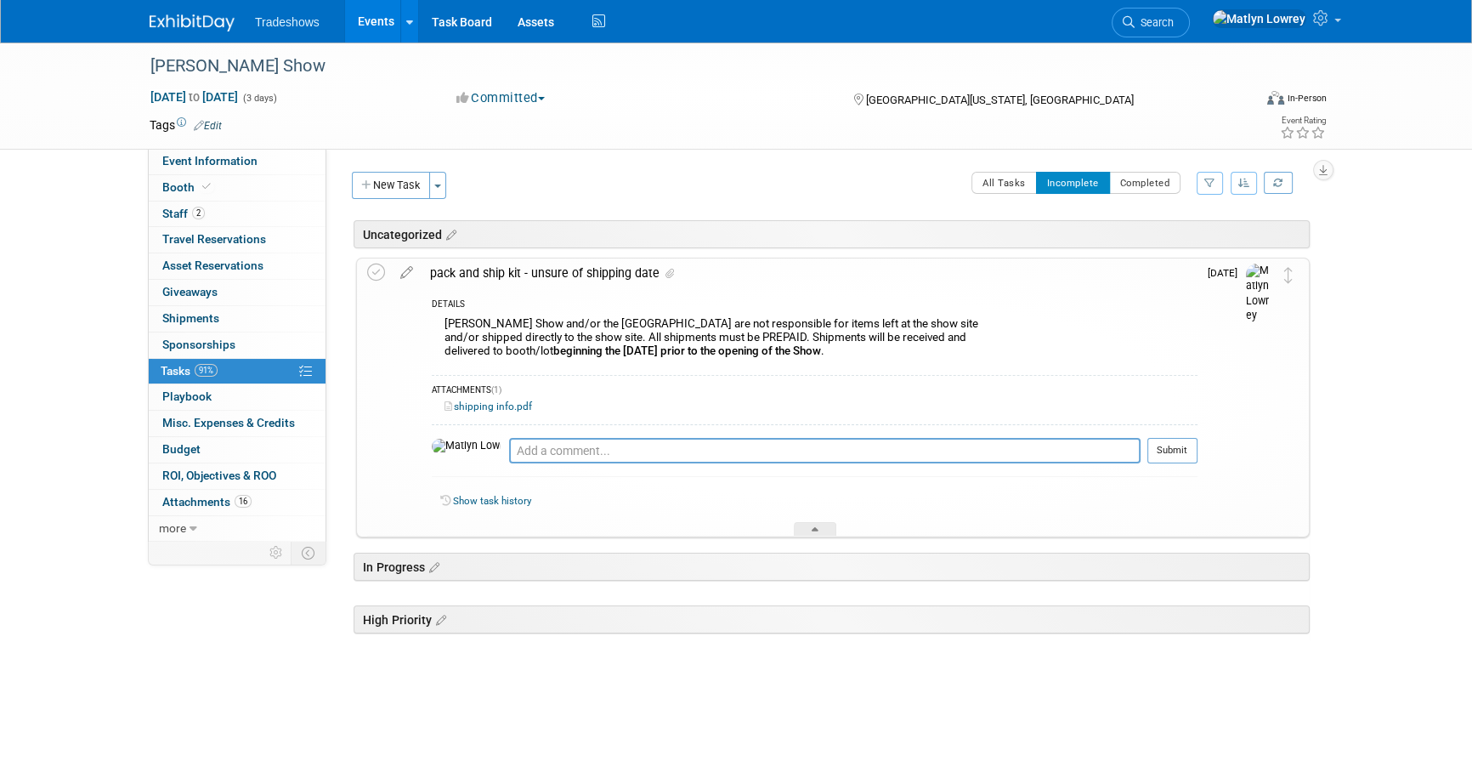
click at [493, 271] on div "pack and ship kit - unsure of shipping date" at bounding box center [810, 272] width 776 height 29
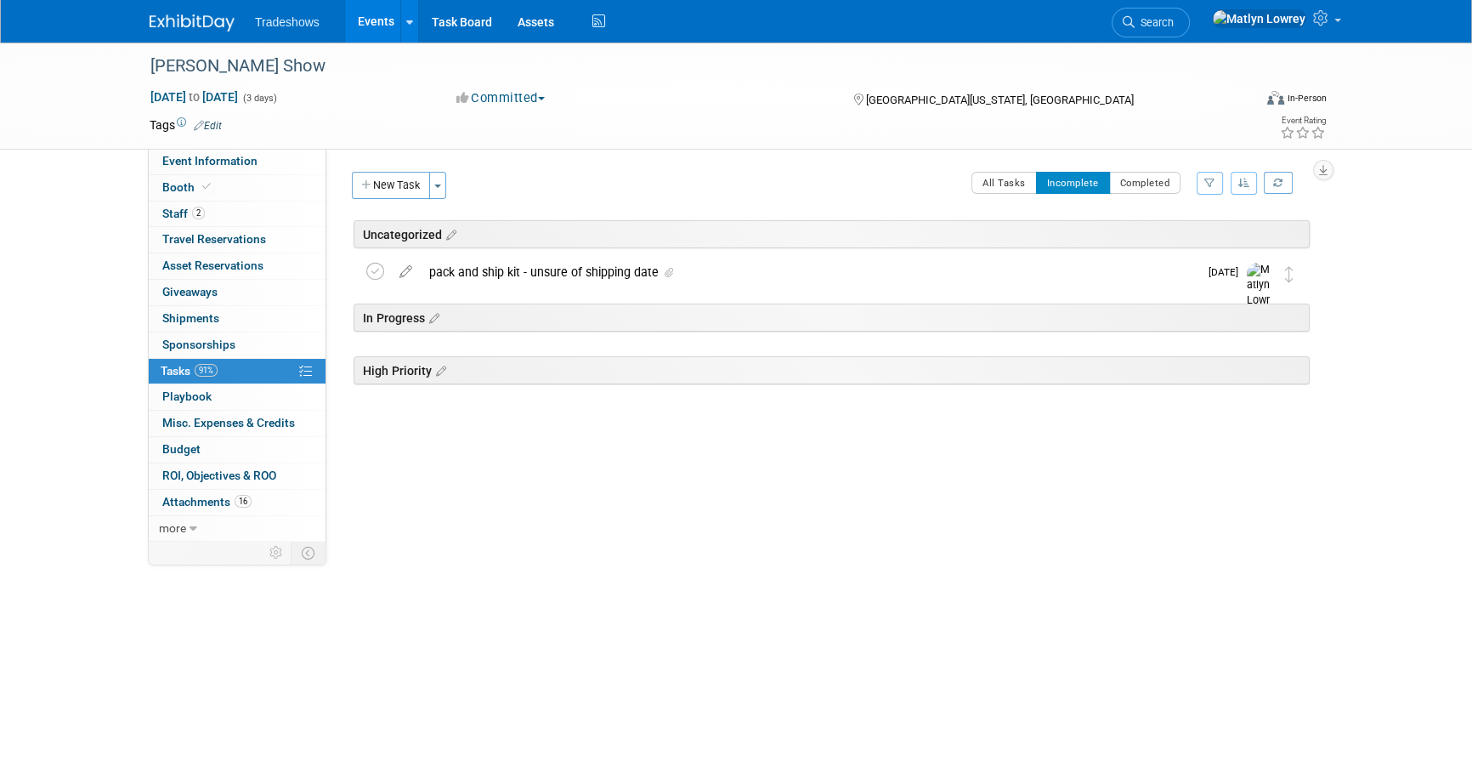
click at [370, 10] on link "Events" at bounding box center [376, 21] width 62 height 42
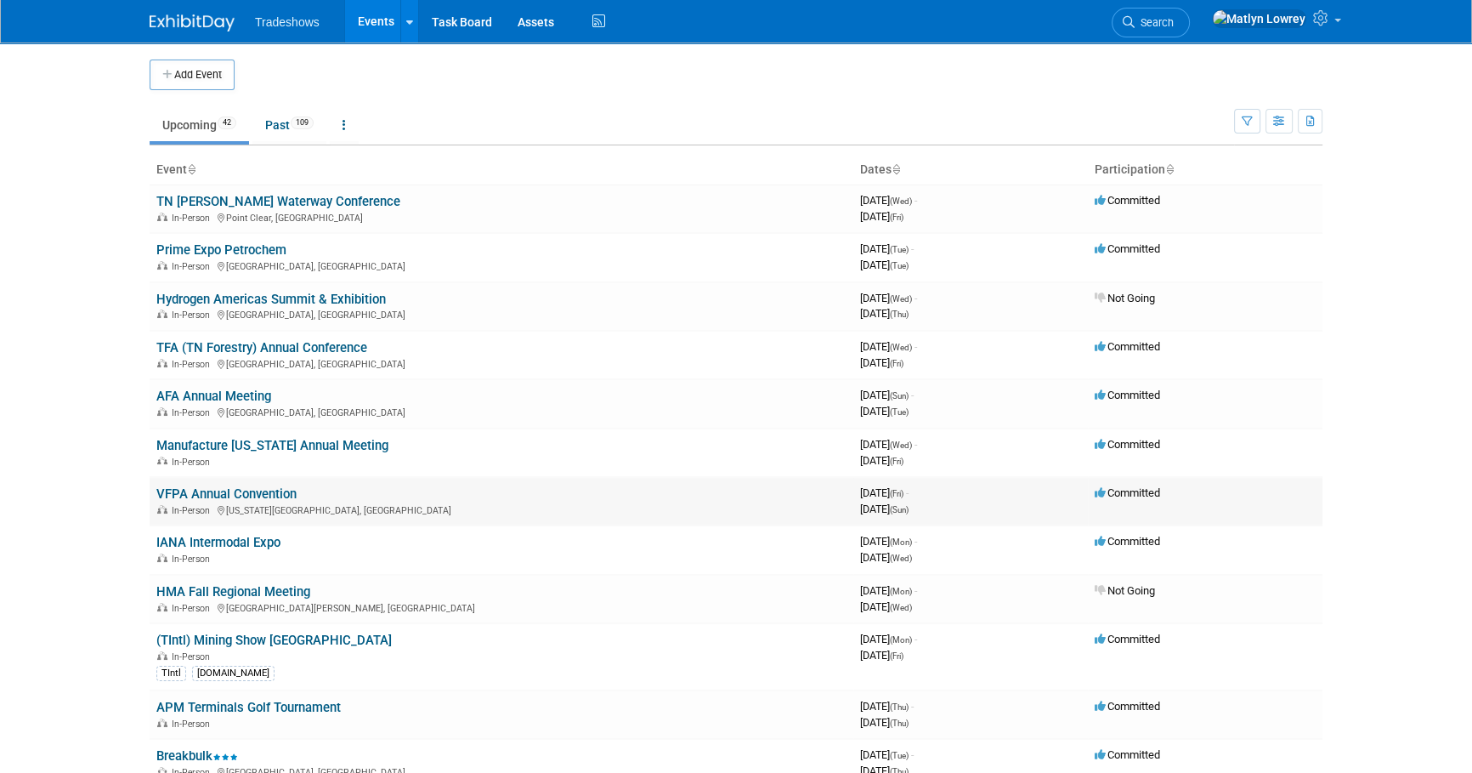
click at [228, 486] on link "VFPA Annual Convention" at bounding box center [226, 493] width 140 height 15
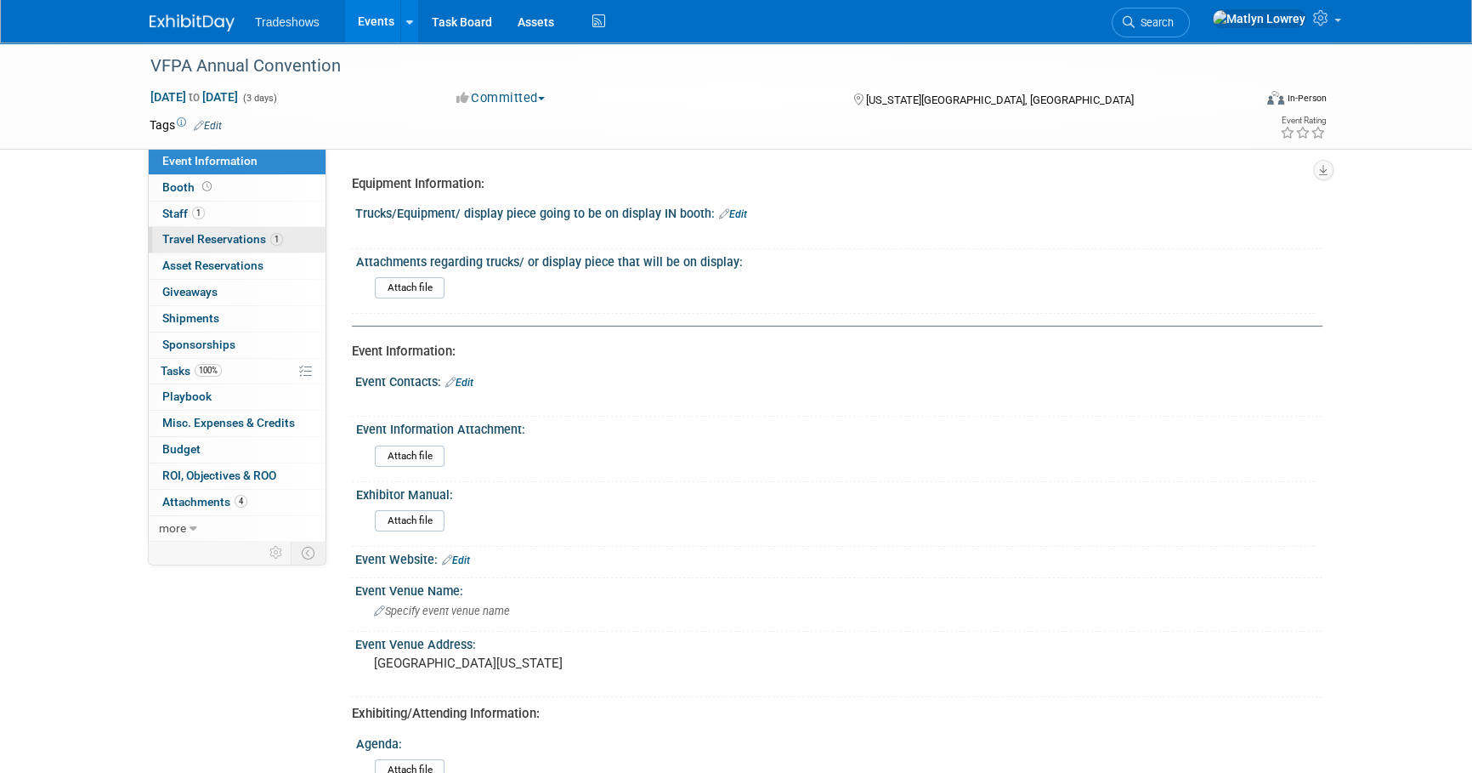
click at [212, 238] on span "Travel Reservations 1" at bounding box center [222, 239] width 121 height 14
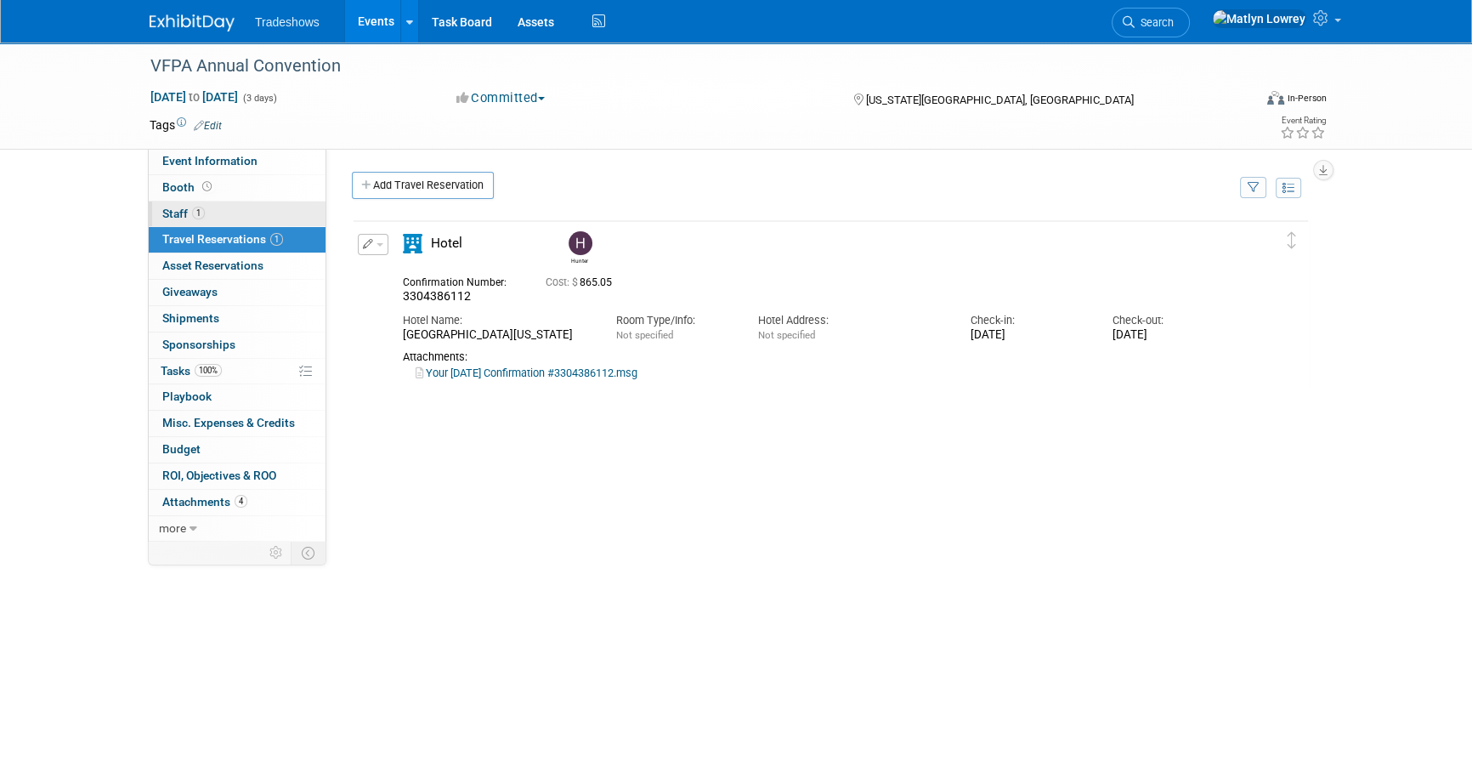
click at [214, 221] on link "1 Staff 1" at bounding box center [237, 213] width 177 height 25
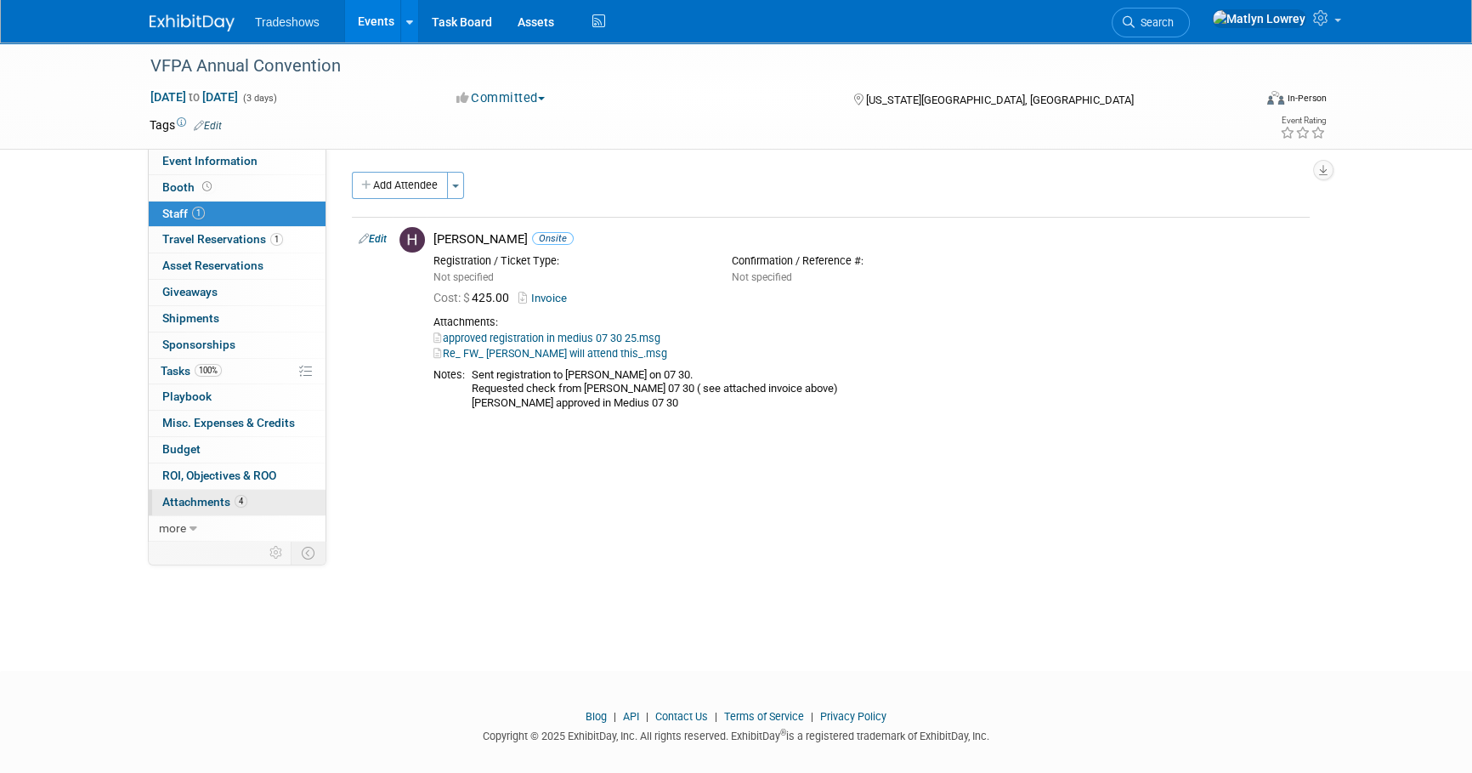
click at [216, 504] on span "Attachments 4" at bounding box center [204, 502] width 85 height 14
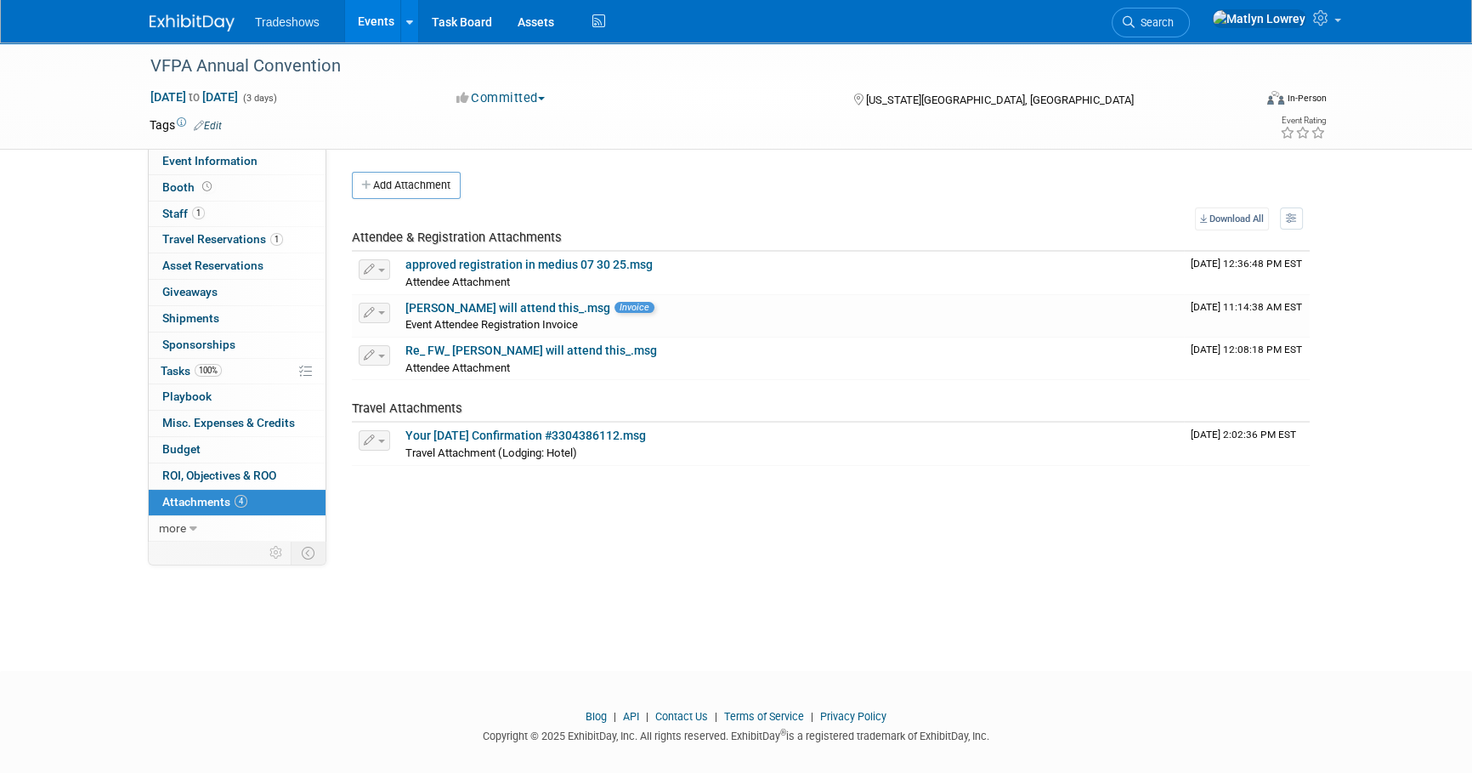
click at [372, 36] on link "Events" at bounding box center [376, 21] width 62 height 42
